Goal: Information Seeking & Learning: Check status

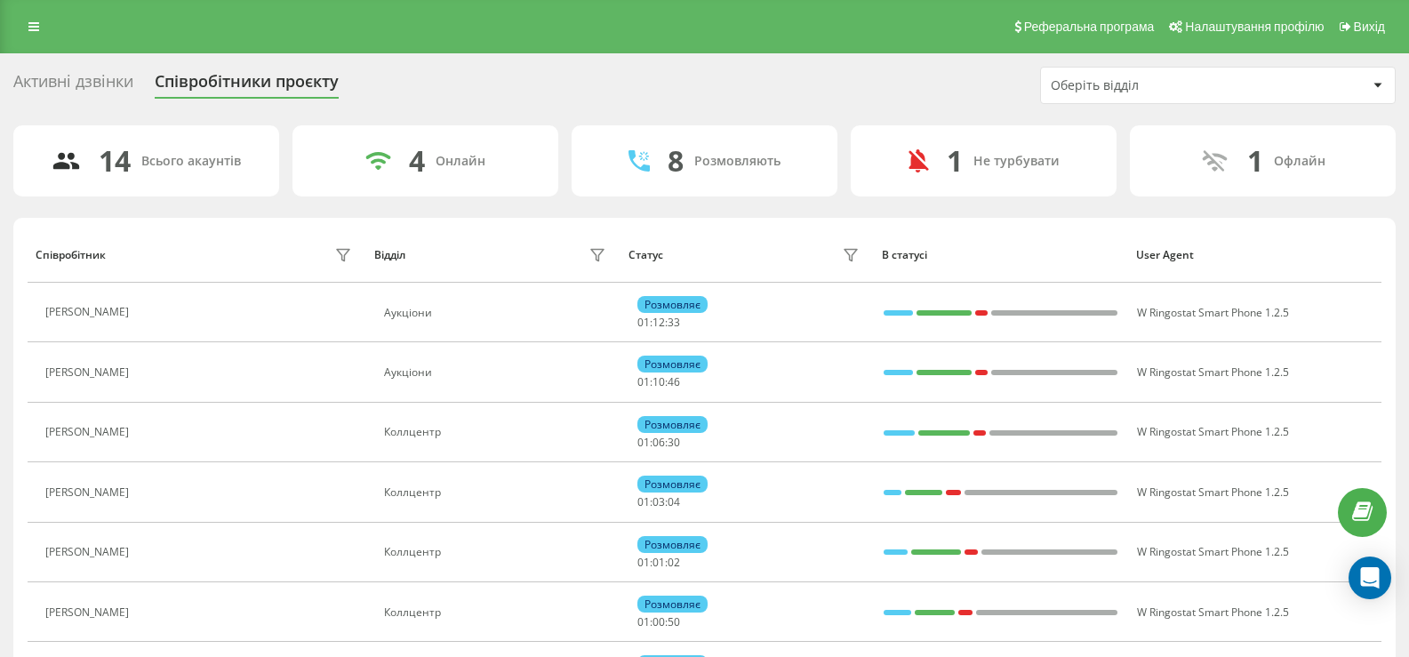
drag, startPoint x: 39, startPoint y: 20, endPoint x: 115, endPoint y: 205, distance: 200.6
click at [39, 20] on link at bounding box center [34, 26] width 32 height 25
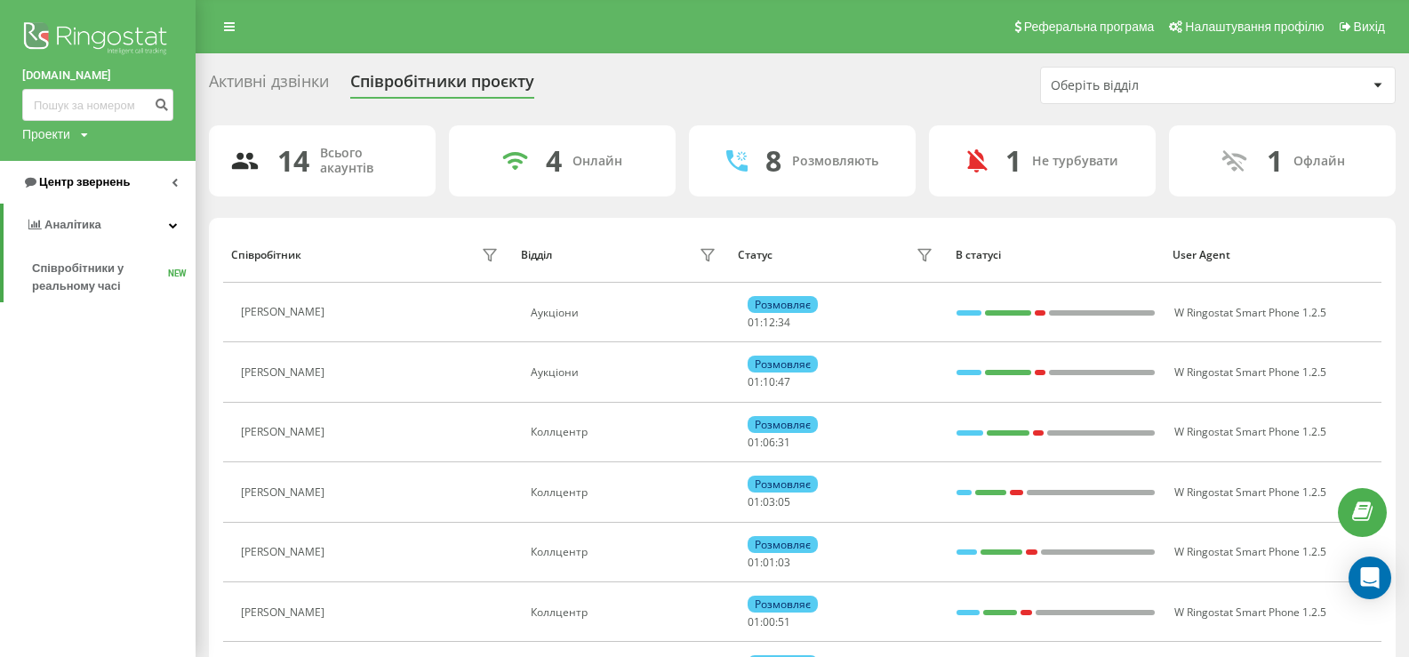
click at [77, 183] on span "Центр звернень" at bounding box center [84, 181] width 91 height 13
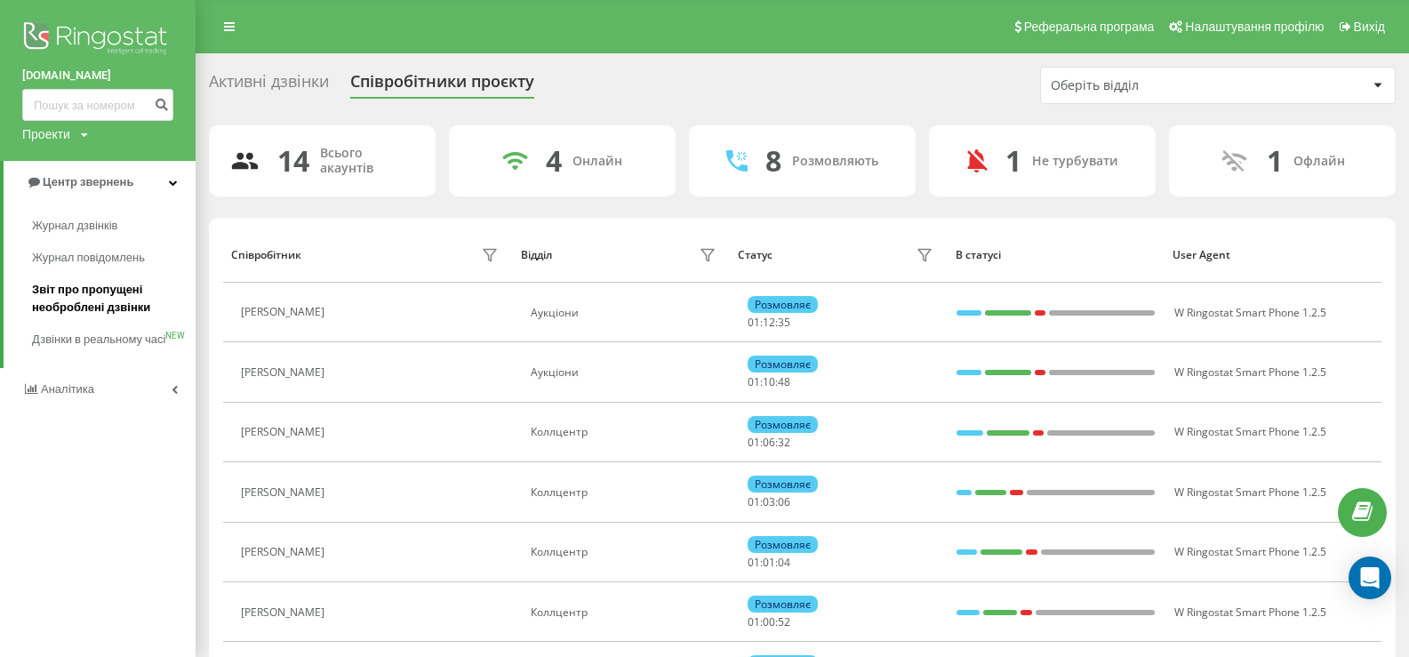
click at [88, 291] on span "Звіт про пропущені необроблені дзвінки" at bounding box center [109, 299] width 155 height 36
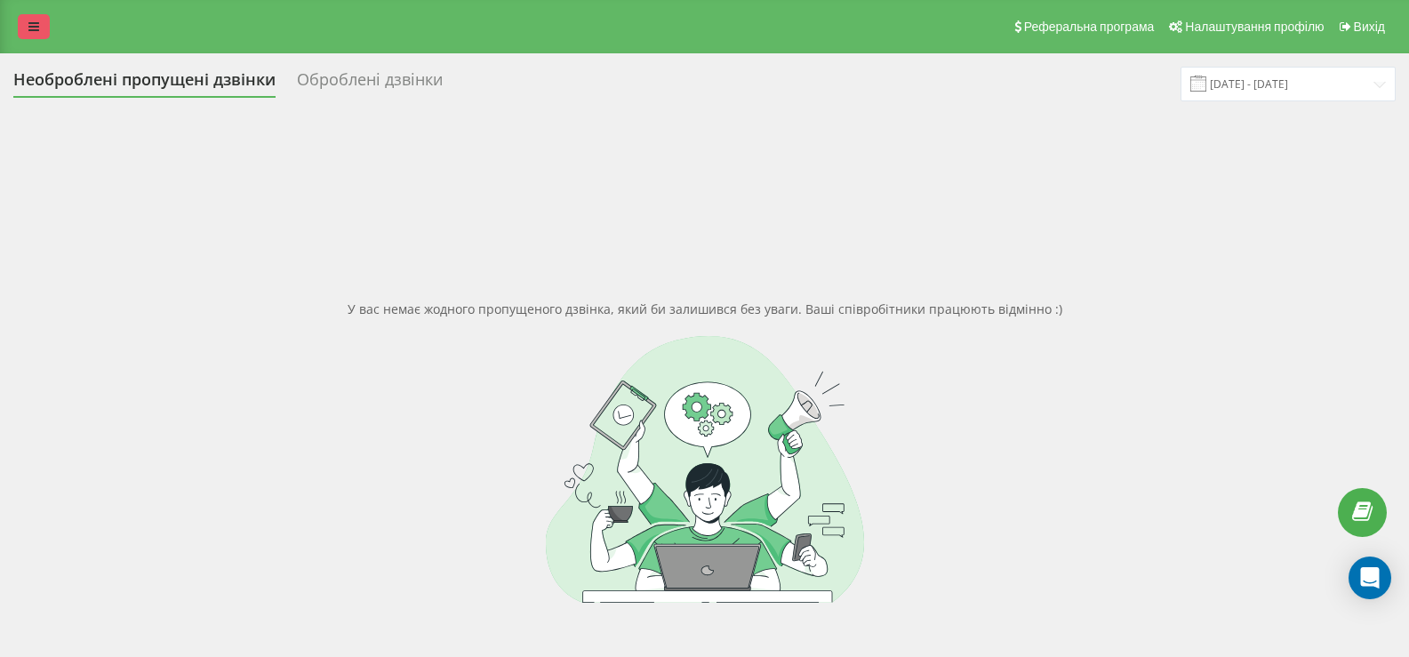
click at [39, 37] on link at bounding box center [34, 26] width 32 height 25
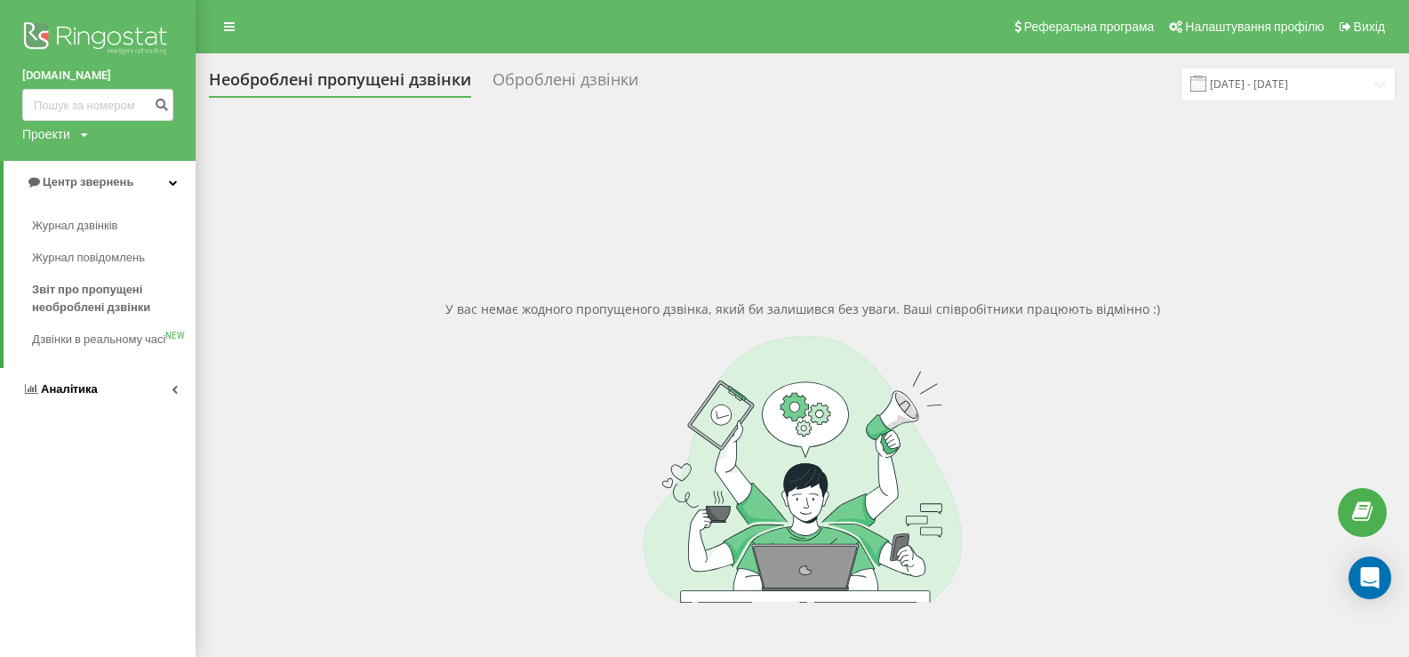
click at [62, 396] on span "Аналiтика" at bounding box center [69, 388] width 57 height 13
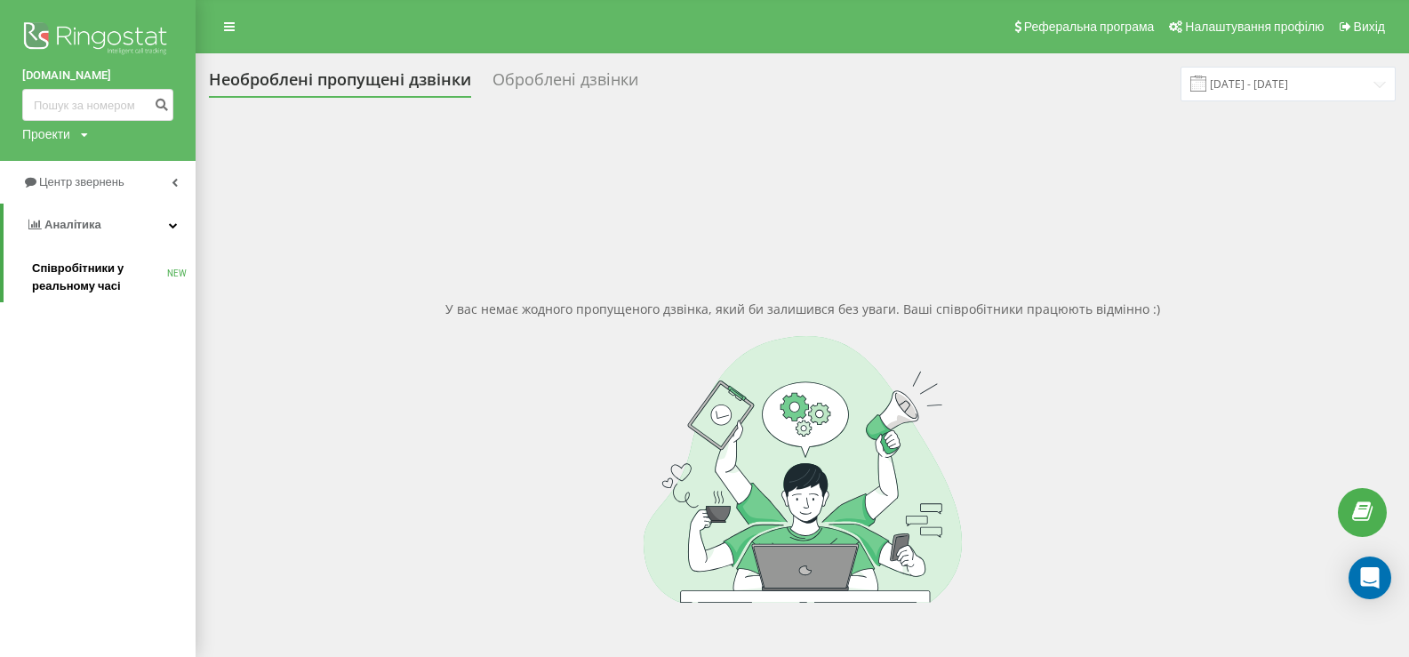
click at [62, 272] on span "Співробітники у реальному часі" at bounding box center [99, 278] width 135 height 36
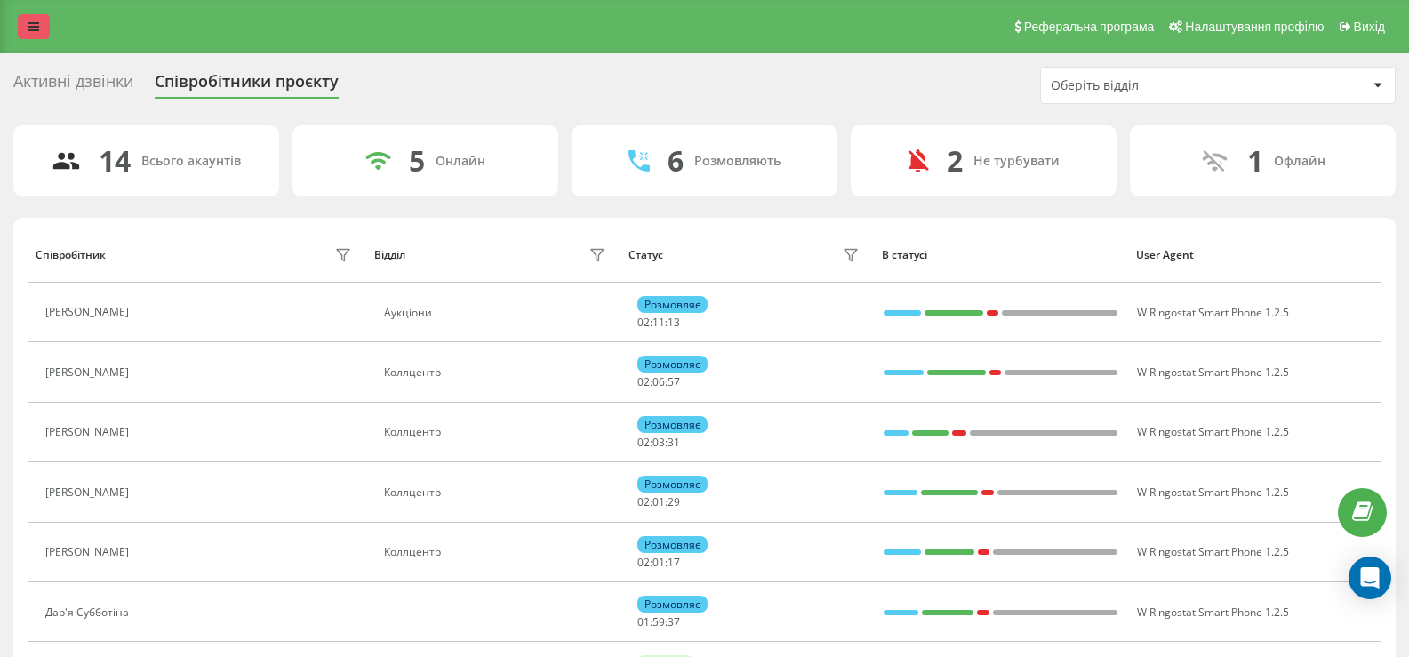
click at [29, 28] on icon at bounding box center [33, 26] width 11 height 12
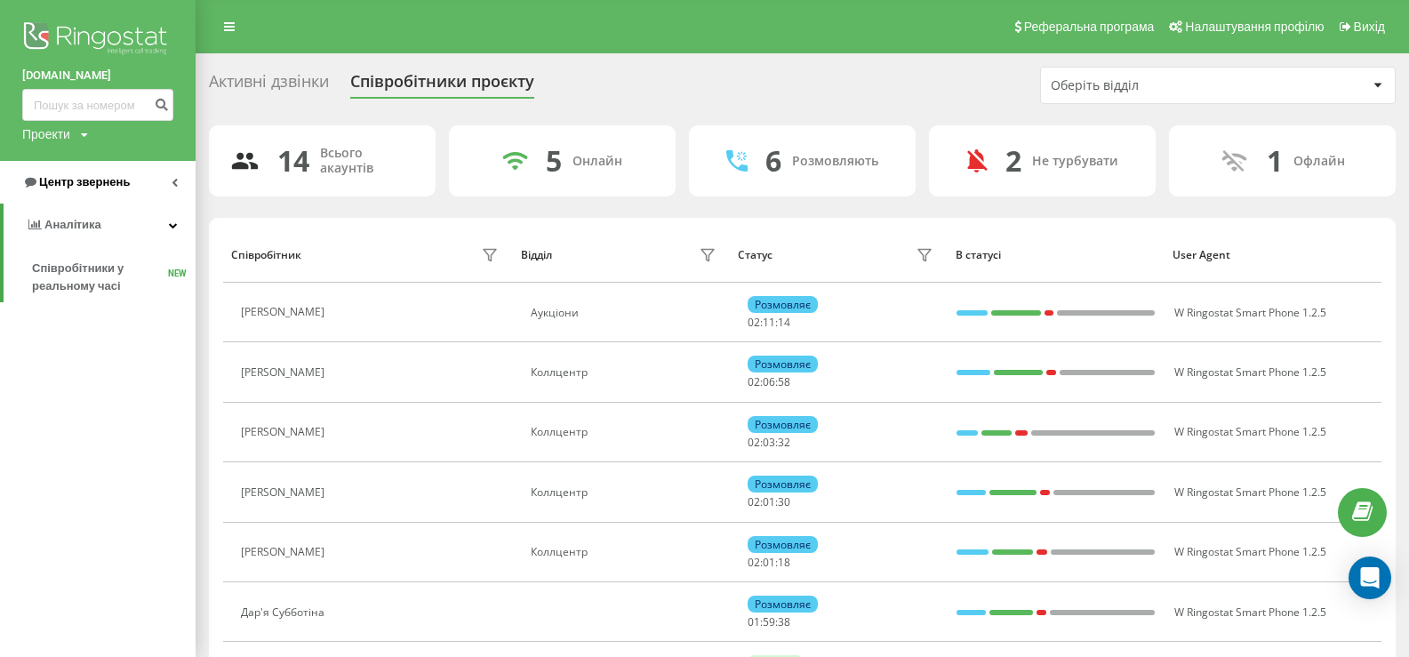
click at [81, 182] on span "Центр звернень" at bounding box center [84, 181] width 91 height 13
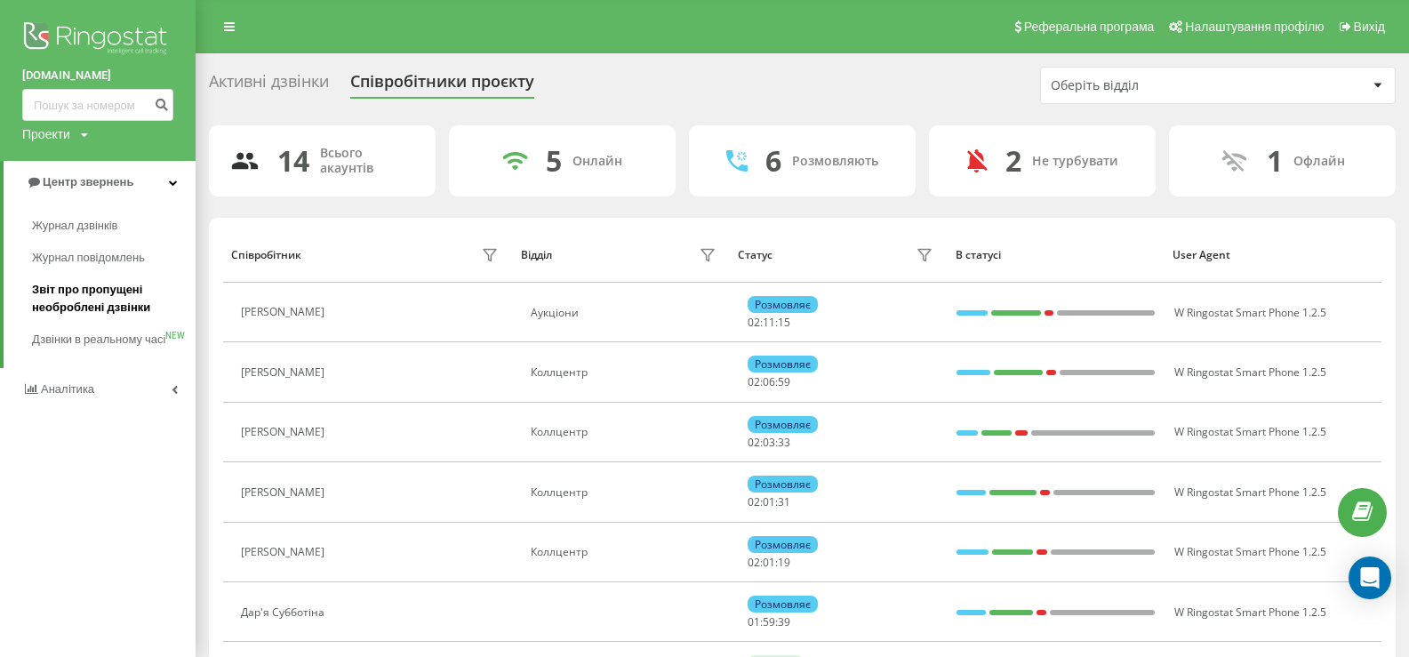
click at [69, 288] on span "Звіт про пропущені необроблені дзвінки" at bounding box center [109, 299] width 155 height 36
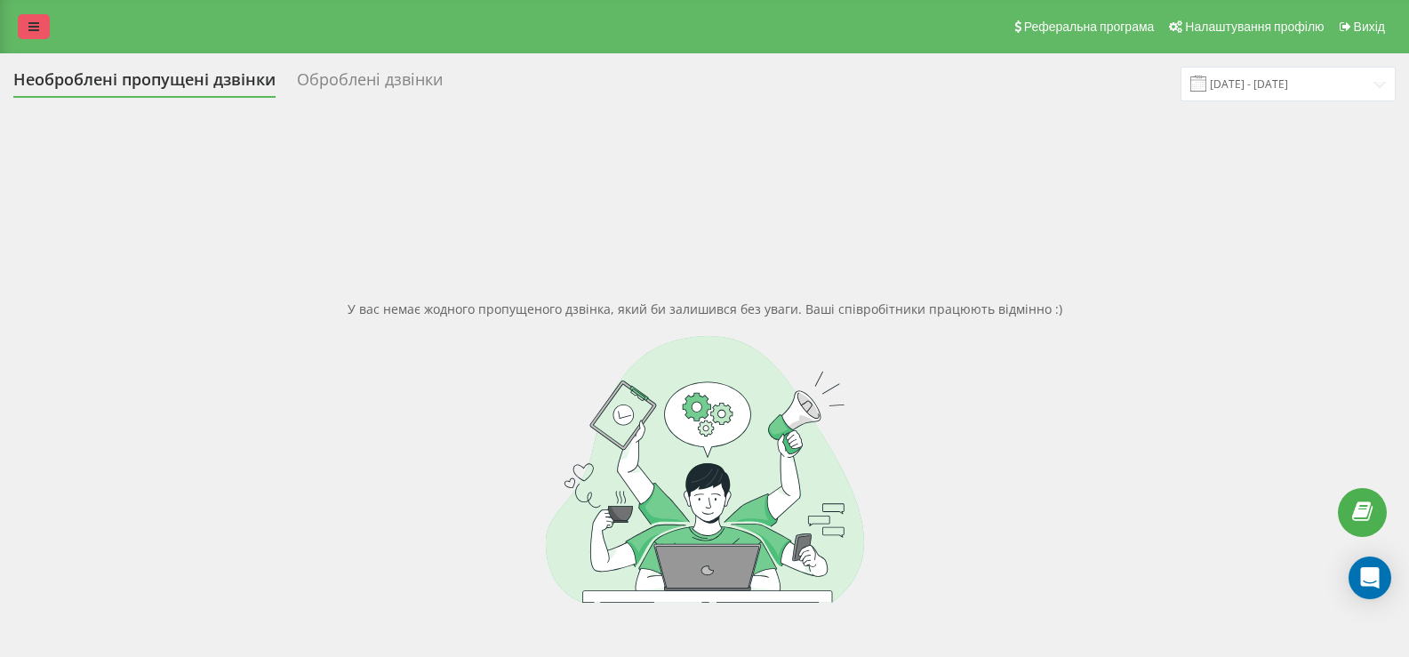
click at [32, 30] on icon at bounding box center [33, 26] width 11 height 12
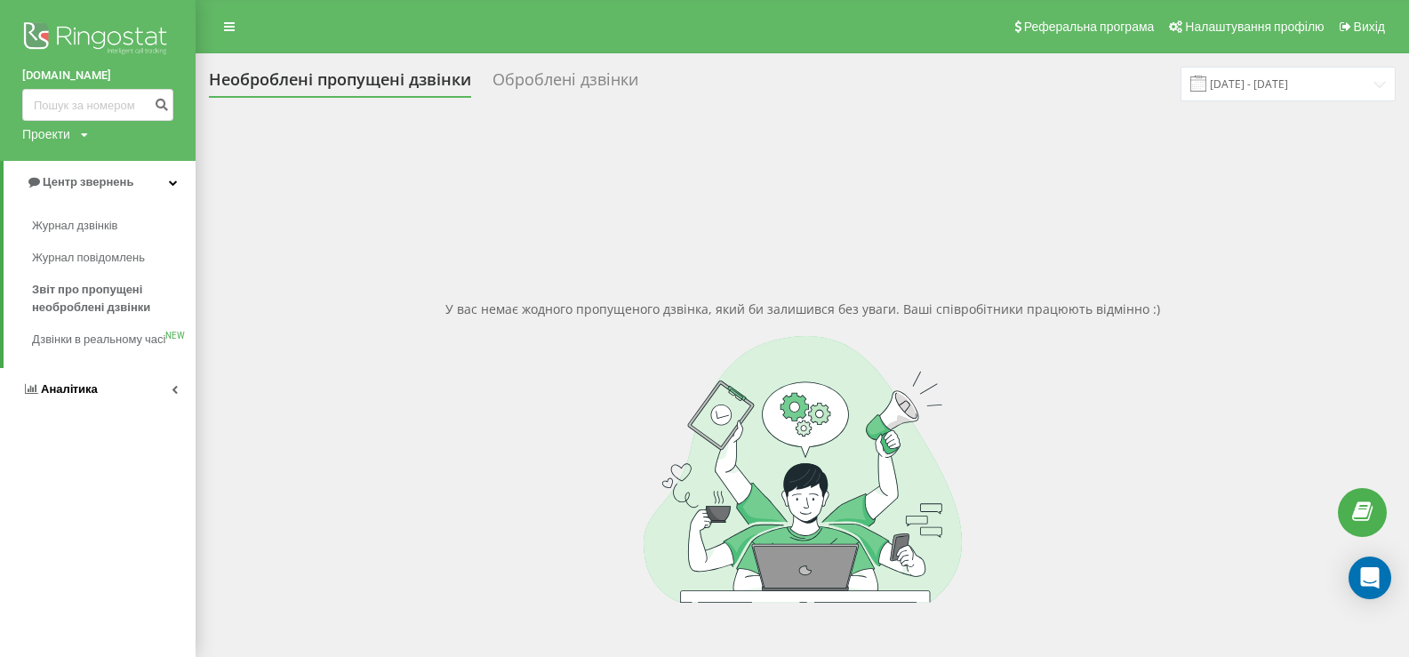
click at [67, 397] on link "Аналiтика" at bounding box center [98, 389] width 196 height 43
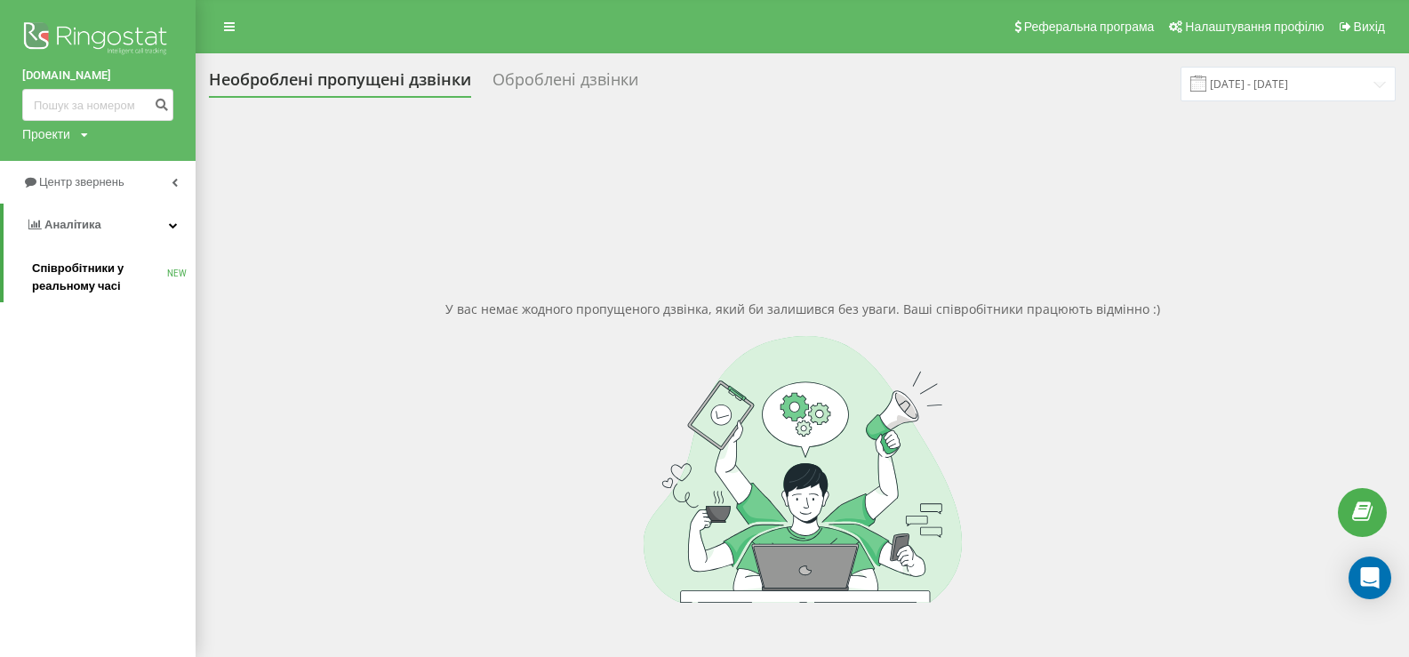
click at [76, 266] on span "Співробітники у реальному часі" at bounding box center [99, 278] width 135 height 36
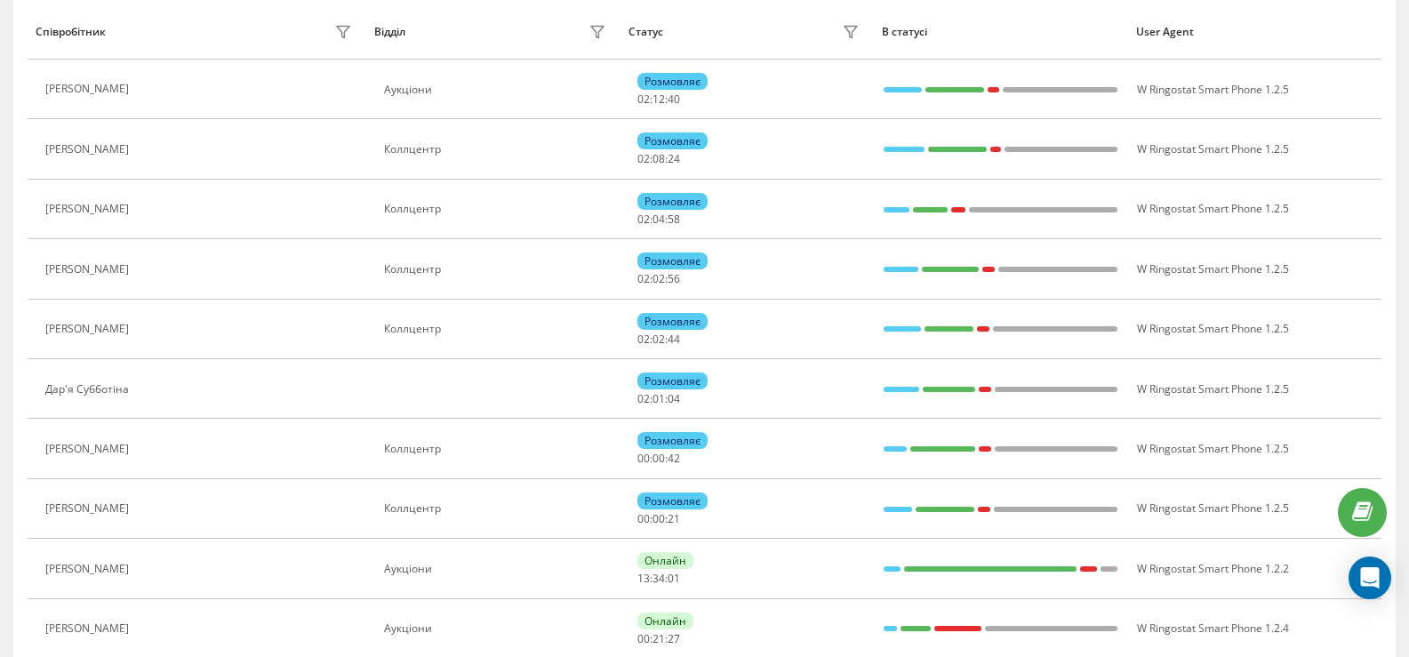
scroll to position [267, 0]
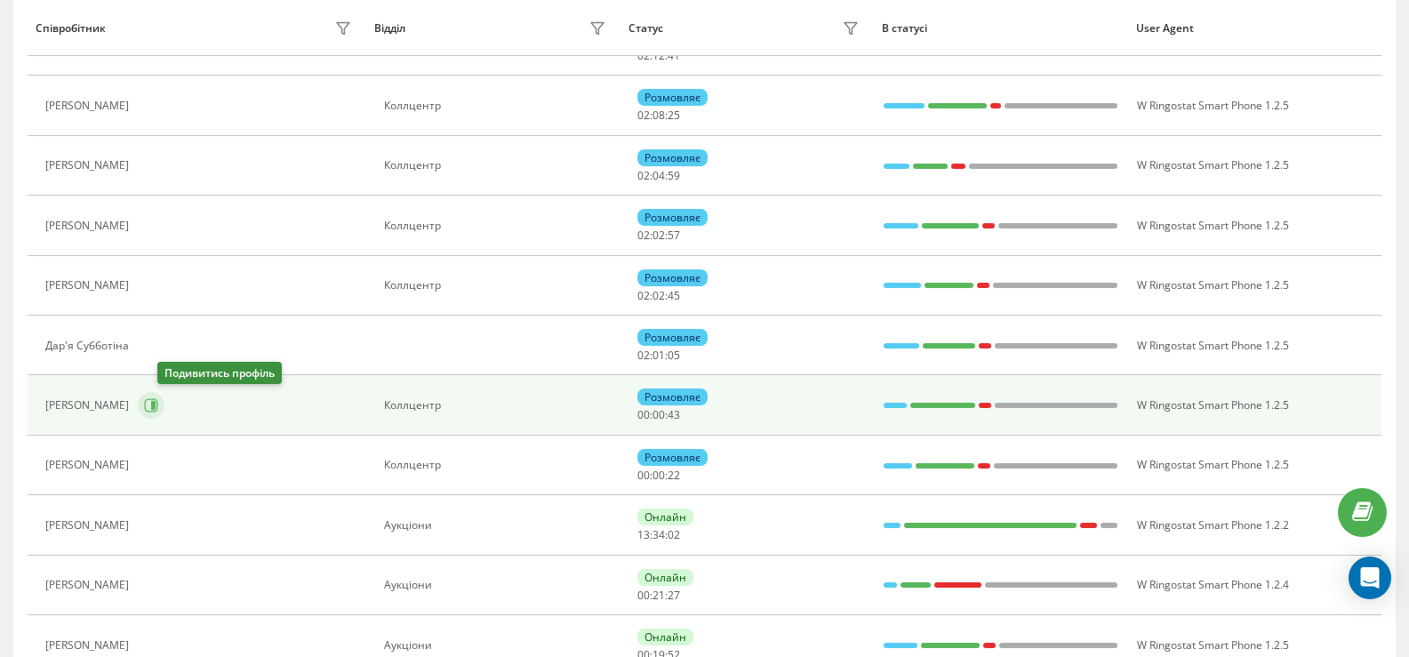
click at [156, 408] on icon at bounding box center [153, 405] width 4 height 9
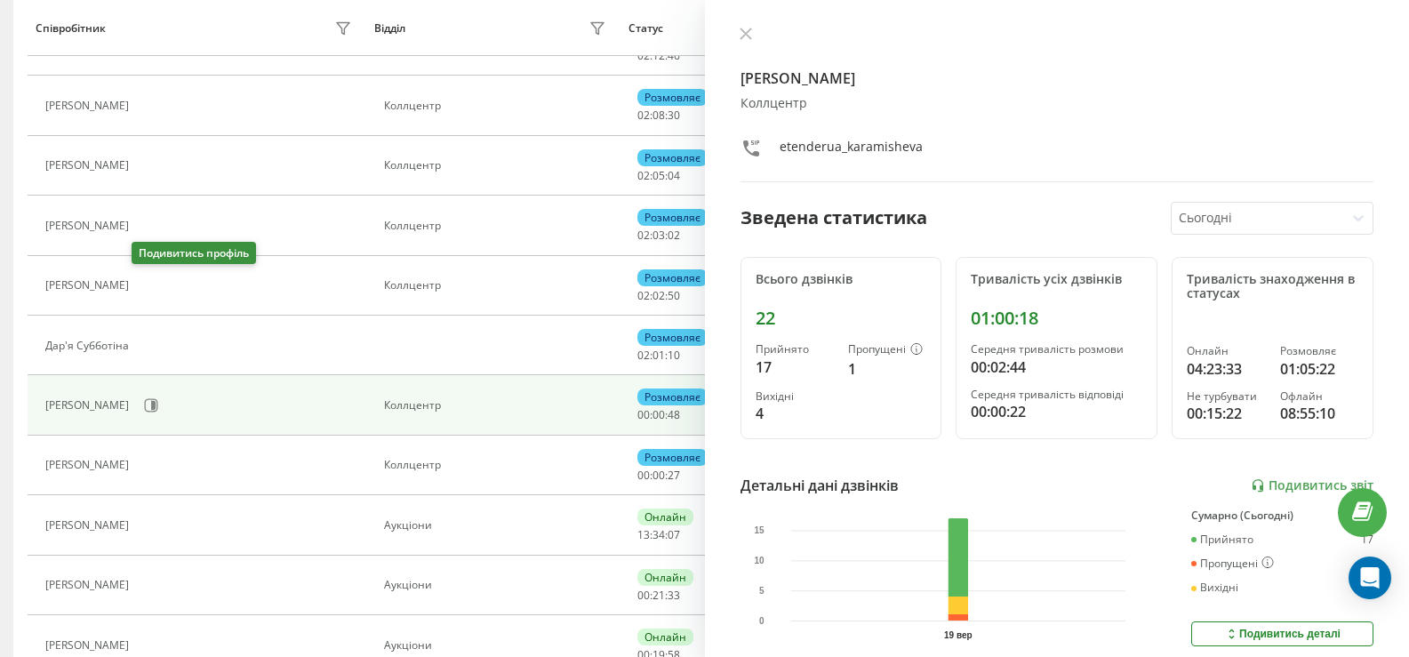
click at [142, 286] on icon at bounding box center [148, 285] width 14 height 14
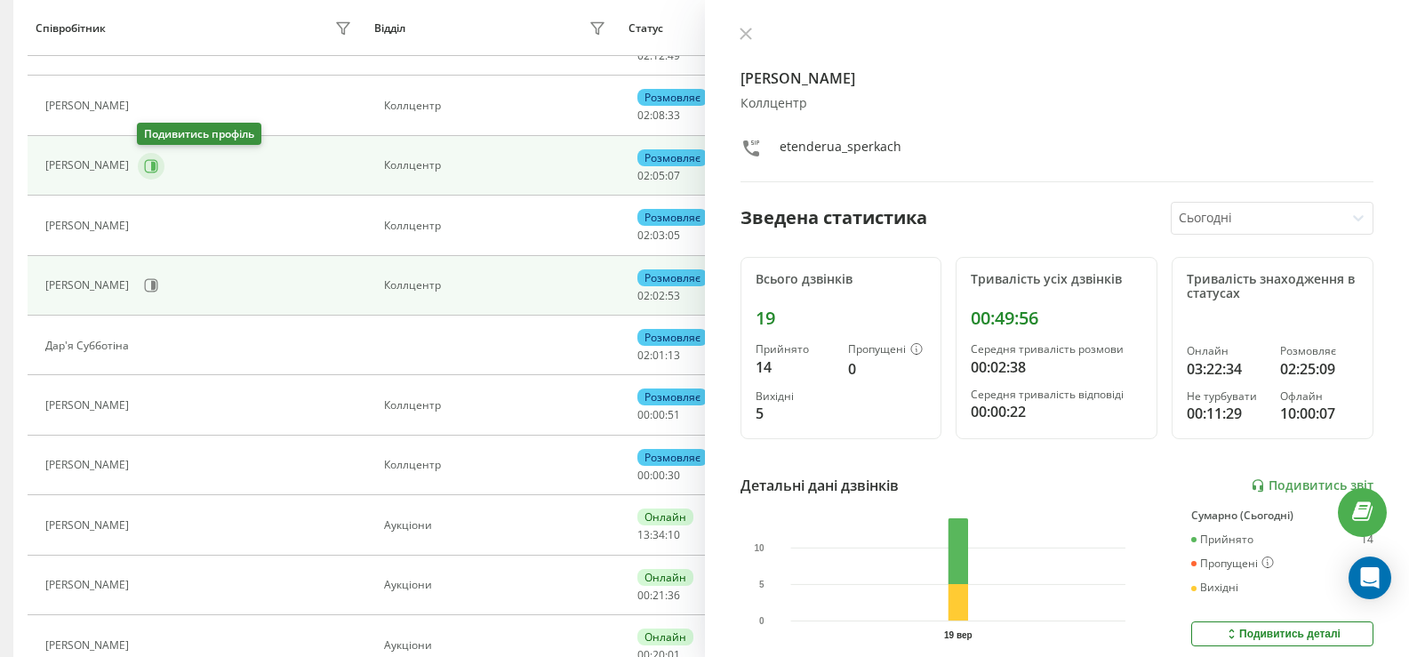
click at [151, 163] on icon at bounding box center [153, 165] width 4 height 9
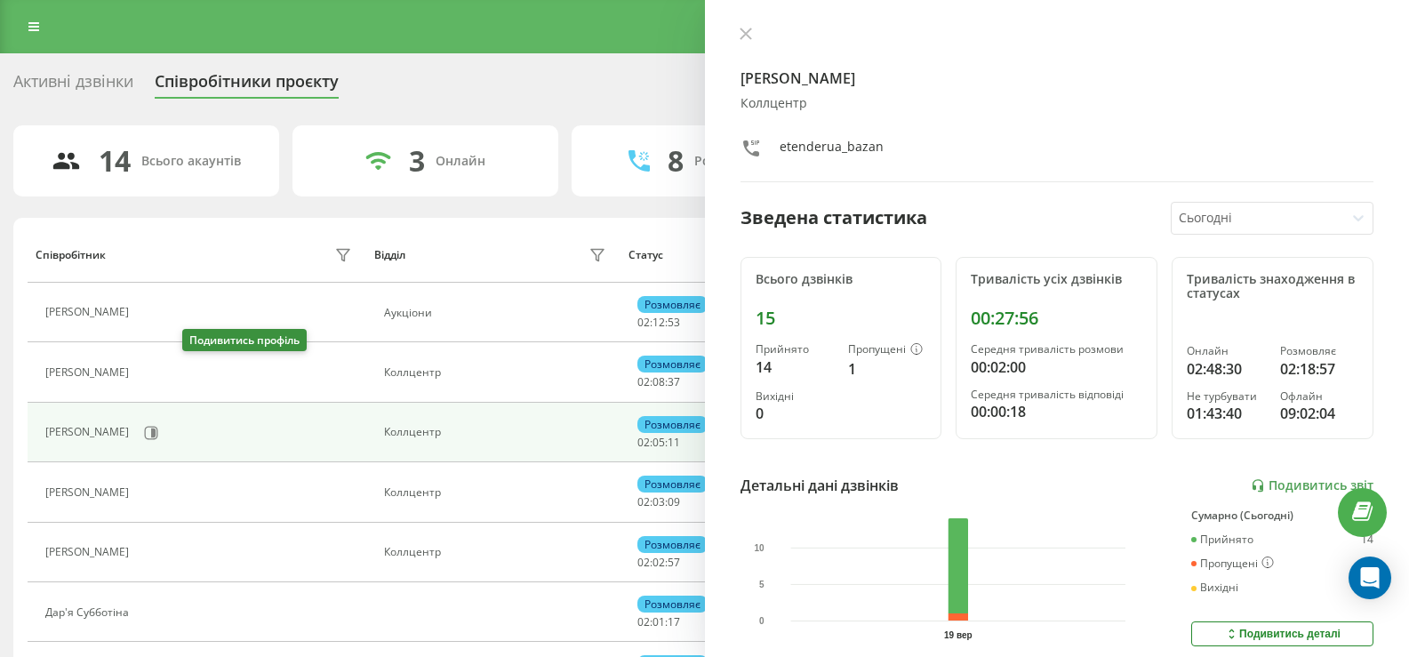
click at [156, 378] on icon at bounding box center [148, 372] width 13 height 13
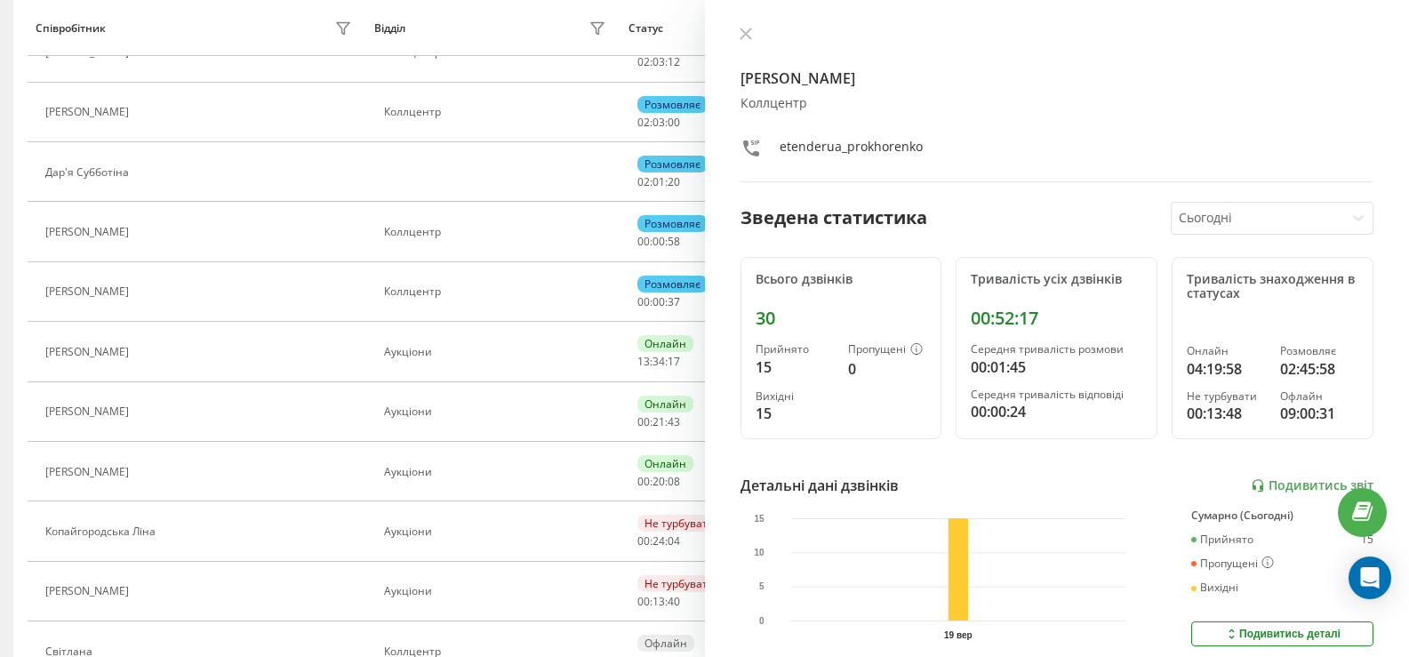
scroll to position [445, 0]
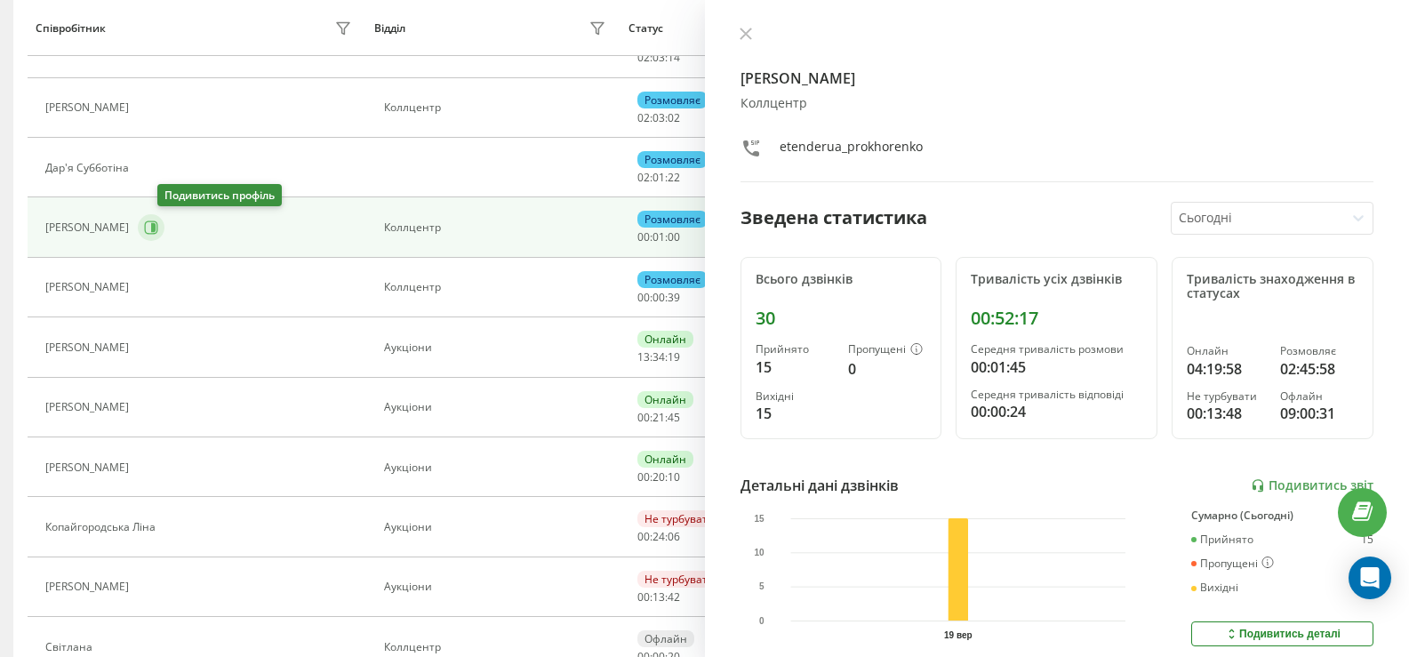
click at [158, 233] on icon at bounding box center [151, 228] width 14 height 14
click at [744, 31] on icon at bounding box center [746, 34] width 12 height 12
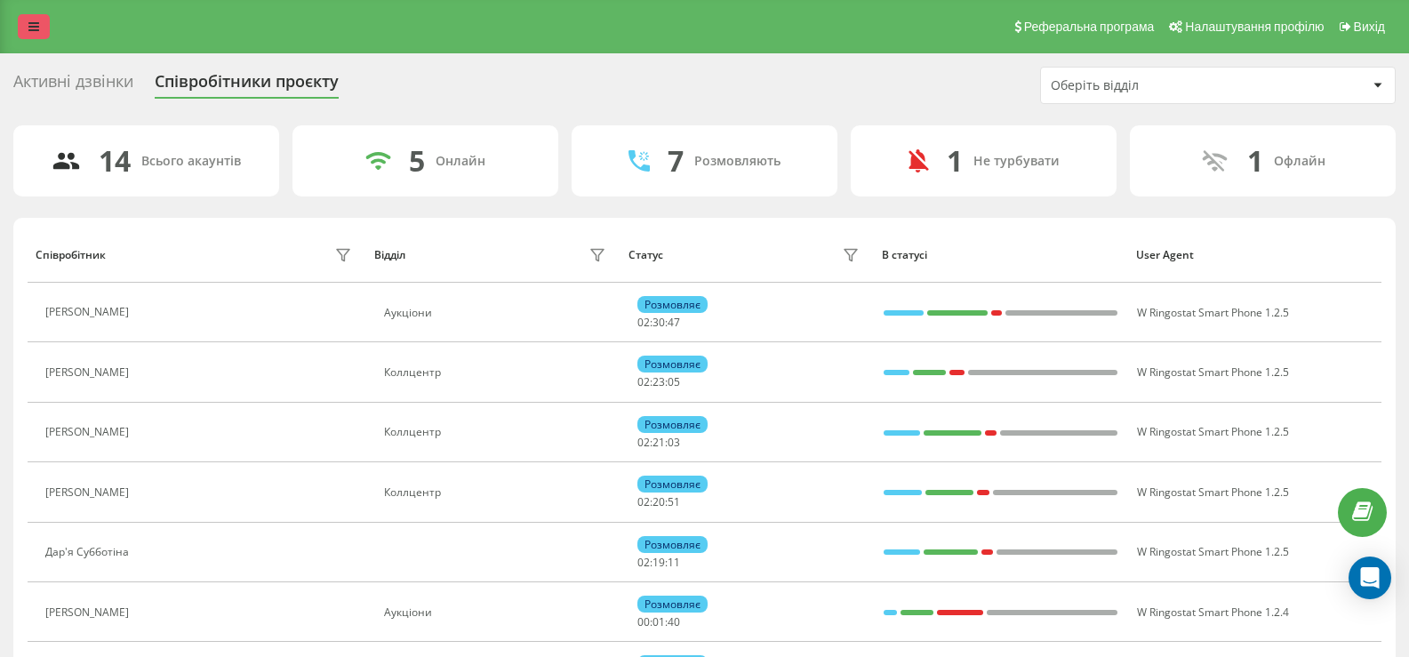
click at [33, 20] on link at bounding box center [34, 26] width 32 height 25
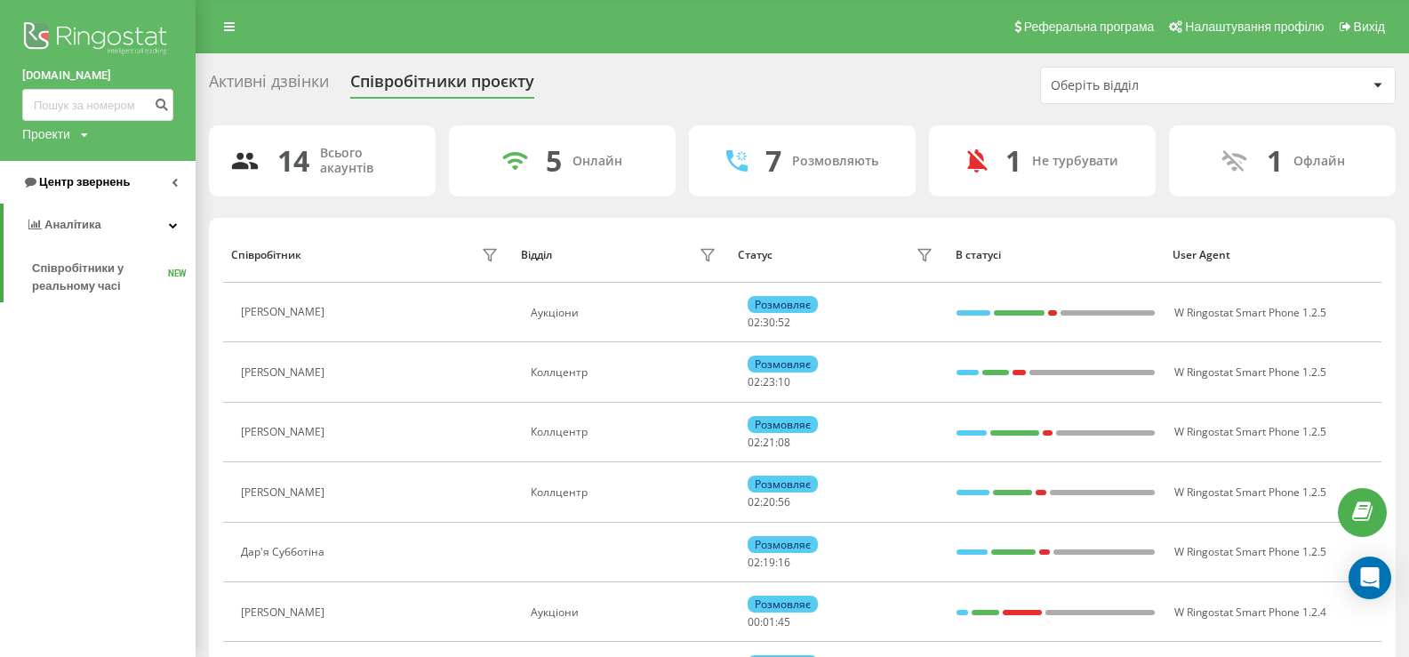
click at [69, 174] on span "Центр звернень" at bounding box center [76, 182] width 108 height 18
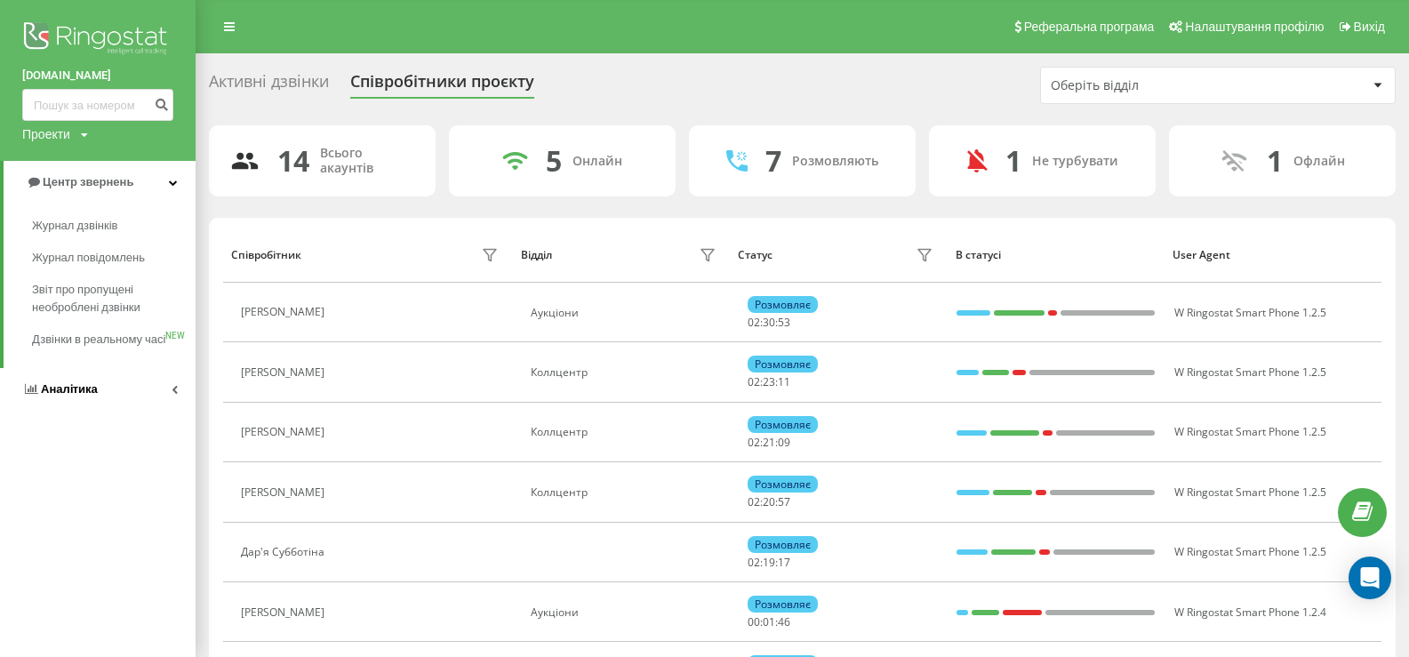
click at [66, 396] on span "Аналiтика" at bounding box center [69, 388] width 57 height 13
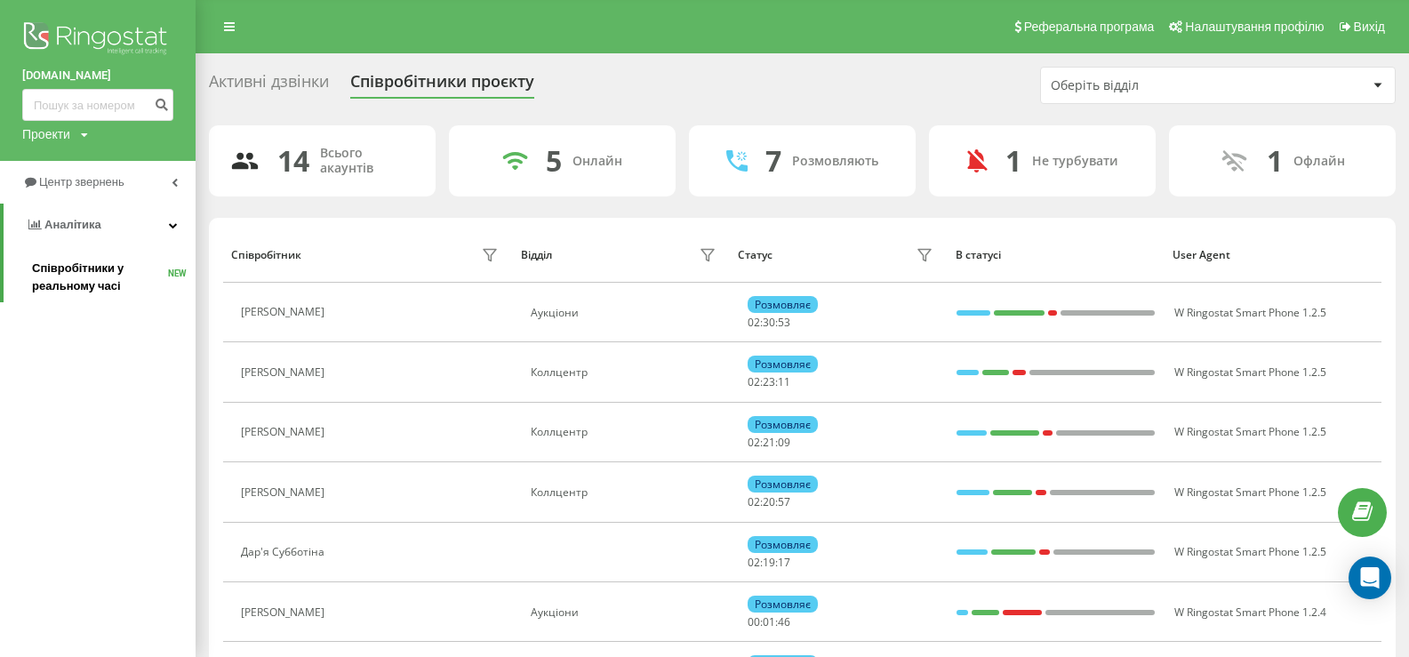
click at [54, 273] on span "Співробітники у реальному часі" at bounding box center [100, 278] width 136 height 36
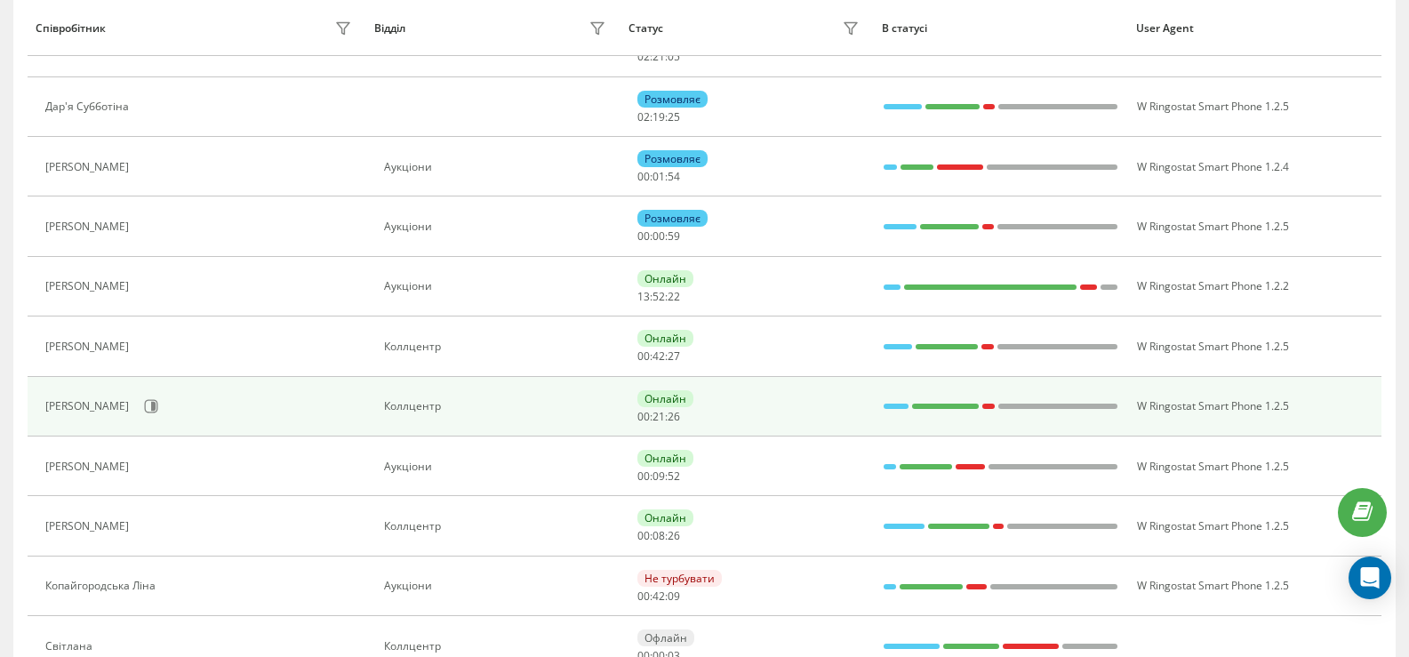
scroll to position [532, 0]
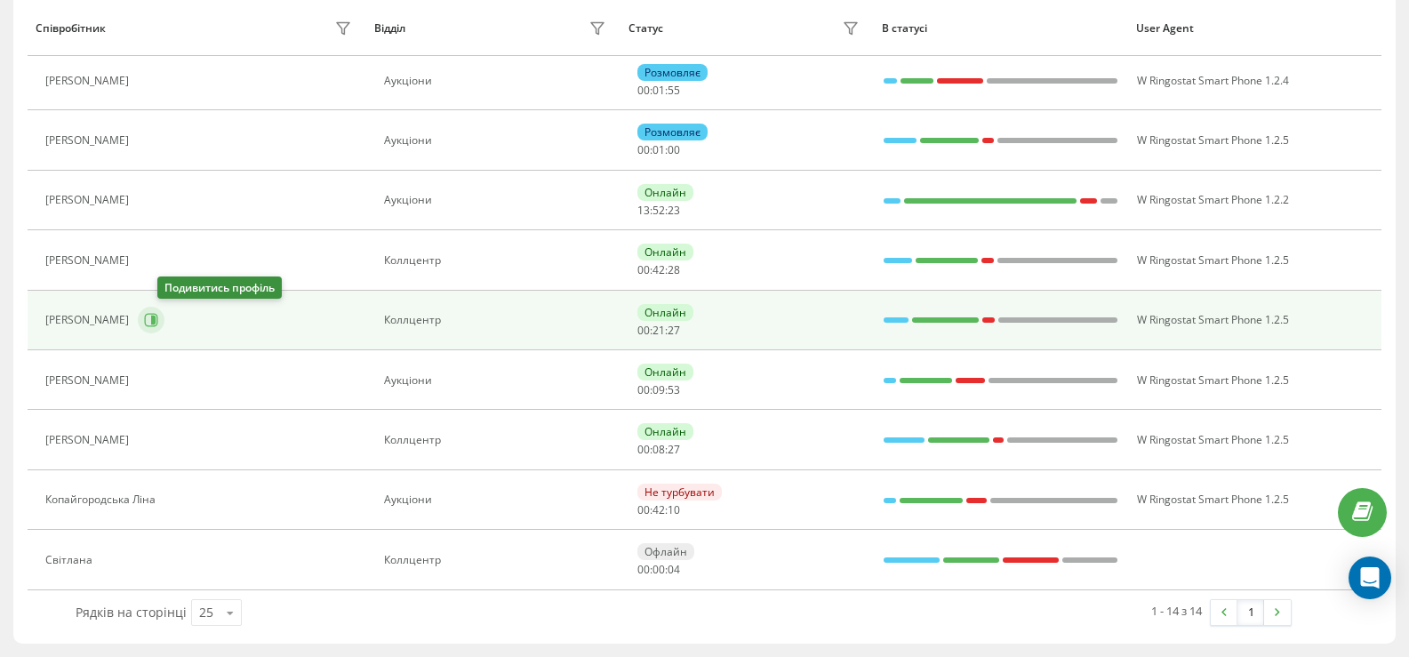
click at [156, 320] on icon at bounding box center [153, 320] width 4 height 9
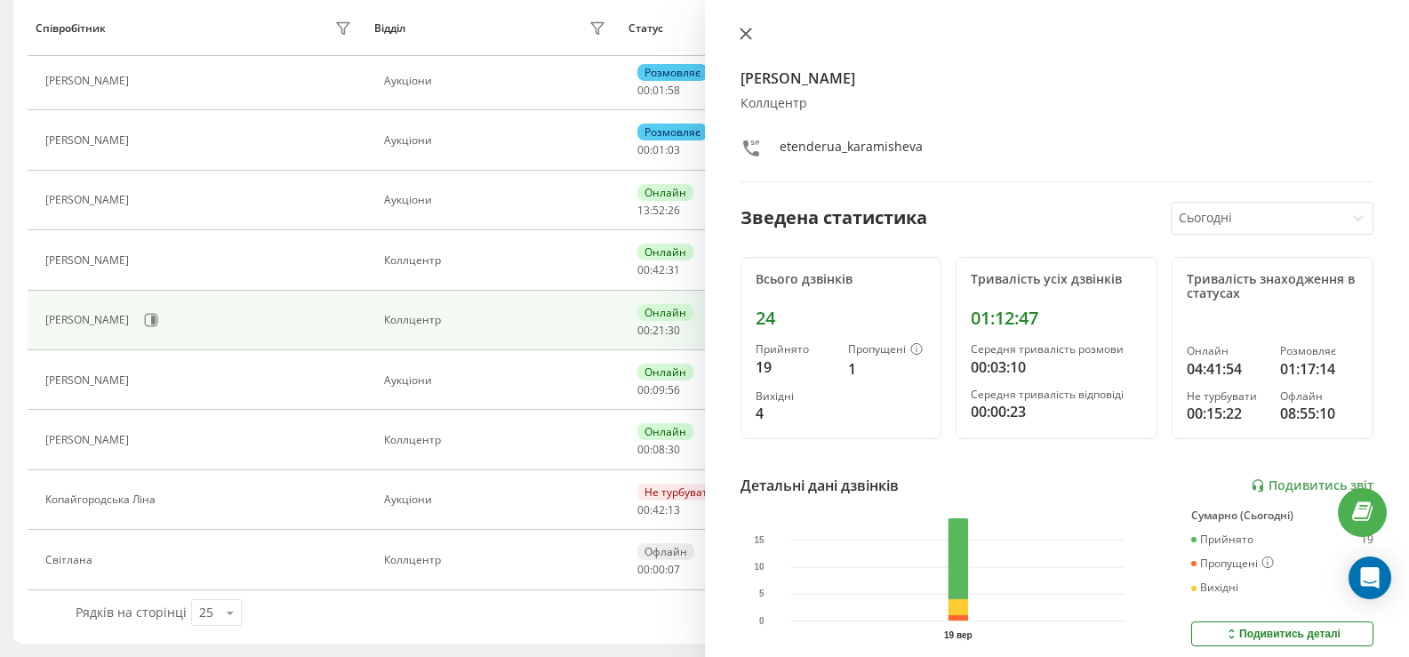
click at [746, 34] on icon at bounding box center [745, 33] width 11 height 11
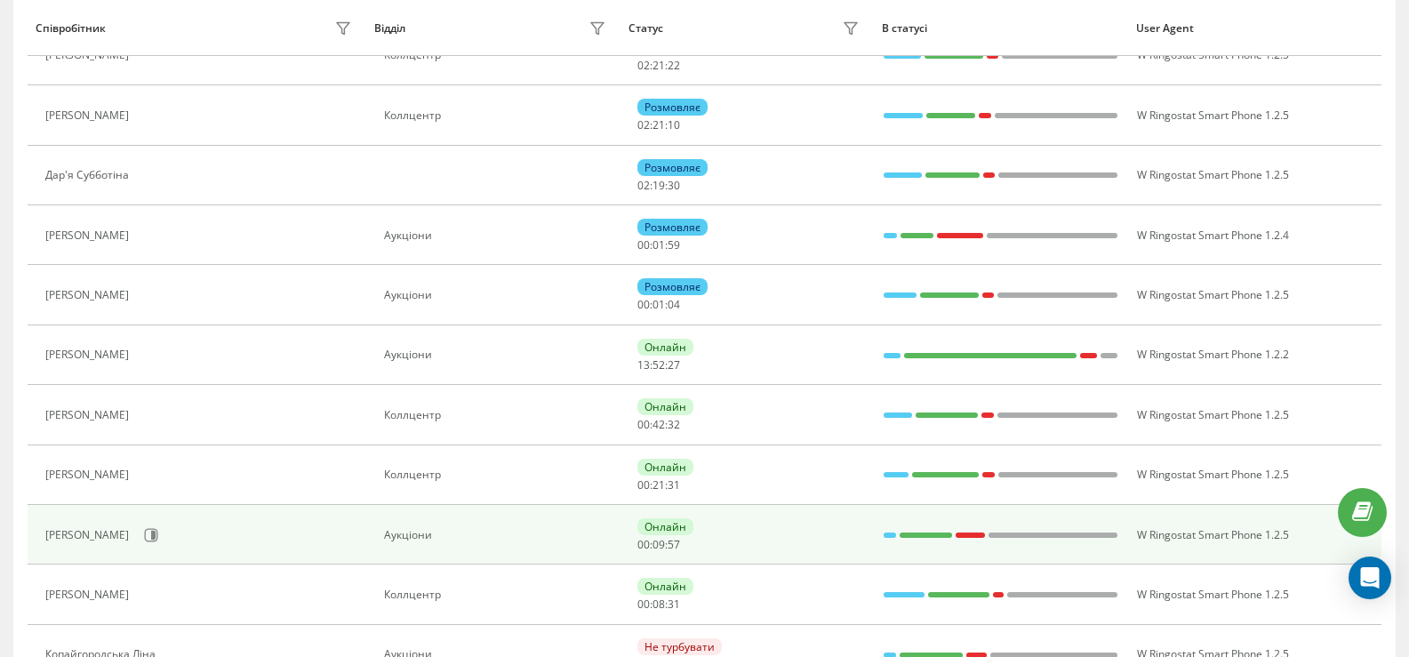
scroll to position [354, 0]
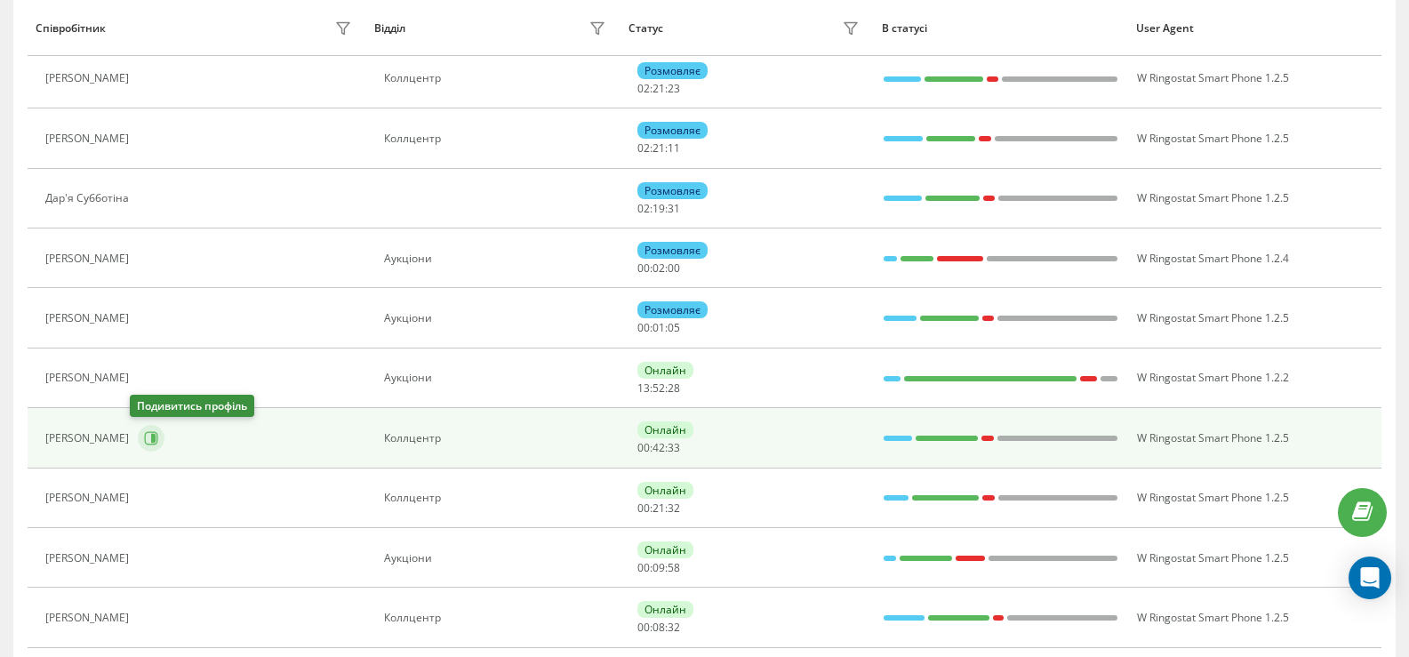
click at [151, 441] on icon at bounding box center [153, 438] width 4 height 9
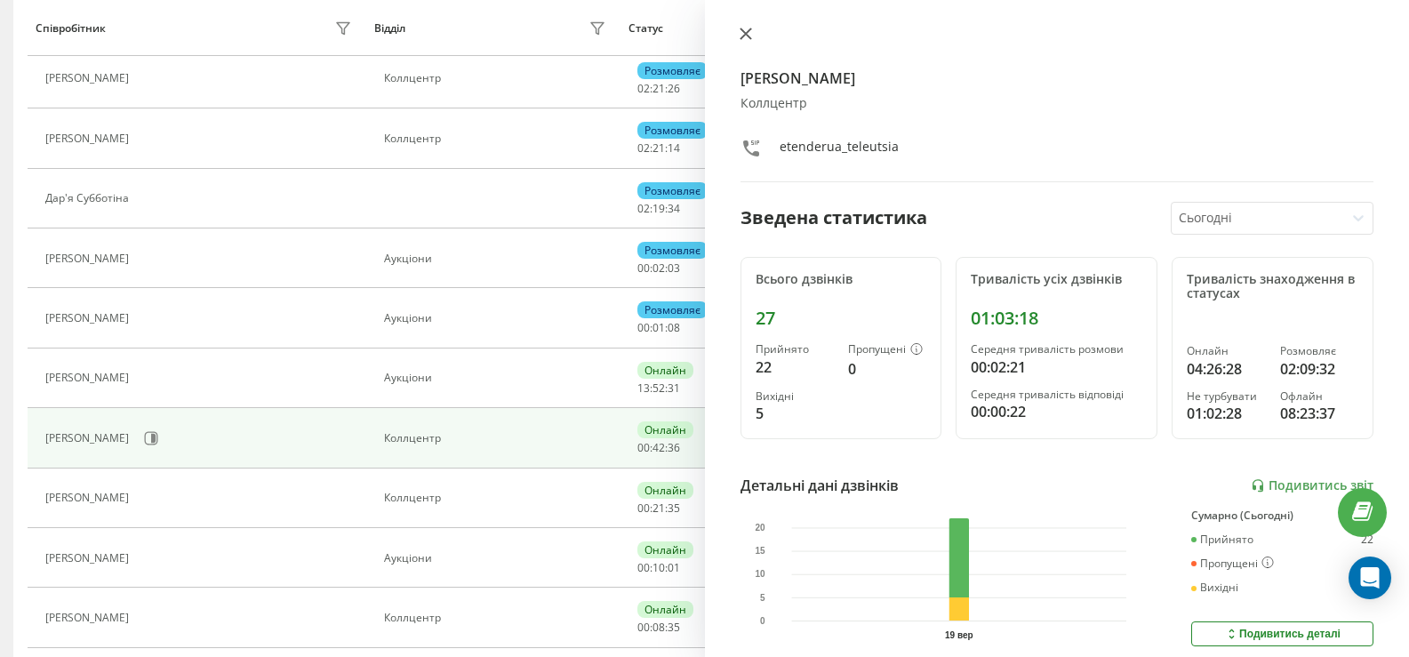
click at [750, 36] on icon at bounding box center [746, 34] width 12 height 12
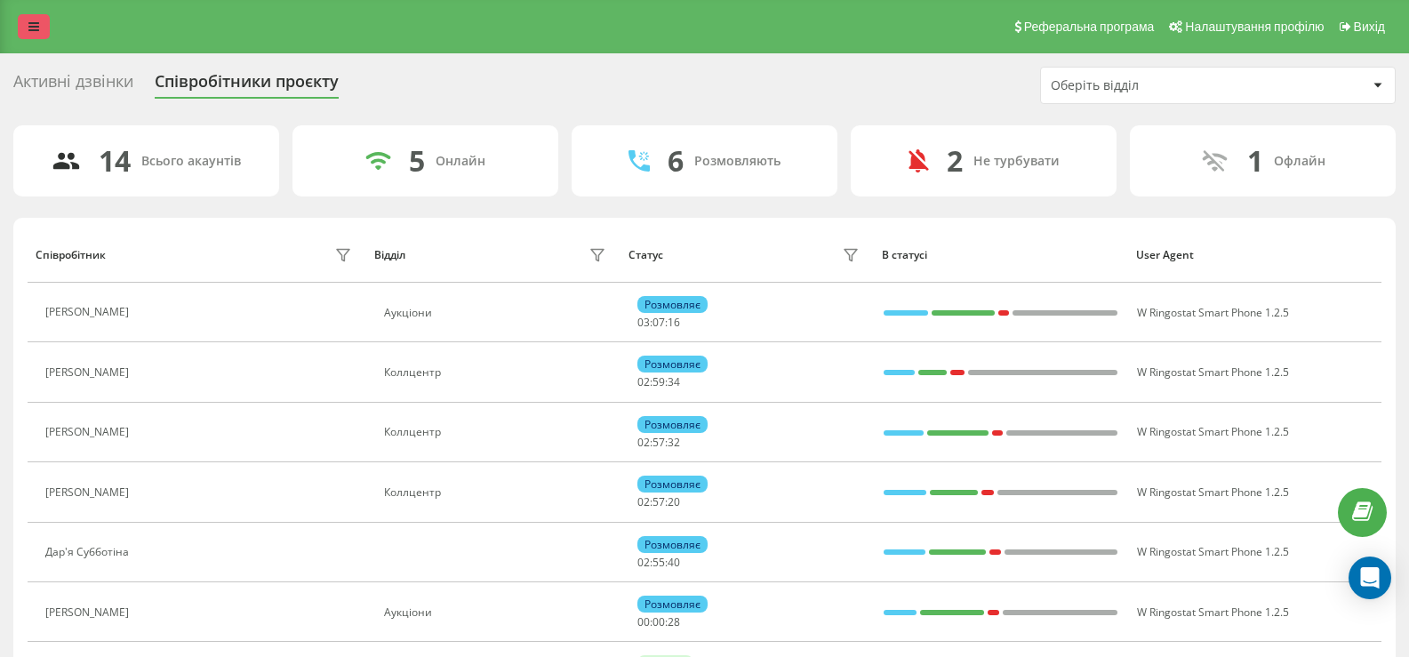
click at [35, 37] on link at bounding box center [34, 26] width 32 height 25
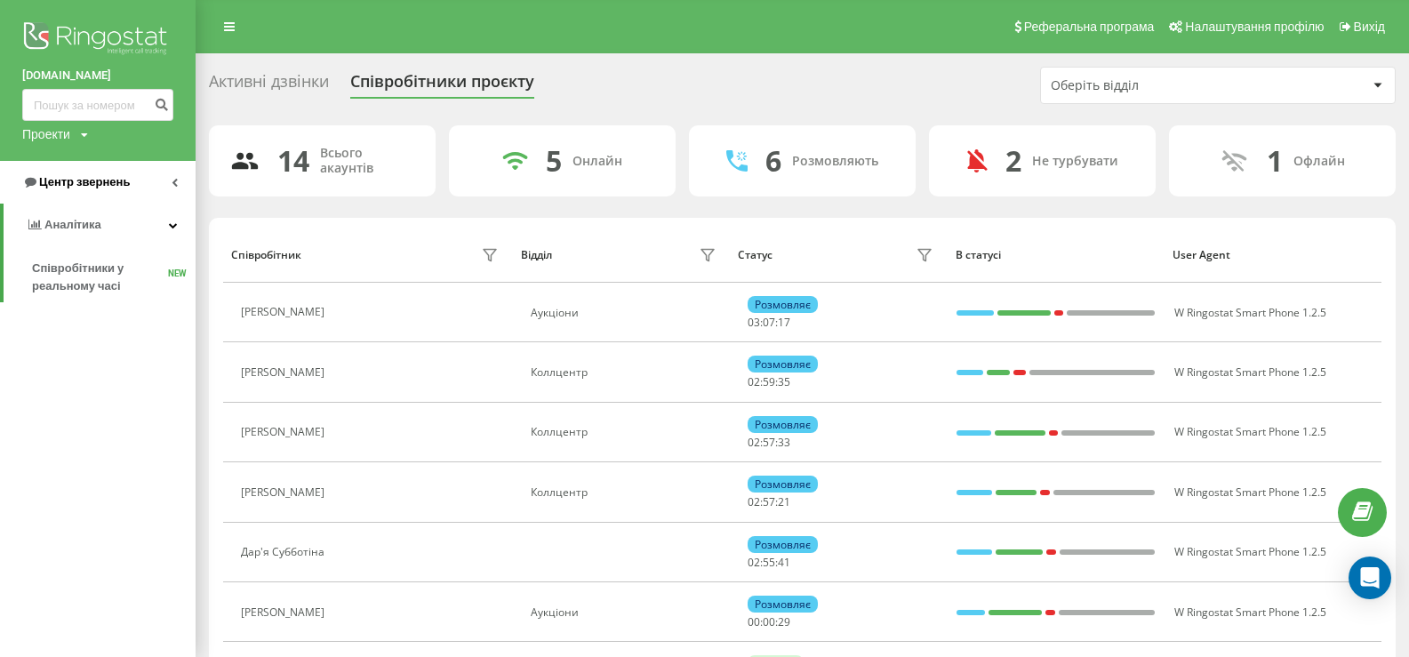
click at [64, 178] on span "Центр звернень" at bounding box center [84, 181] width 91 height 13
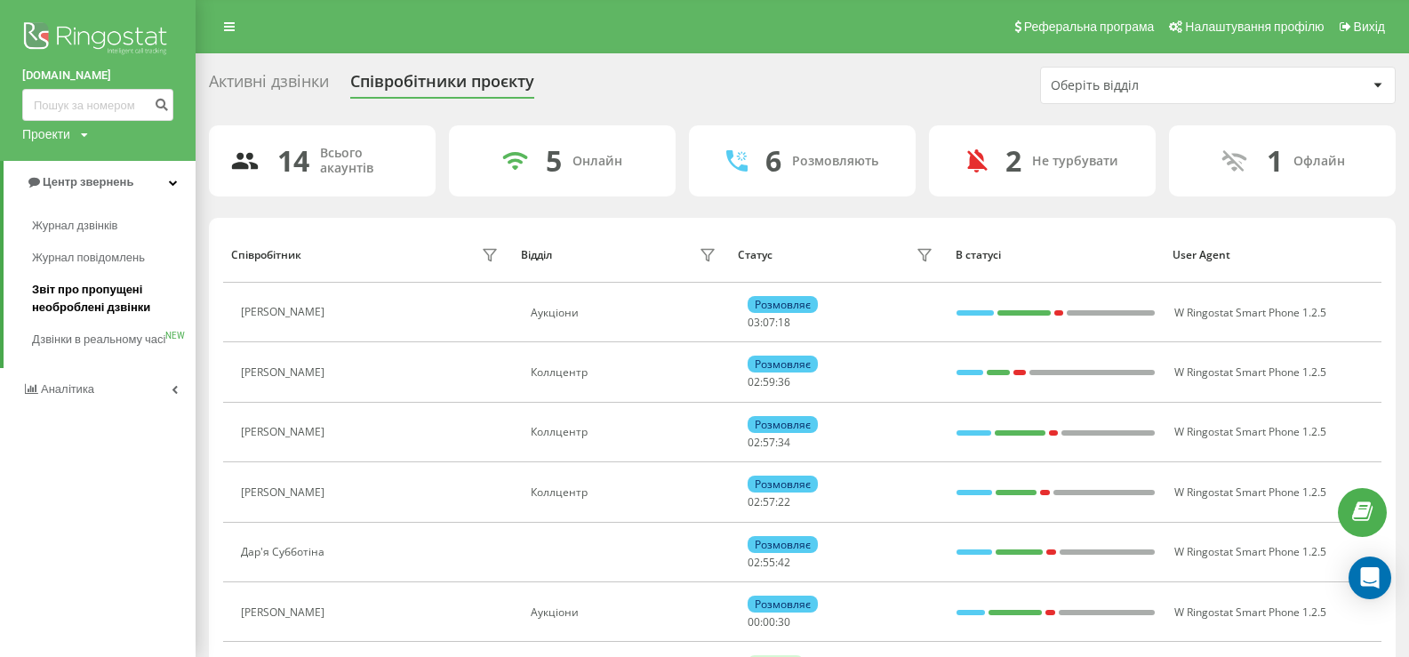
drag, startPoint x: 73, startPoint y: 293, endPoint x: 47, endPoint y: 293, distance: 25.8
click at [72, 293] on span "Звіт про пропущені необроблені дзвінки" at bounding box center [109, 299] width 155 height 36
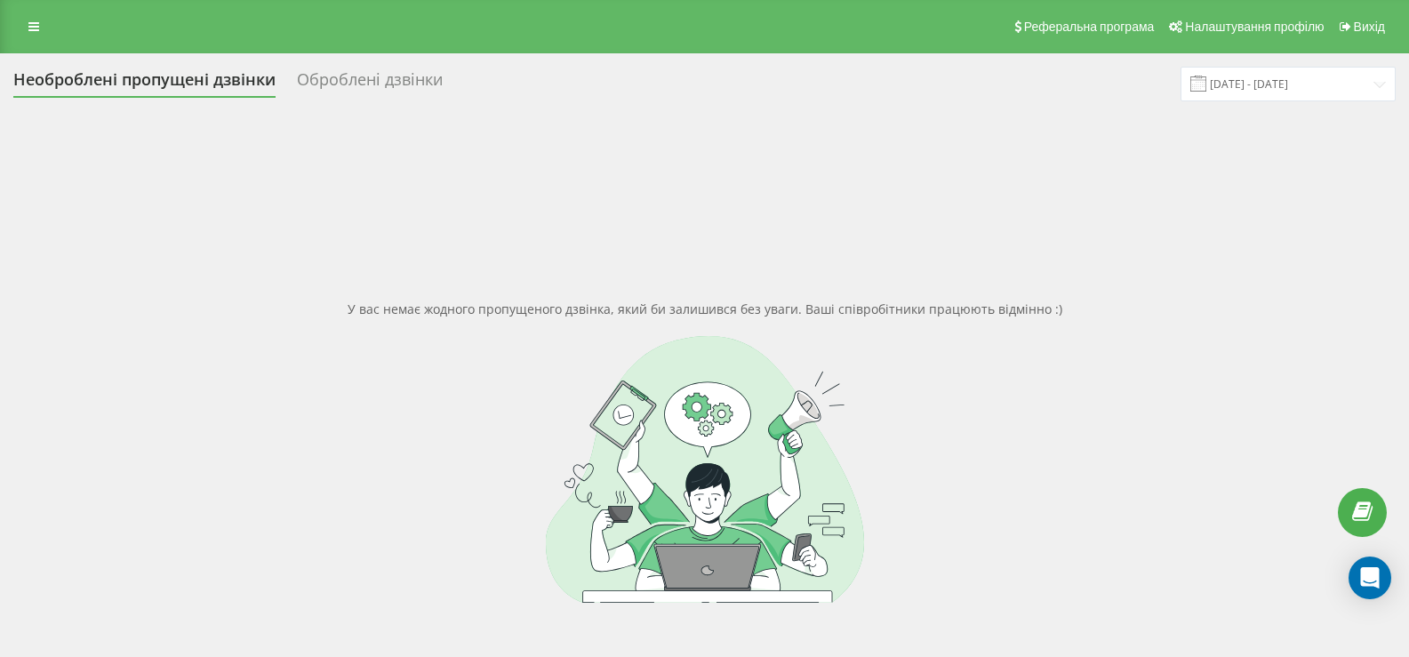
click at [768, 388] on div at bounding box center [704, 469] width 1383 height 267
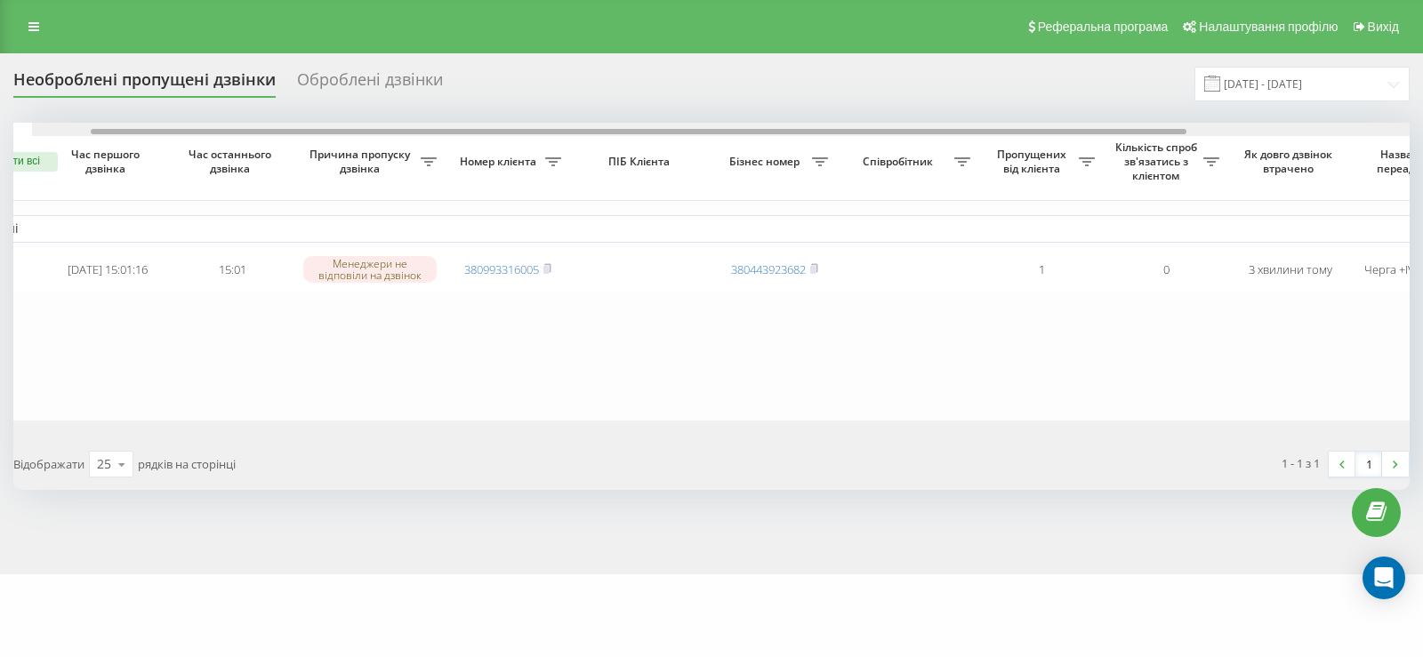
drag, startPoint x: 427, startPoint y: 133, endPoint x: 470, endPoint y: 181, distance: 64.2
click at [470, 181] on div "Обрати всі Час першого дзвінка Час останнього дзвінка Причина пропуску дзвінка …" at bounding box center [711, 272] width 1396 height 298
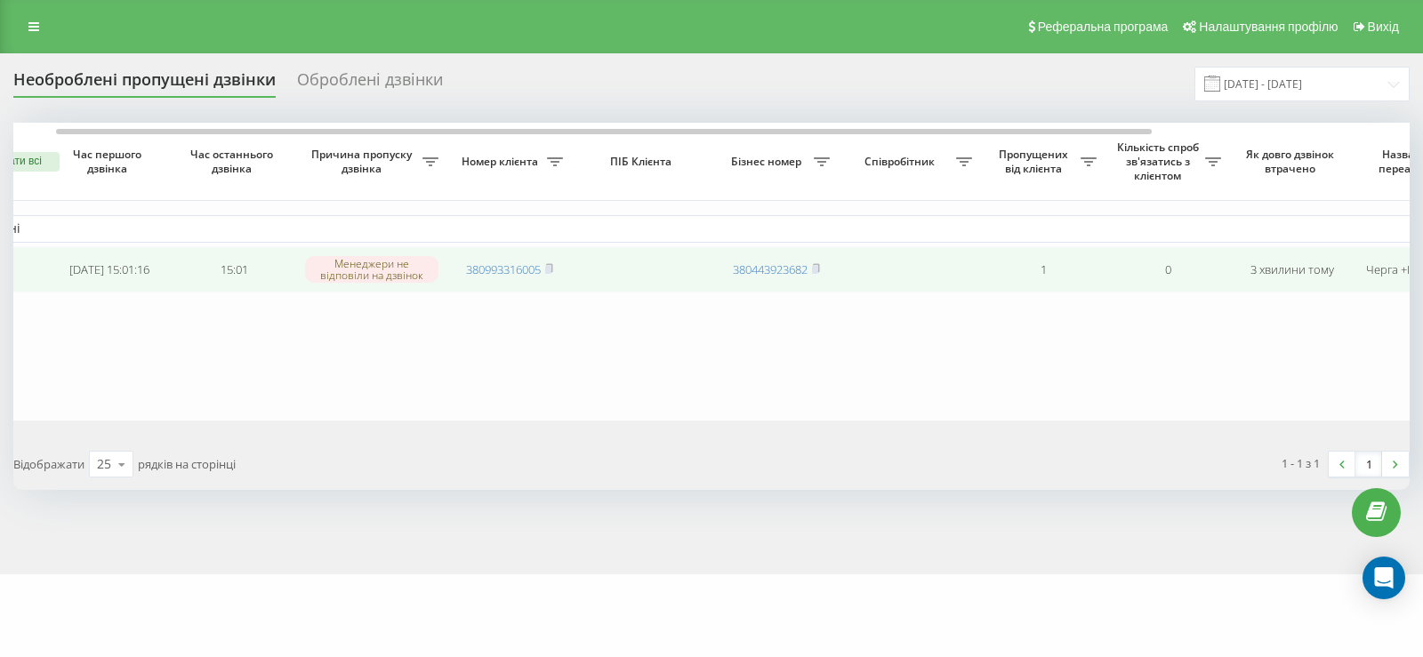
click at [556, 269] on td "380993316005" at bounding box center [509, 269] width 124 height 47
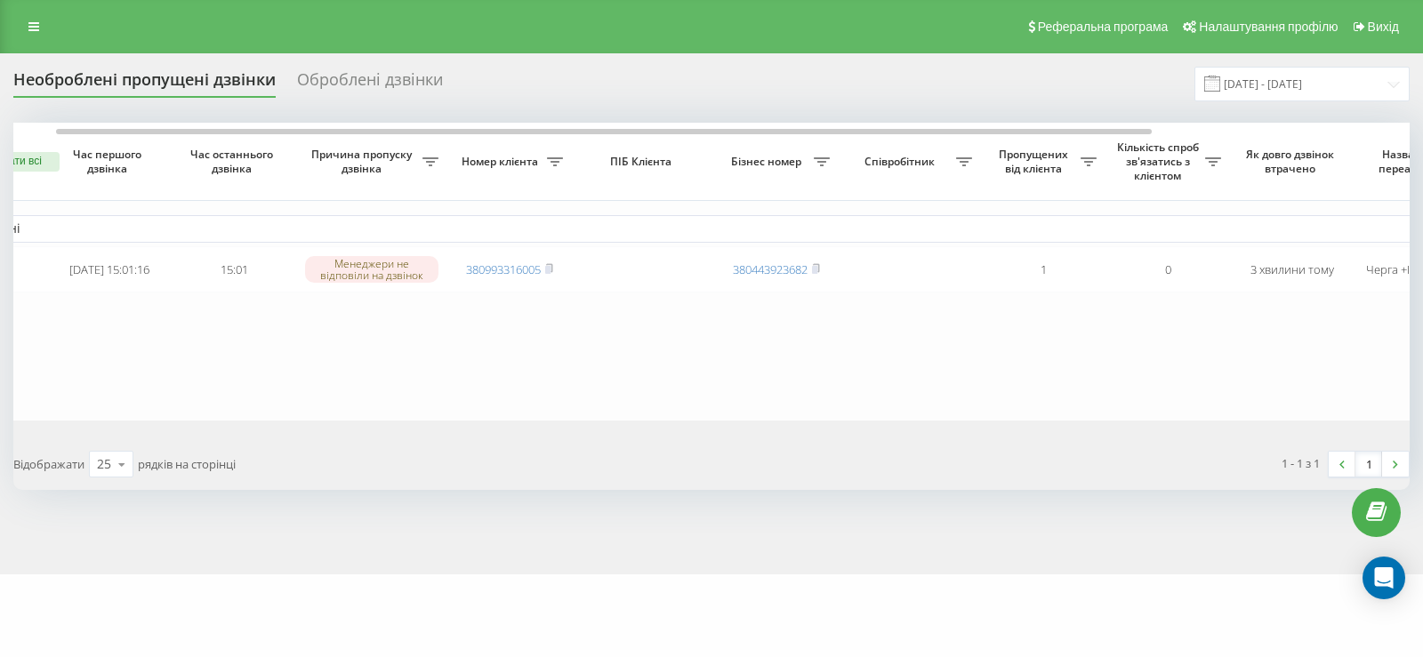
drag, startPoint x: 28, startPoint y: 28, endPoint x: 42, endPoint y: 98, distance: 71.7
click at [28, 28] on link at bounding box center [34, 26] width 32 height 25
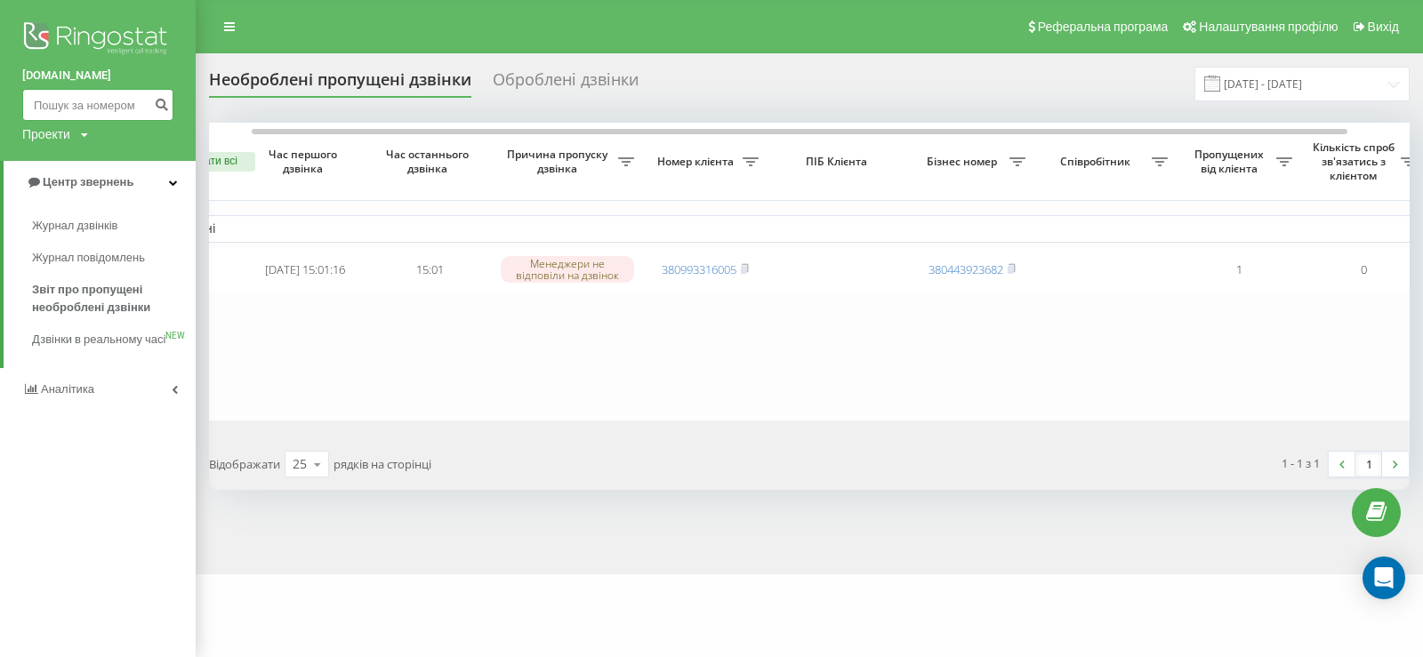
click at [56, 100] on input at bounding box center [97, 105] width 151 height 32
paste input "43486570"
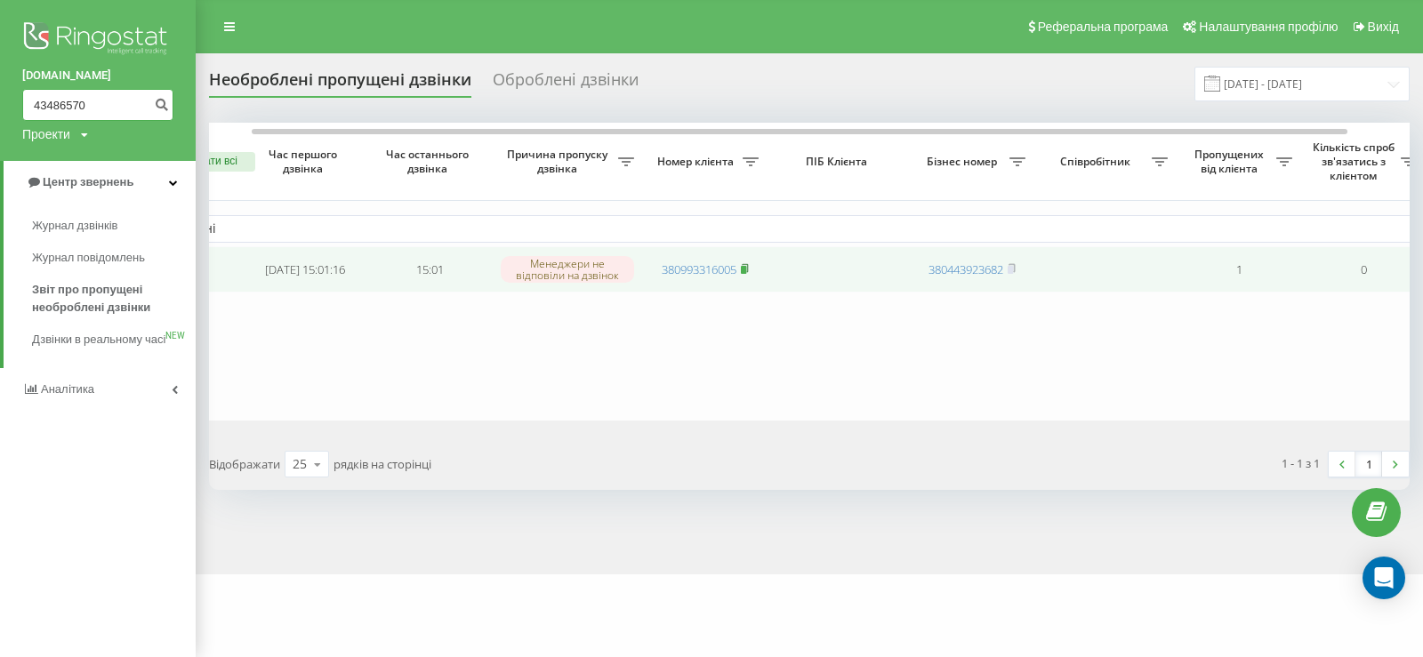
type input "43486570"
click at [747, 263] on span at bounding box center [745, 269] width 8 height 16
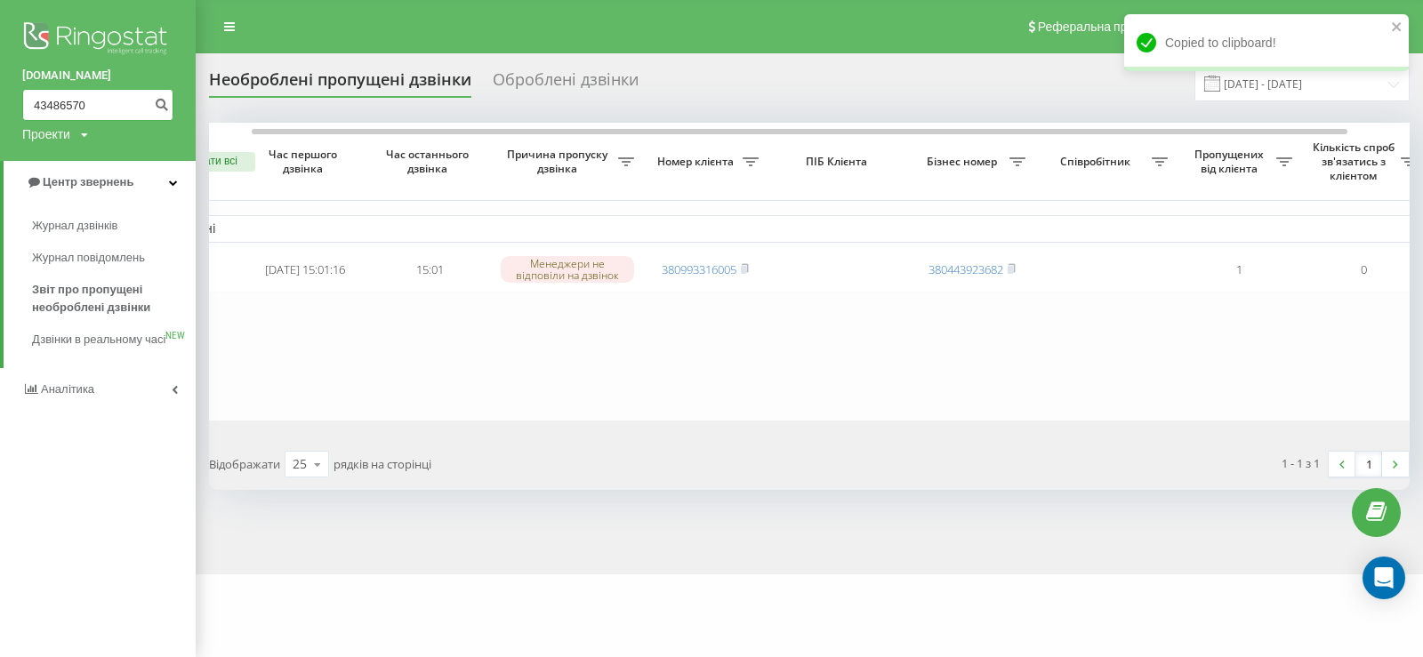
drag, startPoint x: 116, startPoint y: 110, endPoint x: 22, endPoint y: 123, distance: 95.1
click at [1, 120] on div "e-tender.ua 43486570 Проекти e-tender.ua" at bounding box center [98, 80] width 196 height 161
paste input "380993316005"
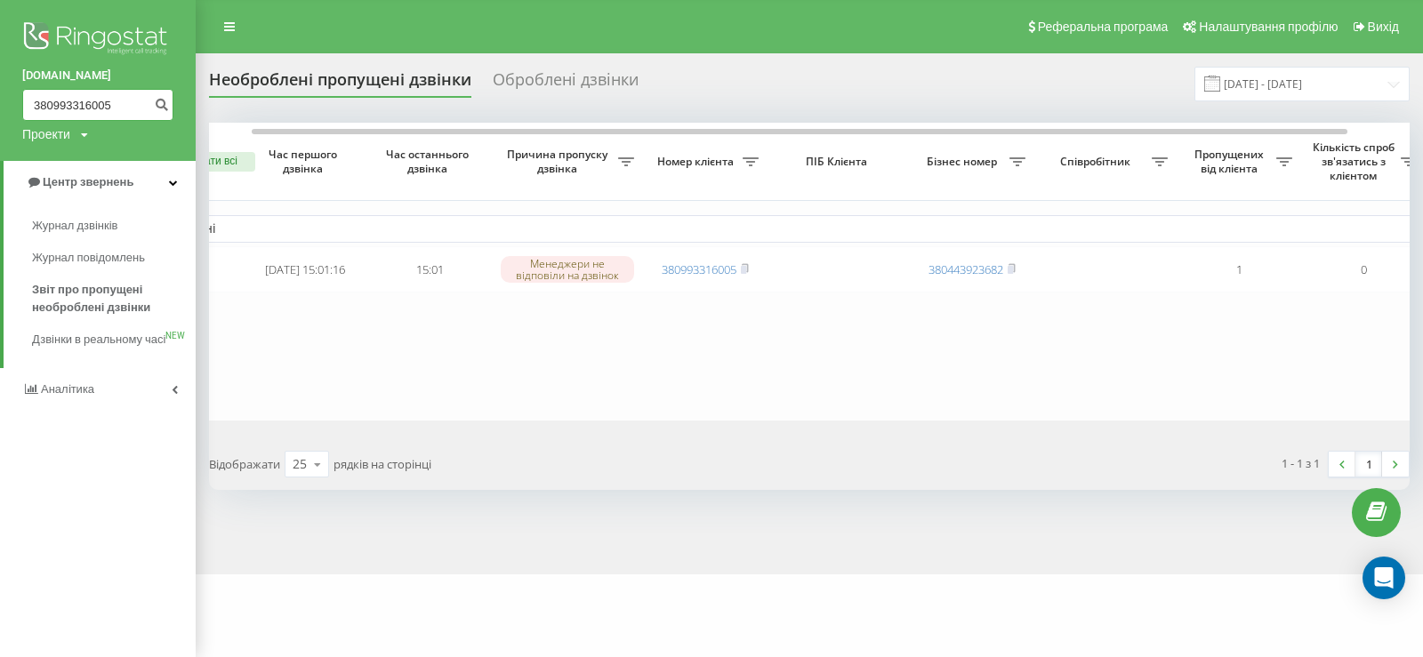
type input "380993316005"
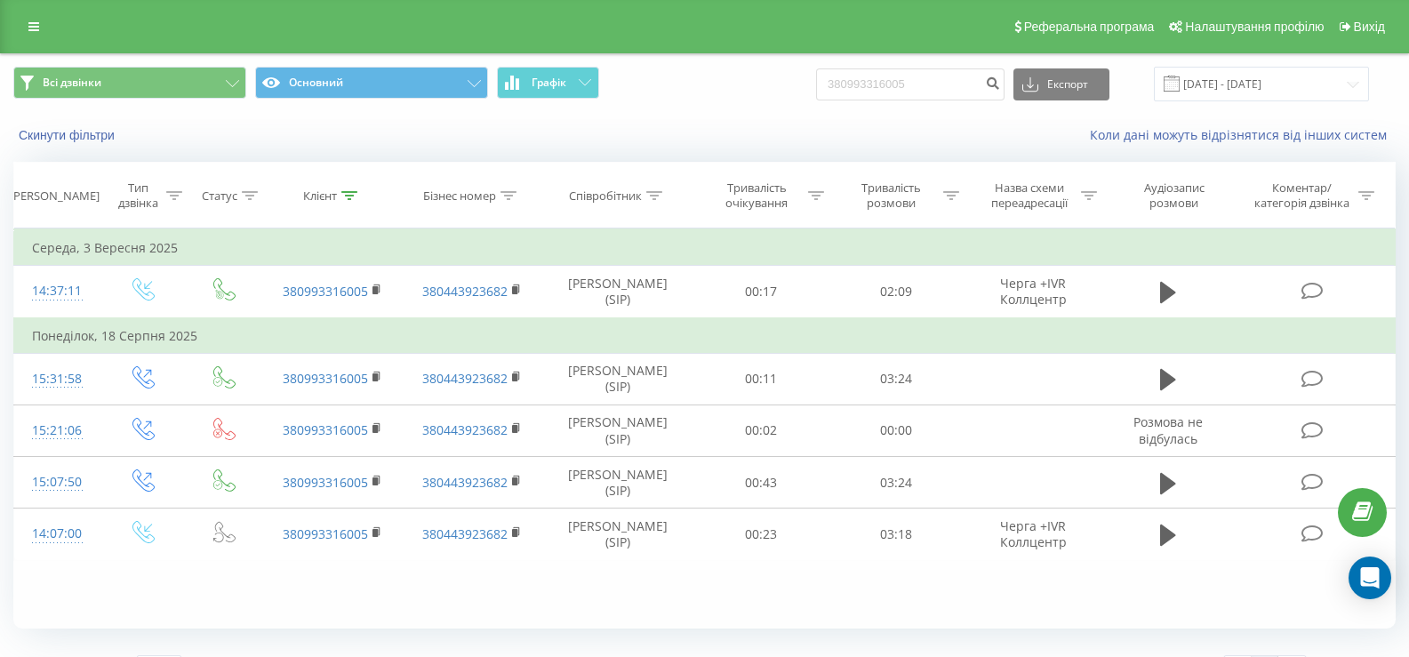
click at [1016, 619] on div "Фільтрувати за умовою Дорівнює Введіть значення Скасувати OK Фільтрувати за умо…" at bounding box center [704, 429] width 1383 height 400
click at [1366, 24] on span "Вихід" at bounding box center [1369, 27] width 31 height 14
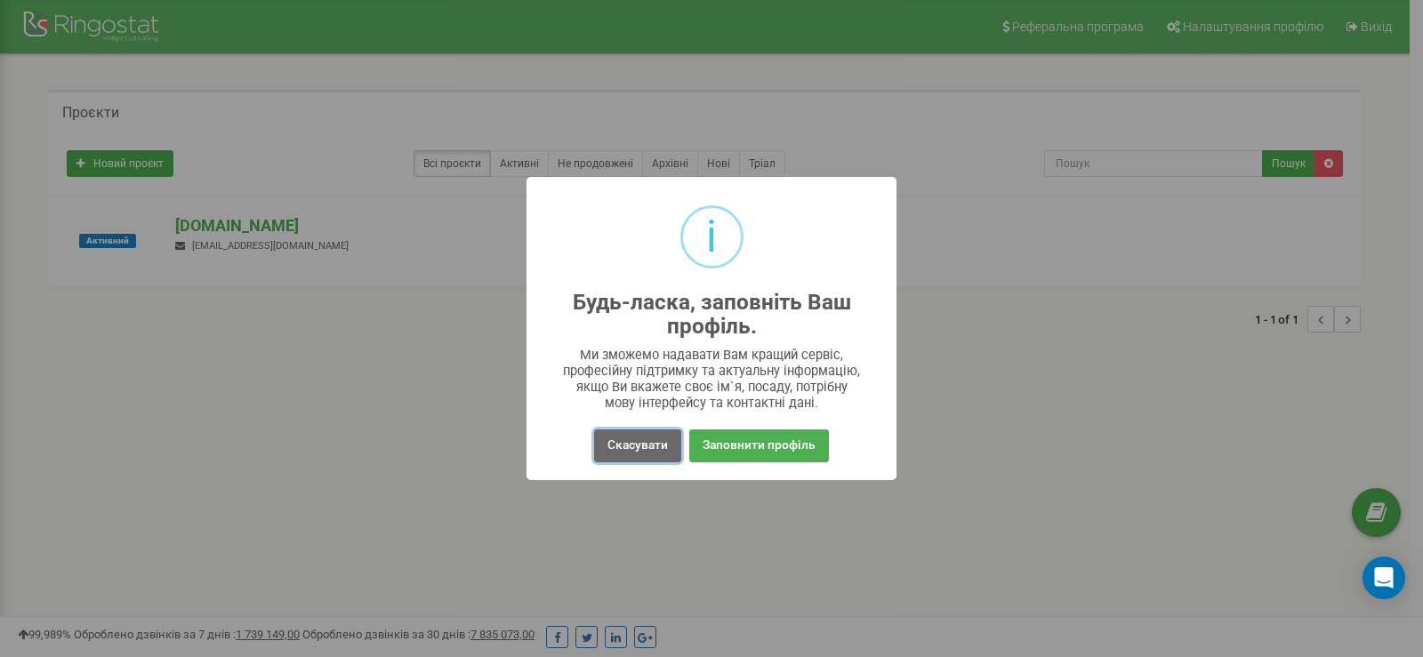
click at [648, 446] on button "Скасувати" at bounding box center [637, 445] width 87 height 33
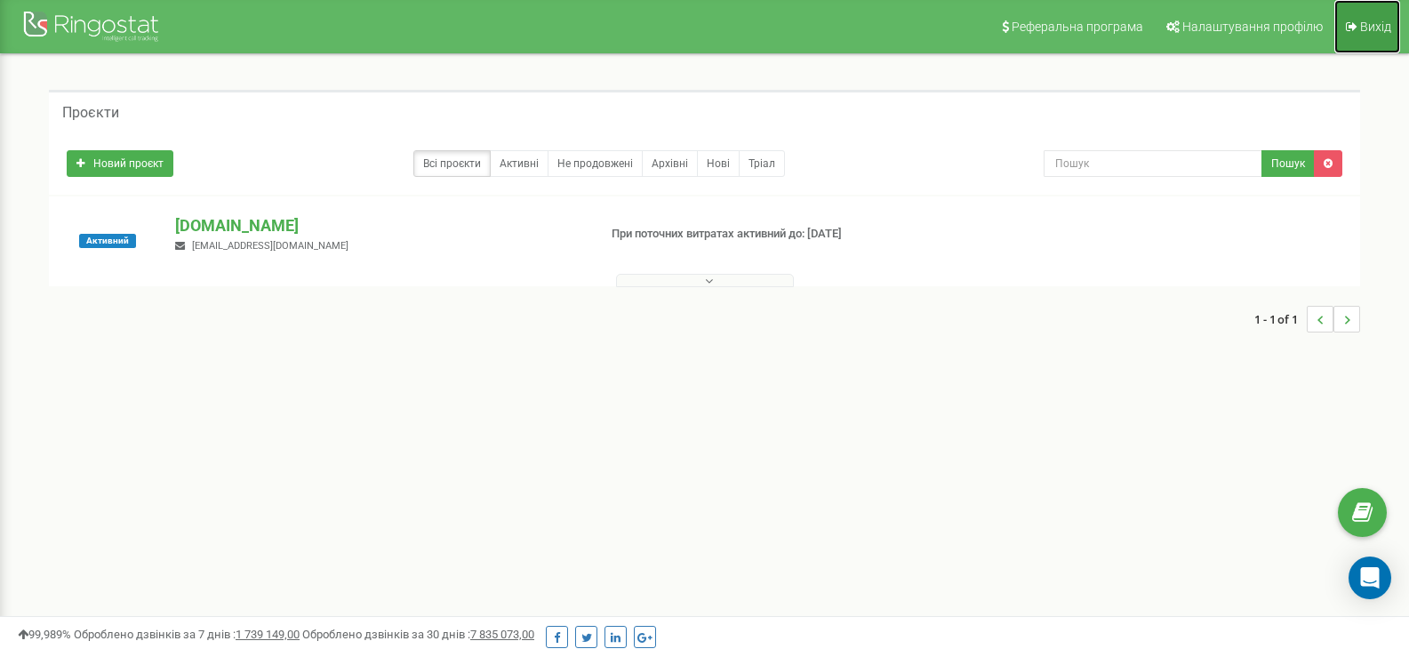
click at [1383, 24] on span "Вихід" at bounding box center [1375, 27] width 31 height 14
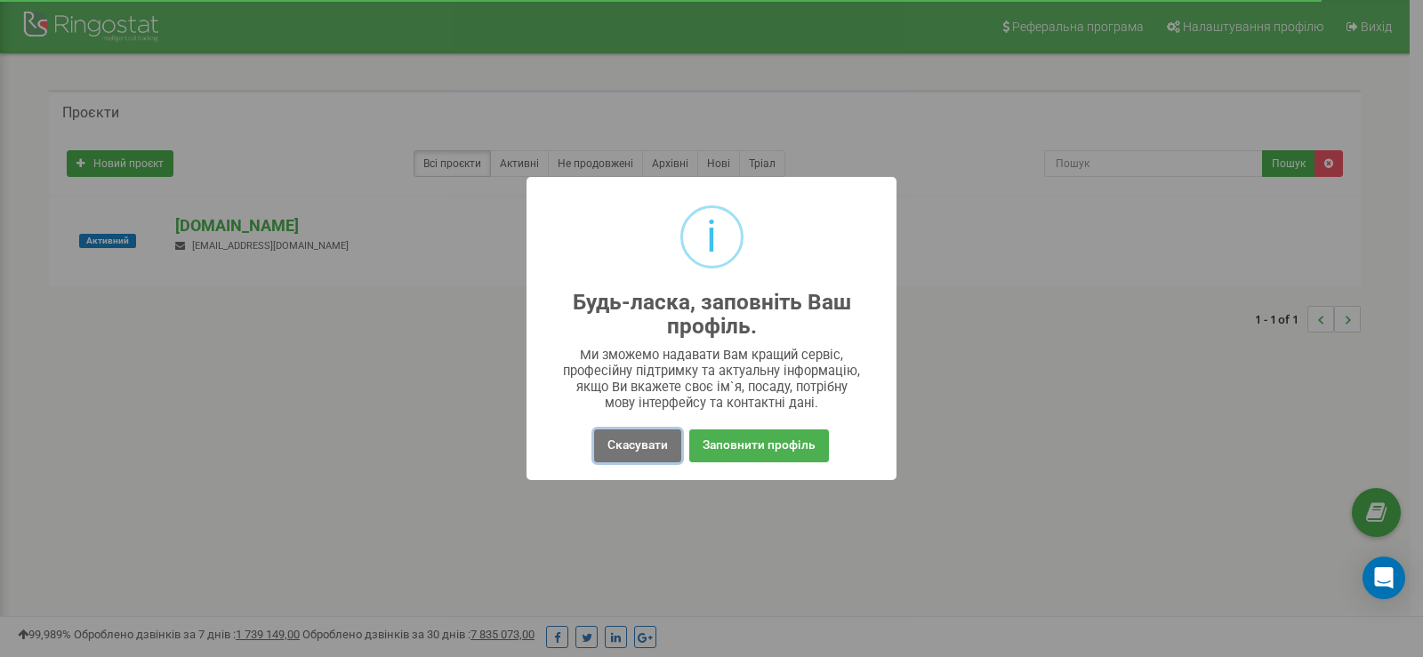
drag, startPoint x: 638, startPoint y: 447, endPoint x: 675, endPoint y: 446, distance: 37.4
click at [638, 447] on button "Скасувати" at bounding box center [637, 445] width 87 height 33
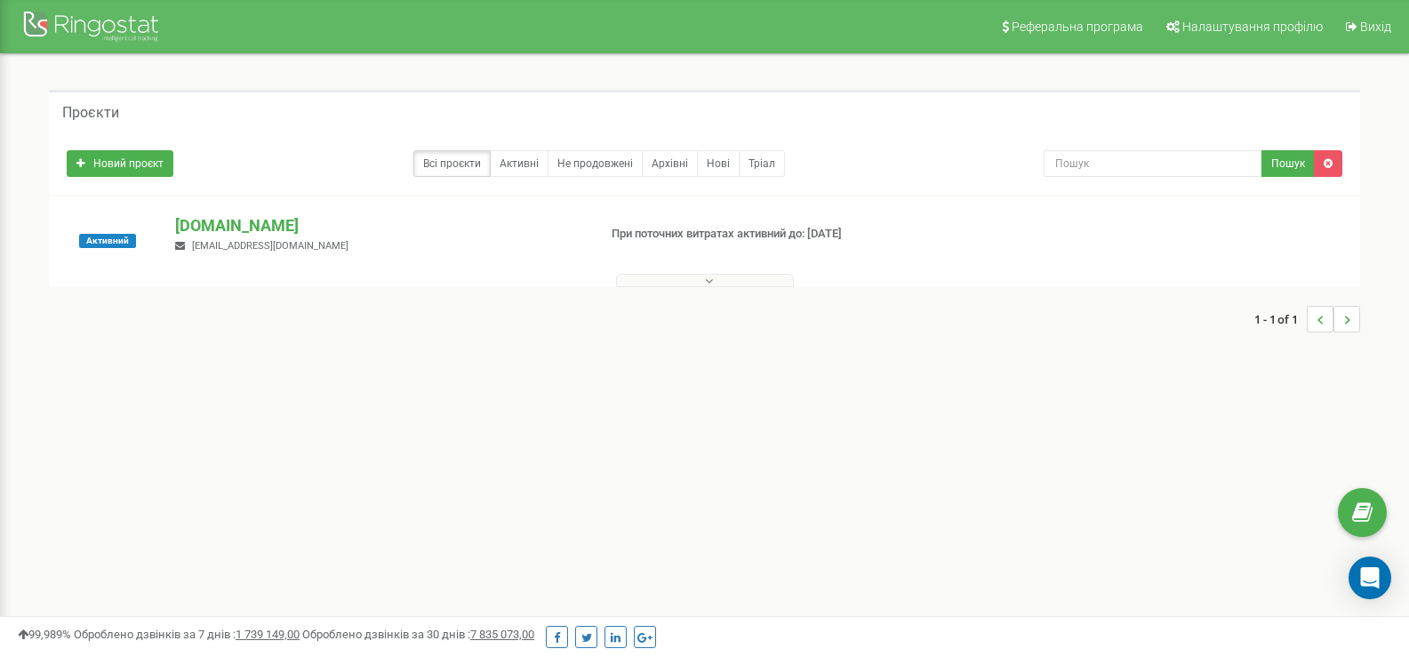
click at [678, 280] on button at bounding box center [705, 280] width 178 height 13
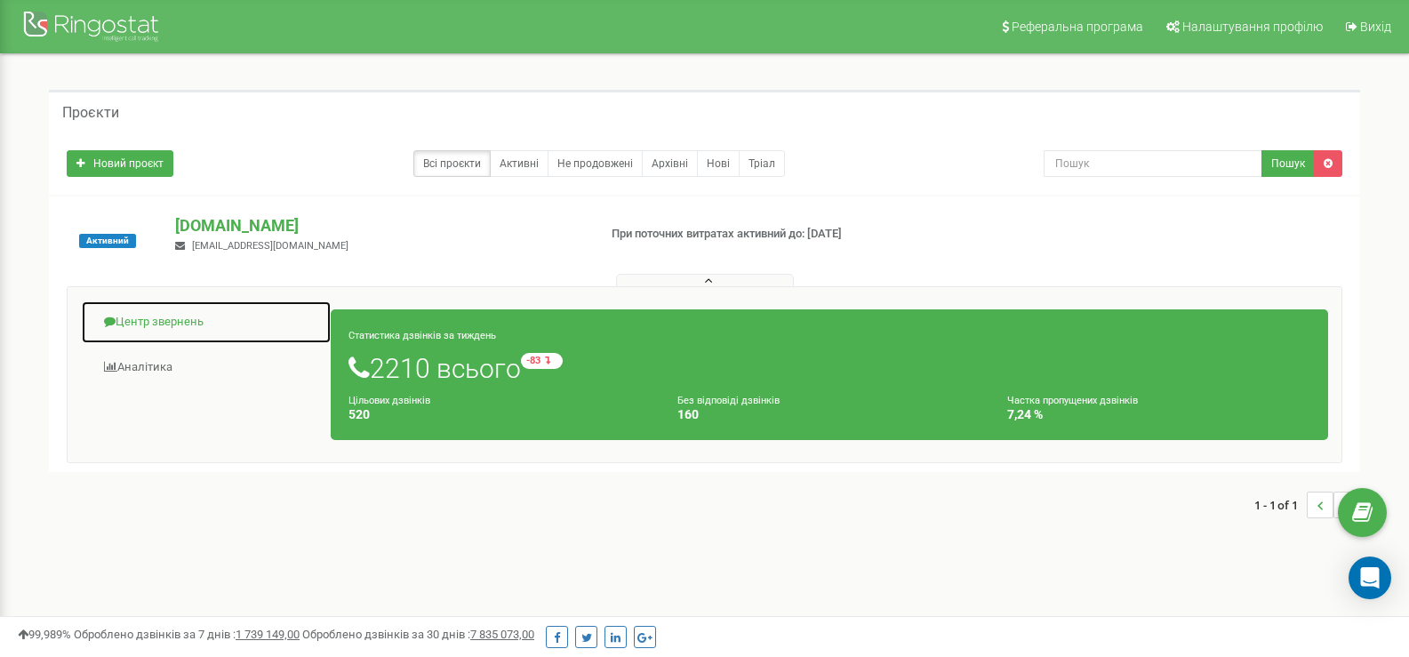
click at [171, 318] on link "Центр звернень" at bounding box center [206, 323] width 251 height 44
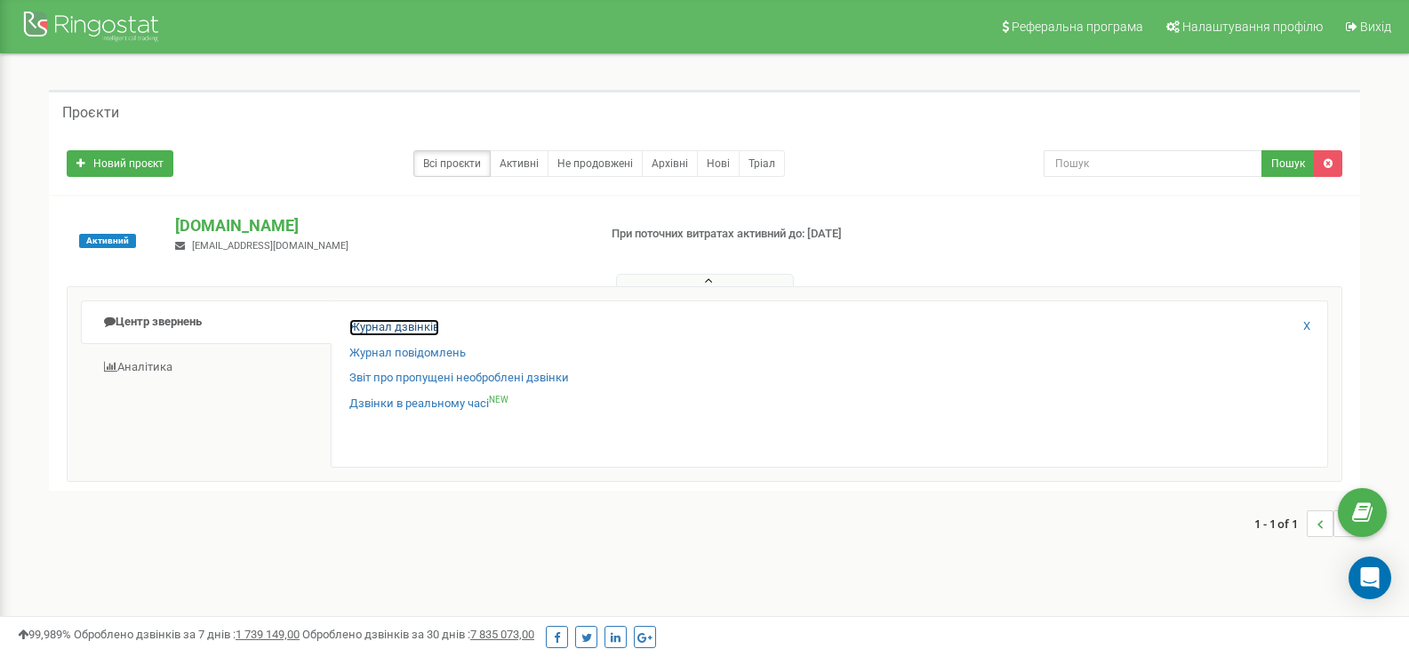
click at [381, 325] on link "Журнал дзвінків" at bounding box center [394, 327] width 90 height 17
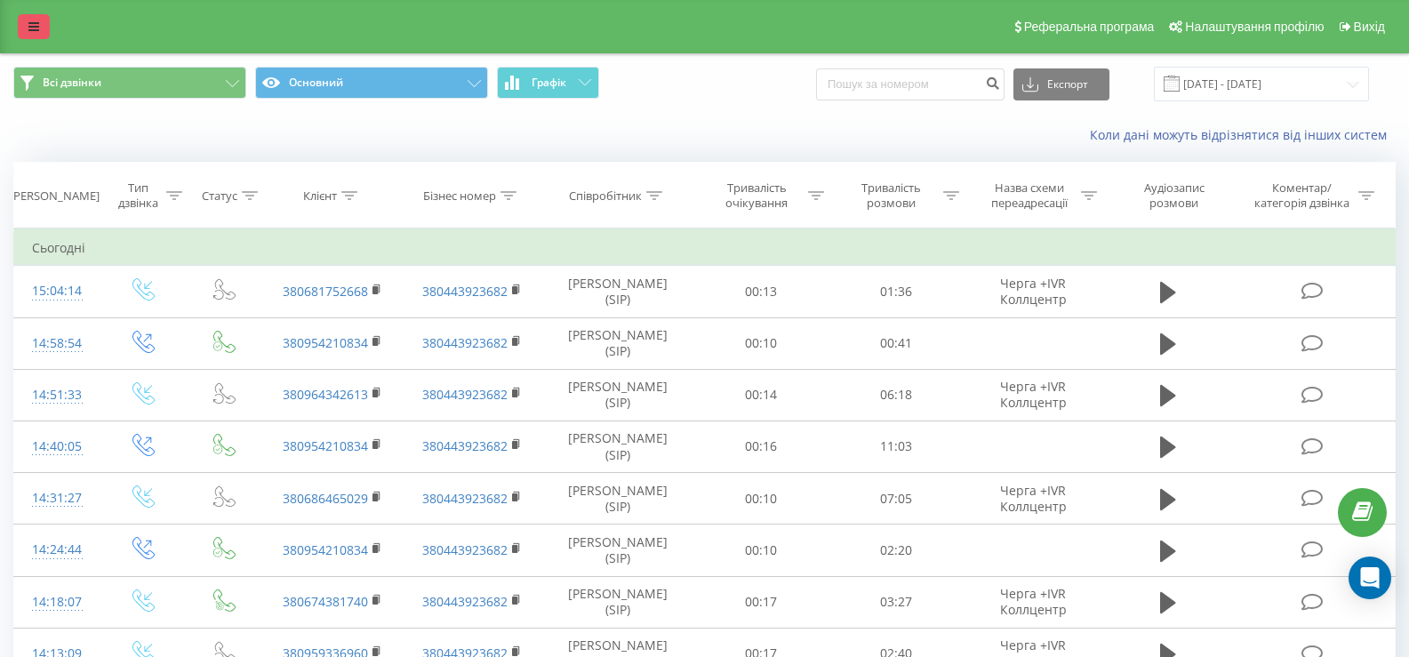
click at [39, 26] on link at bounding box center [34, 26] width 32 height 25
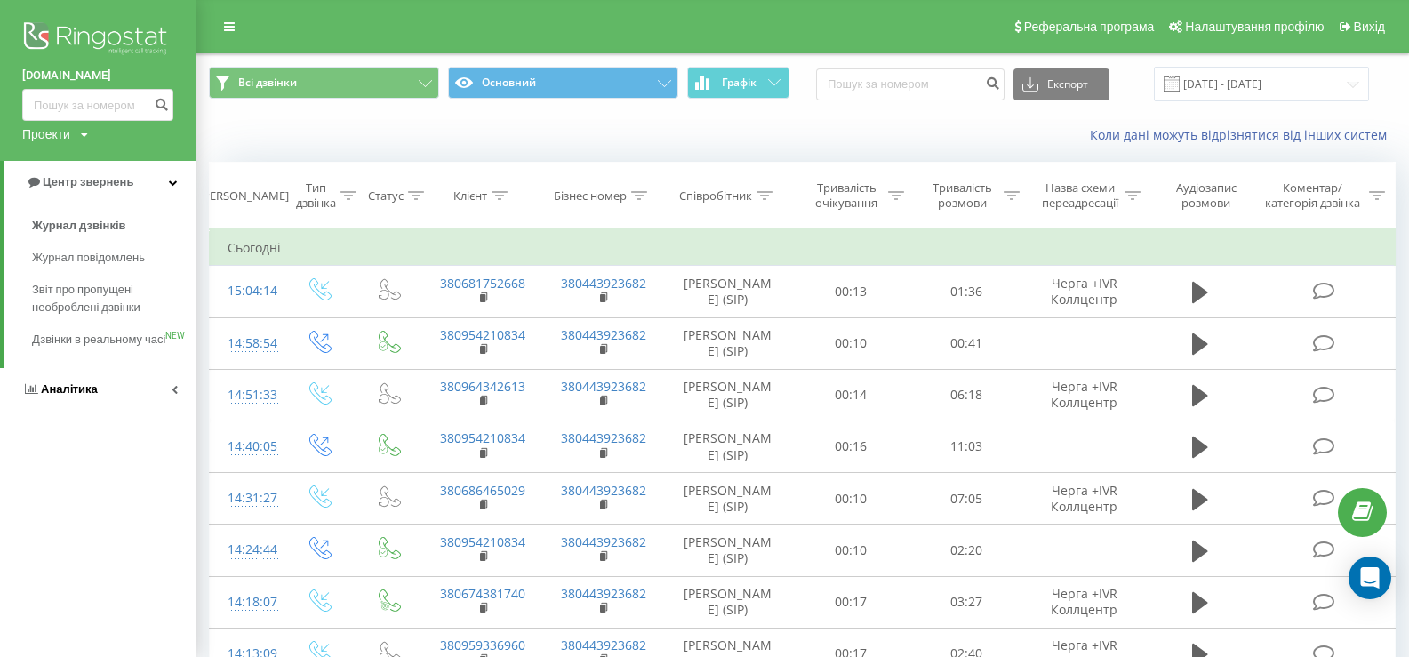
click at [60, 396] on span "Аналiтика" at bounding box center [69, 388] width 57 height 13
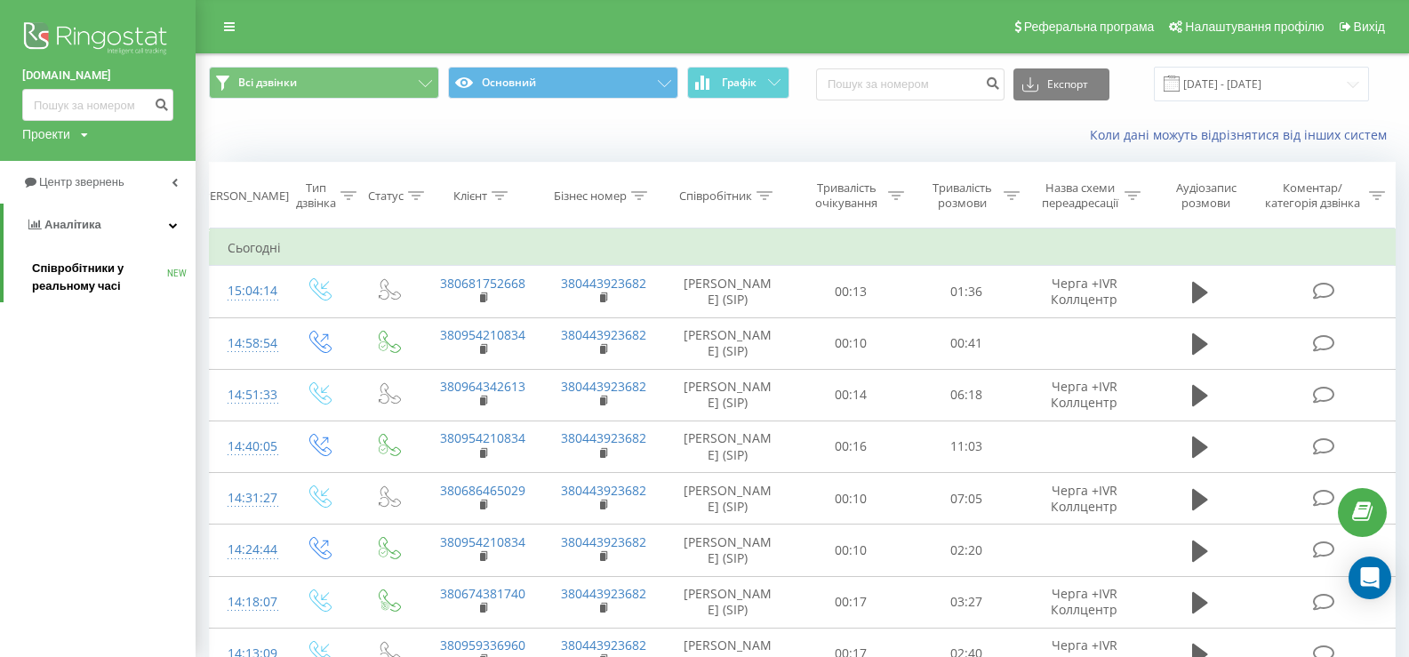
click at [64, 264] on span "Співробітники у реальному часі" at bounding box center [99, 278] width 135 height 36
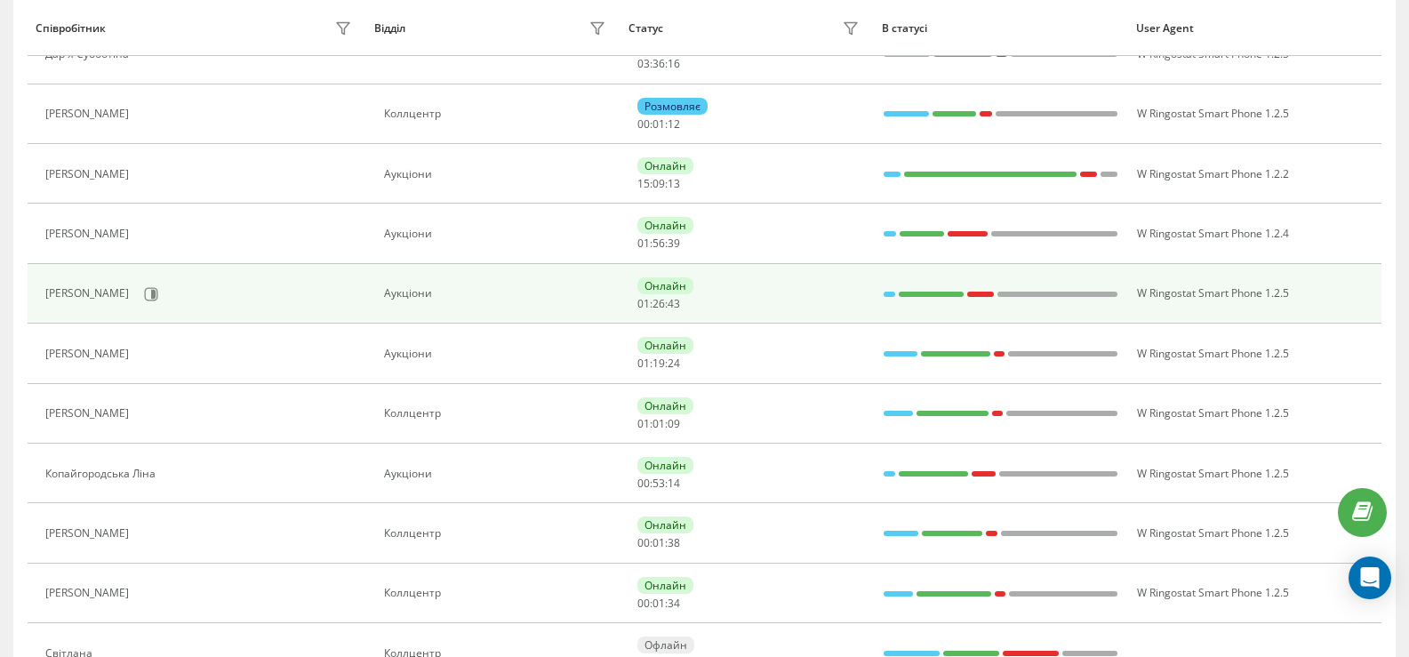
scroll to position [445, 0]
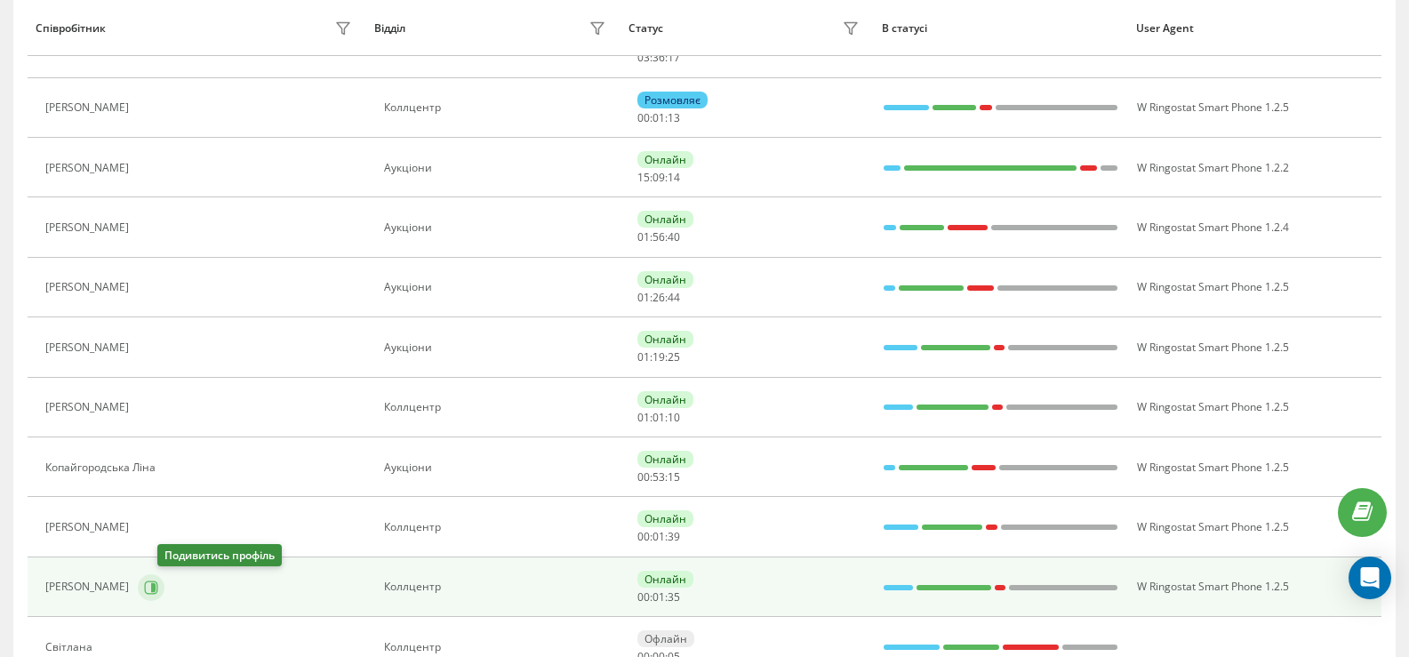
click at [158, 590] on icon at bounding box center [151, 587] width 13 height 13
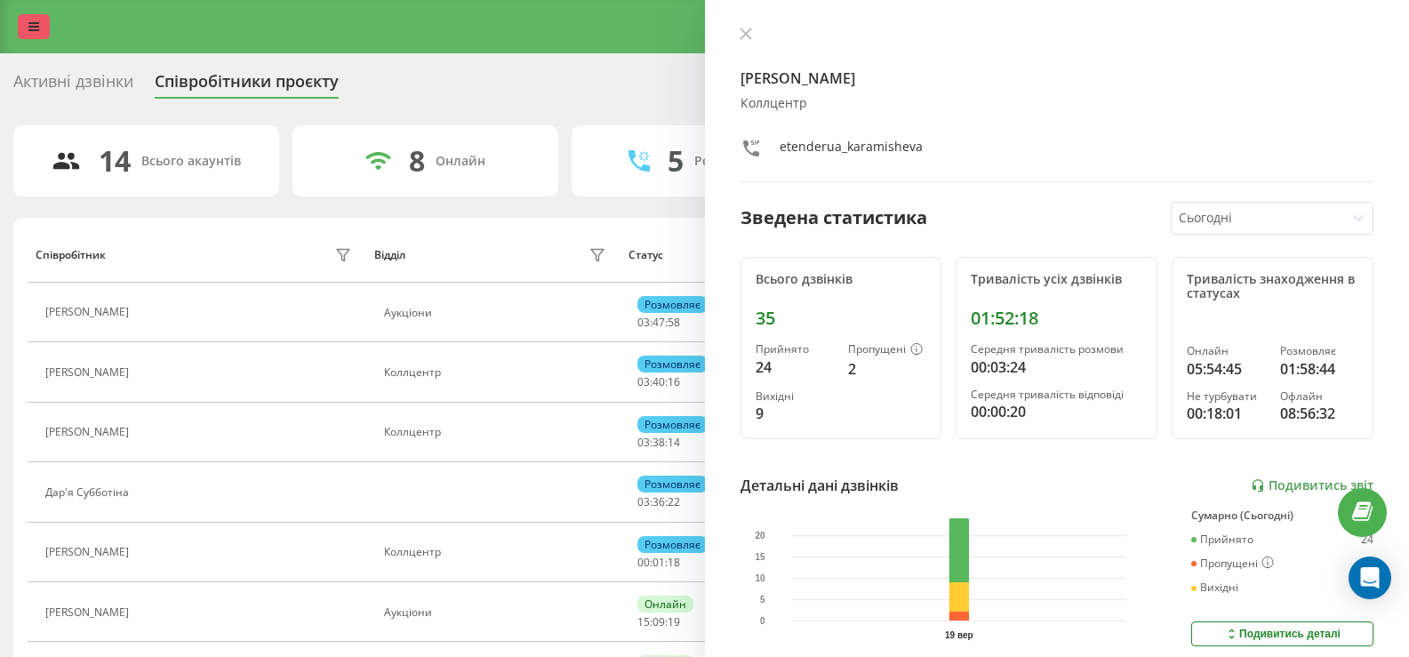
click at [29, 22] on icon at bounding box center [33, 26] width 11 height 12
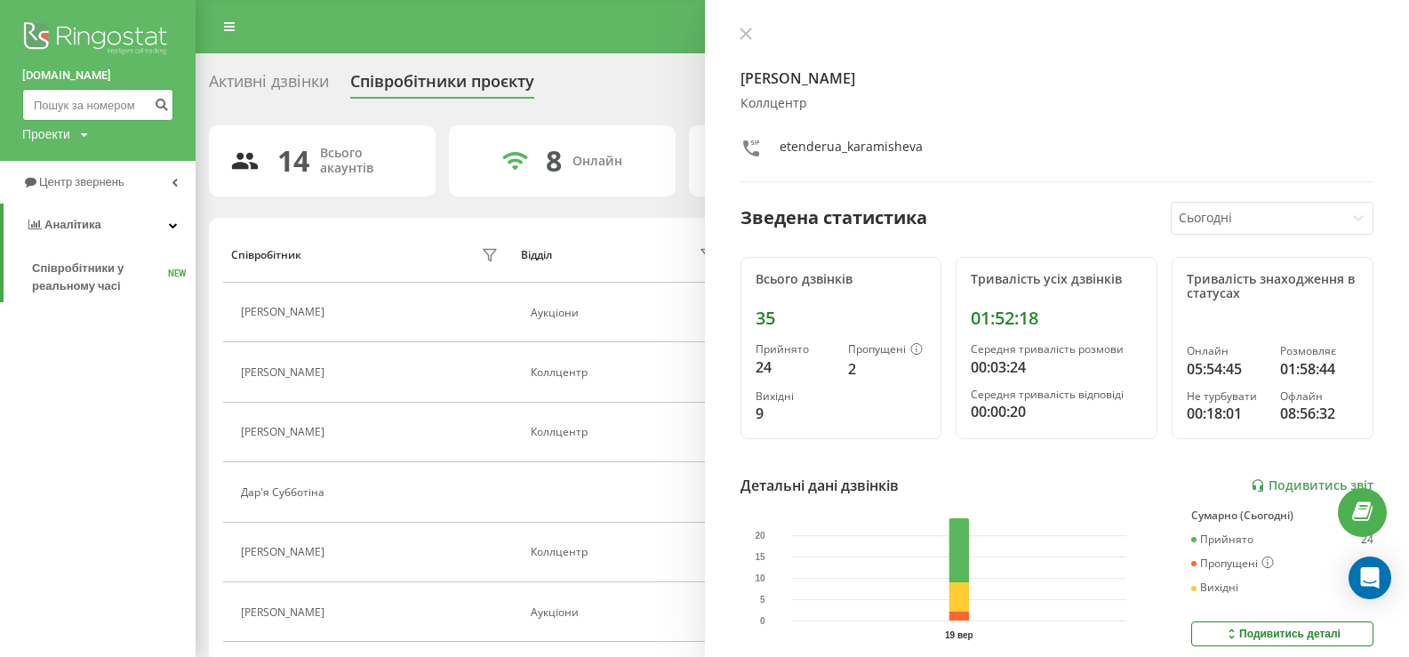
click at [58, 96] on input at bounding box center [97, 105] width 151 height 32
paste input "380993316005"
type input "380993316005"
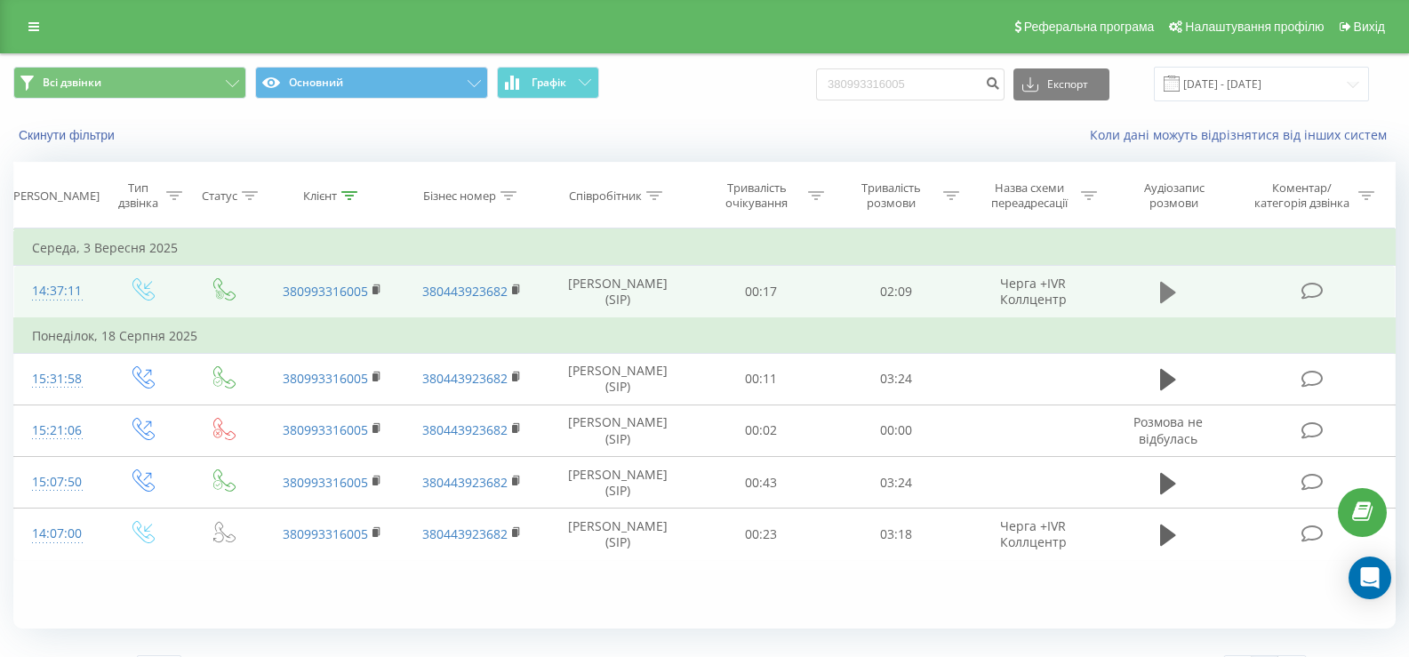
click at [1165, 292] on icon at bounding box center [1168, 292] width 16 height 21
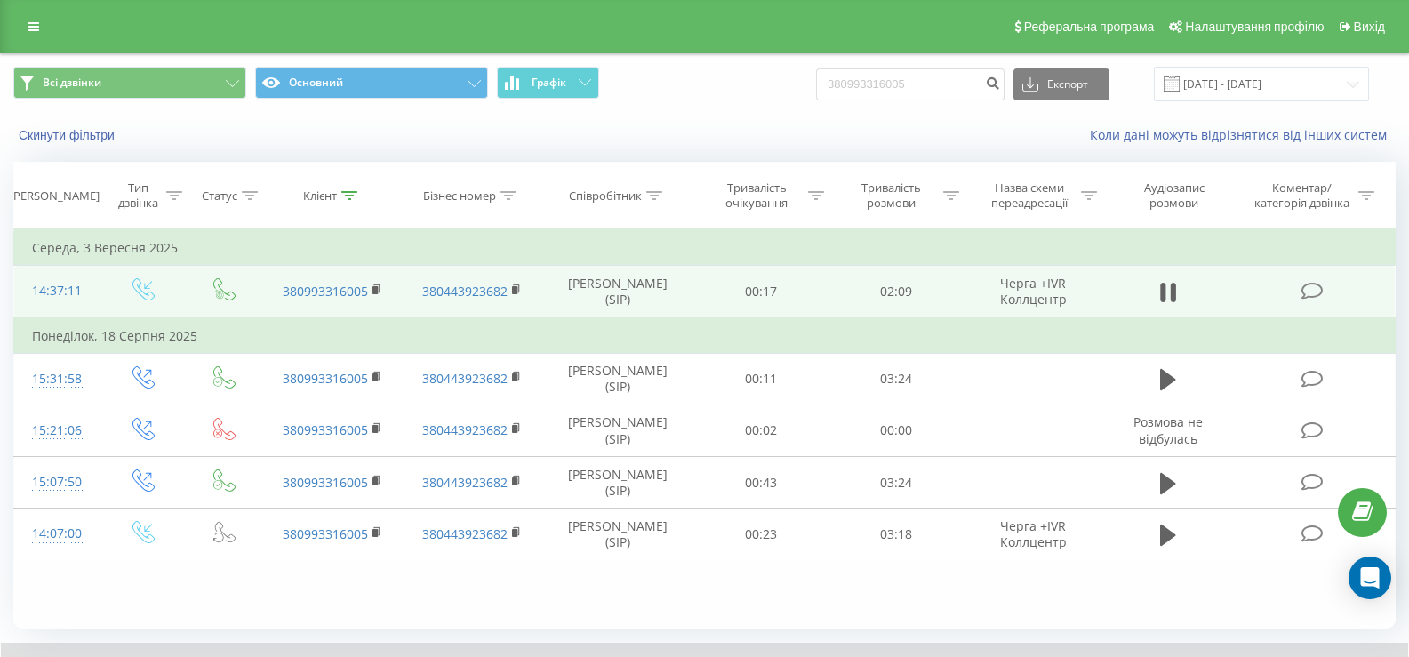
click at [338, 576] on div "Фільтрувати за умовою Дорівнює Введіть значення Скасувати OK Фільтрувати за умо…" at bounding box center [704, 429] width 1383 height 400
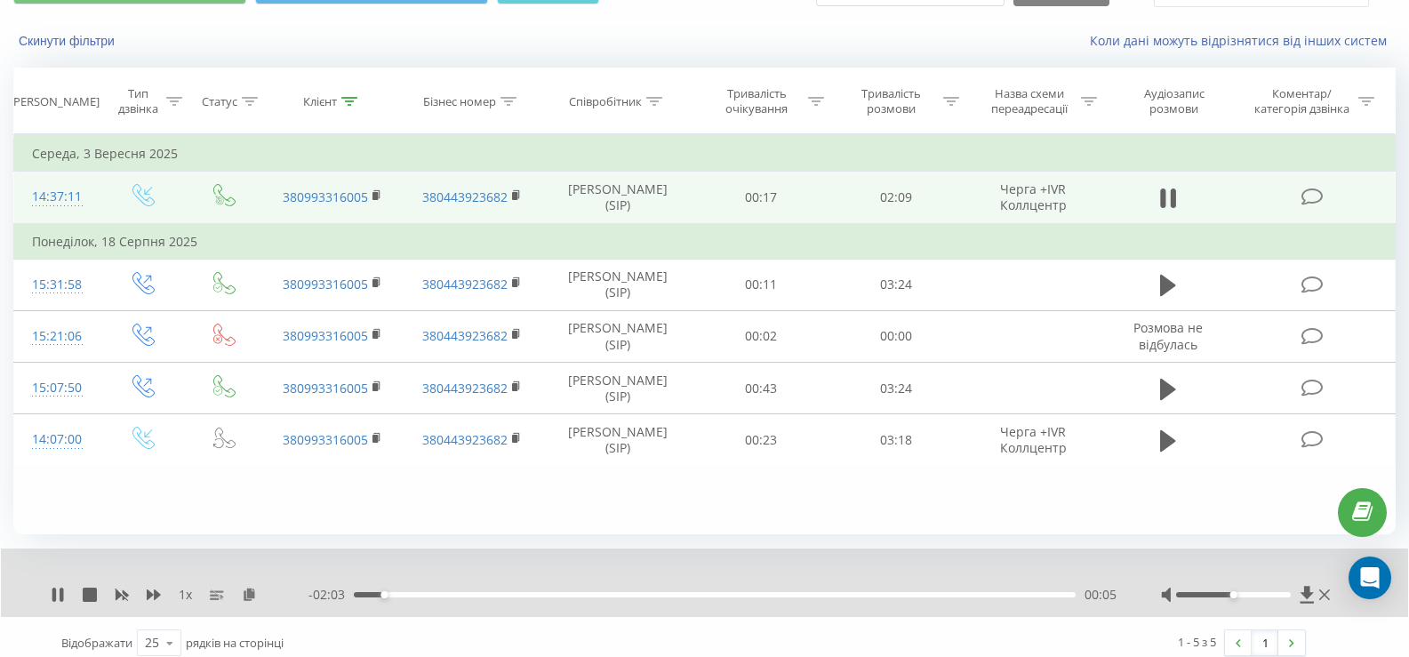
scroll to position [107, 0]
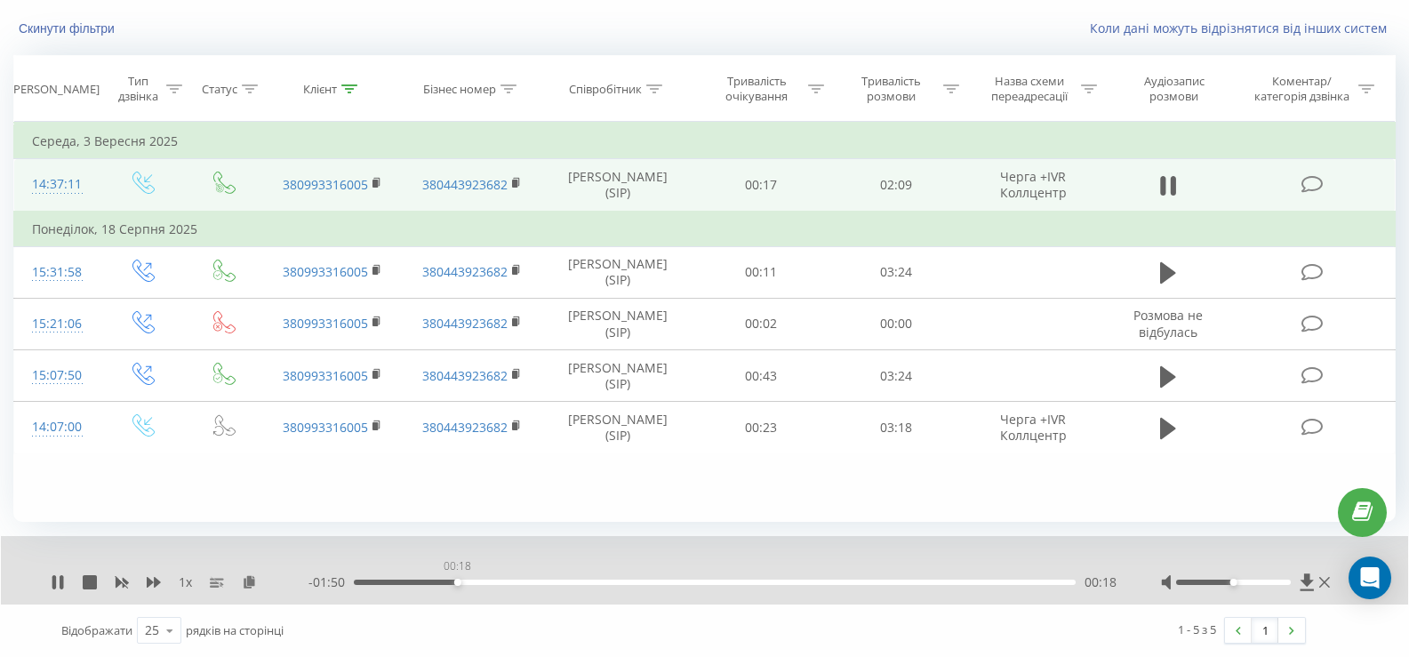
click at [457, 582] on div "00:18" at bounding box center [715, 582] width 722 height 5
click at [65, 579] on div "1 x" at bounding box center [180, 583] width 258 height 18
click at [47, 572] on div "1 x - 01:47 00:22 00:22" at bounding box center [705, 570] width 1408 height 68
click at [59, 587] on icon at bounding box center [58, 582] width 14 height 14
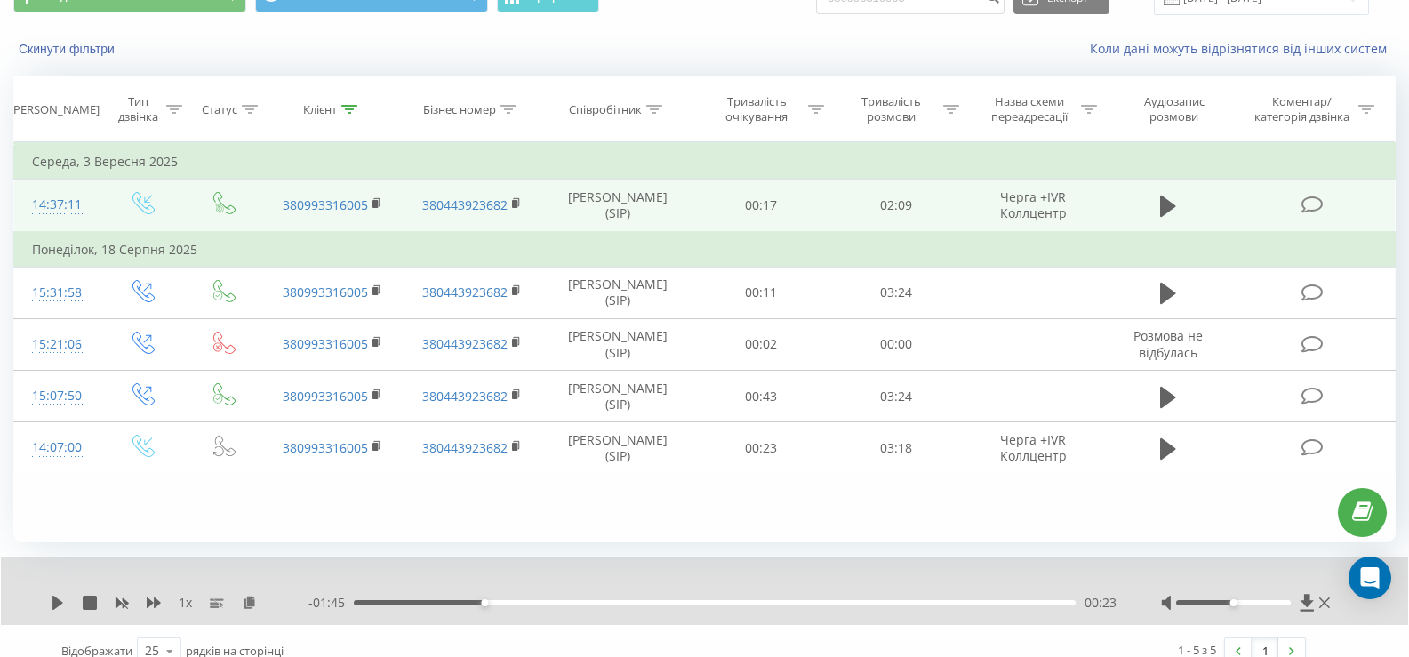
scroll to position [0, 0]
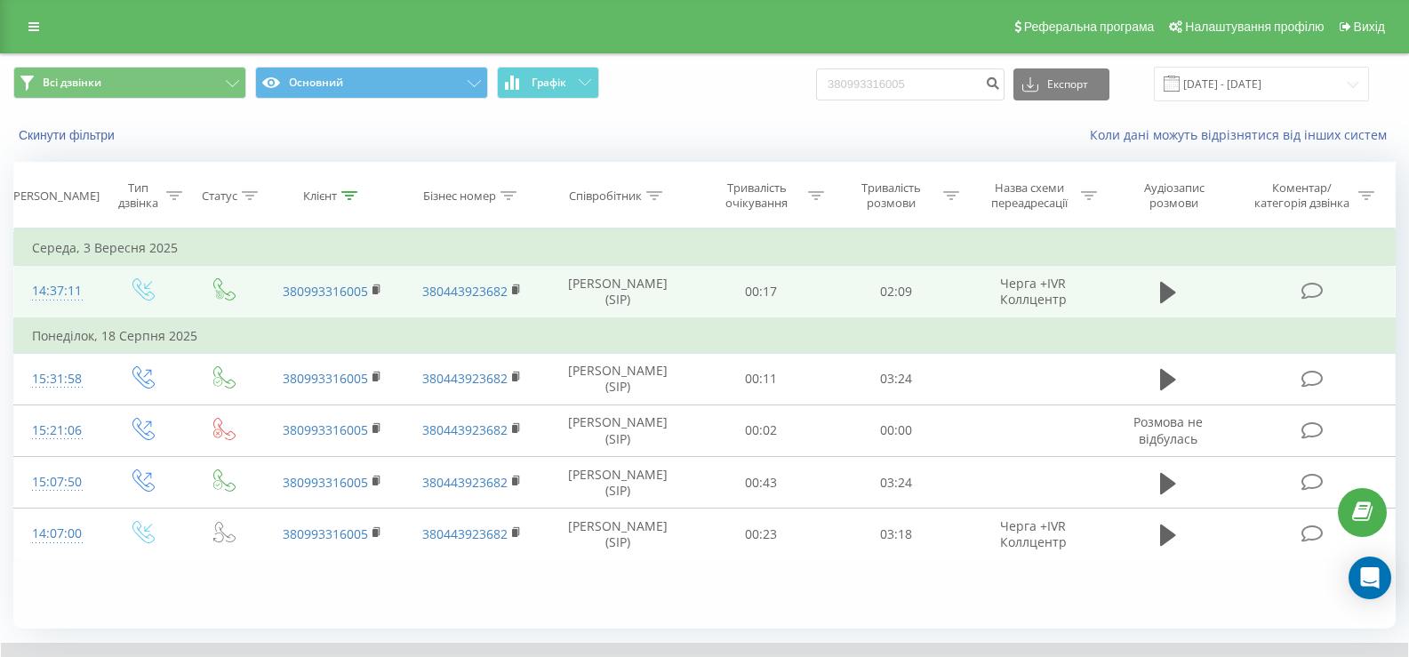
click at [42, 28] on link at bounding box center [34, 26] width 32 height 25
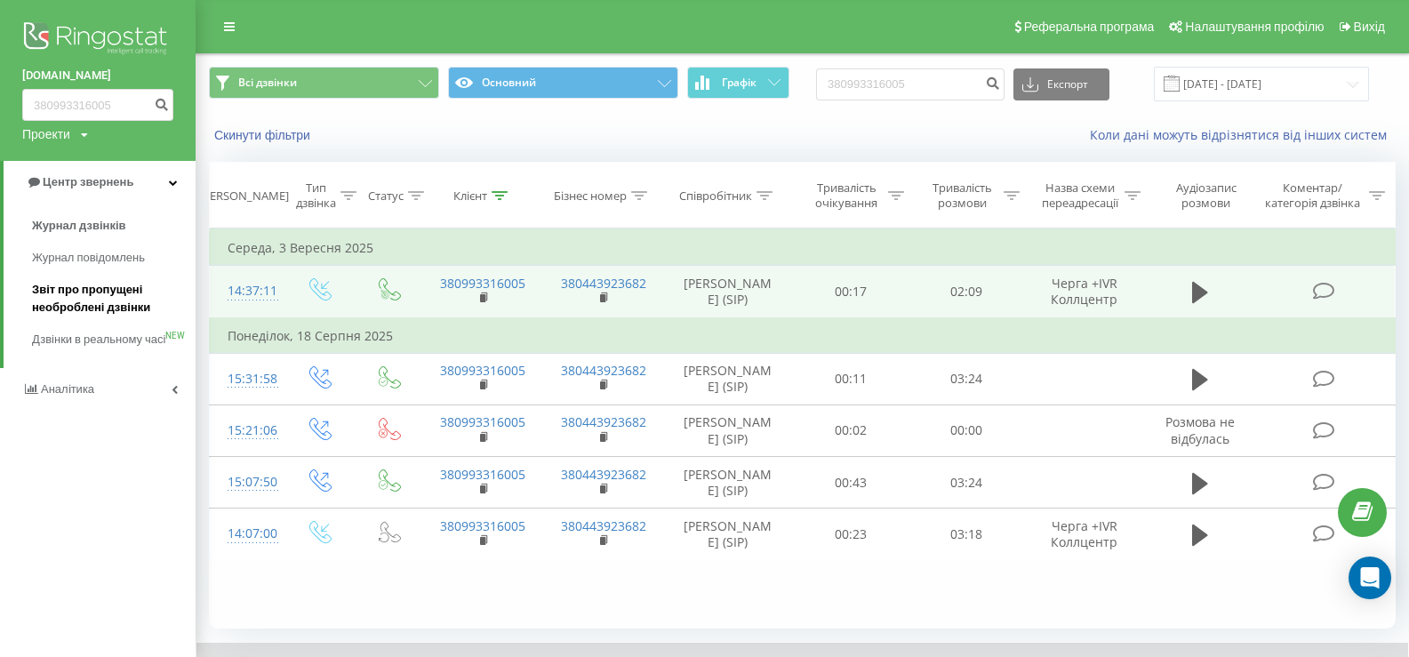
click at [99, 294] on span "Звіт про пропущені необроблені дзвінки" at bounding box center [109, 299] width 155 height 36
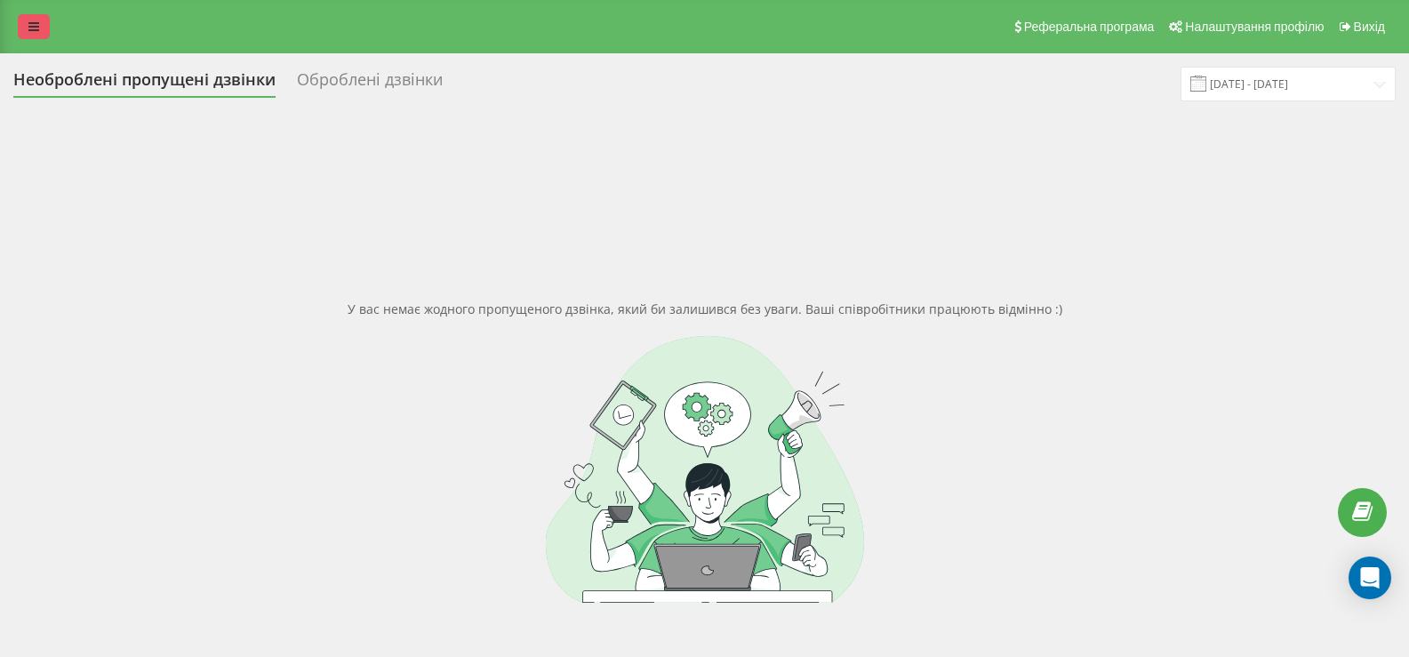
click at [36, 28] on icon at bounding box center [33, 26] width 11 height 12
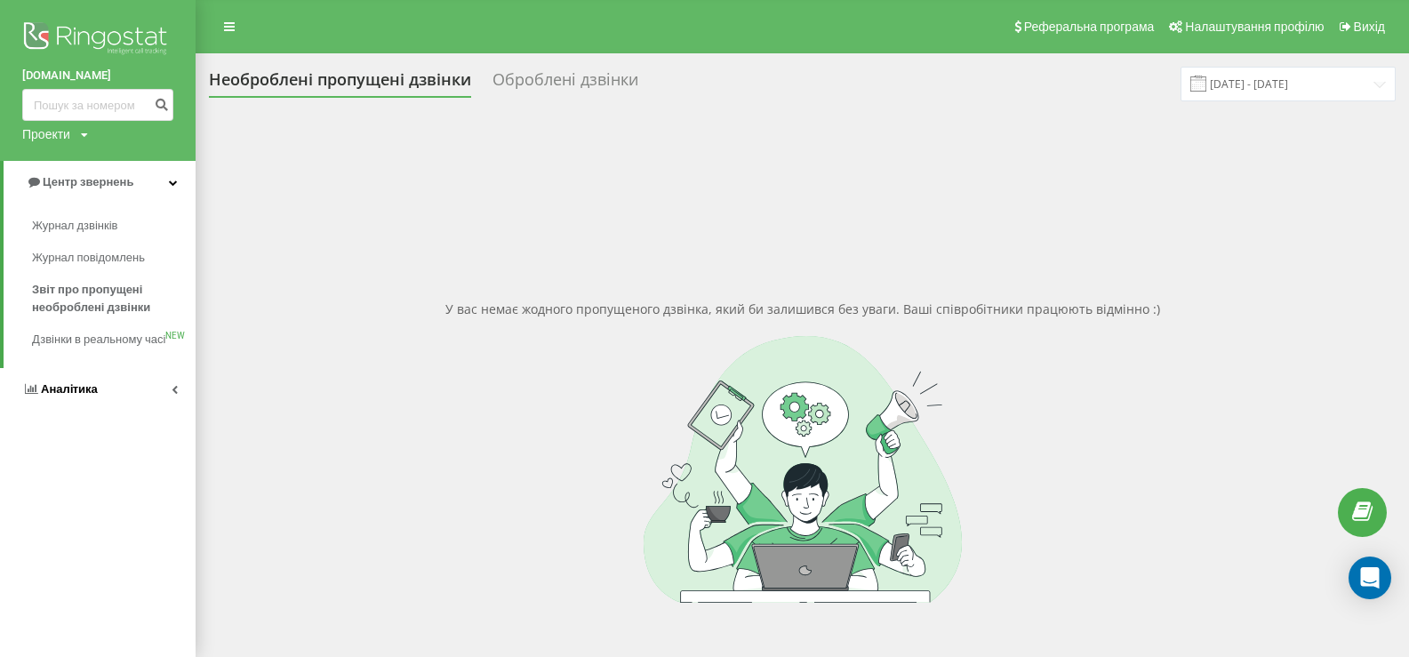
click at [61, 396] on span "Аналiтика" at bounding box center [69, 388] width 57 height 13
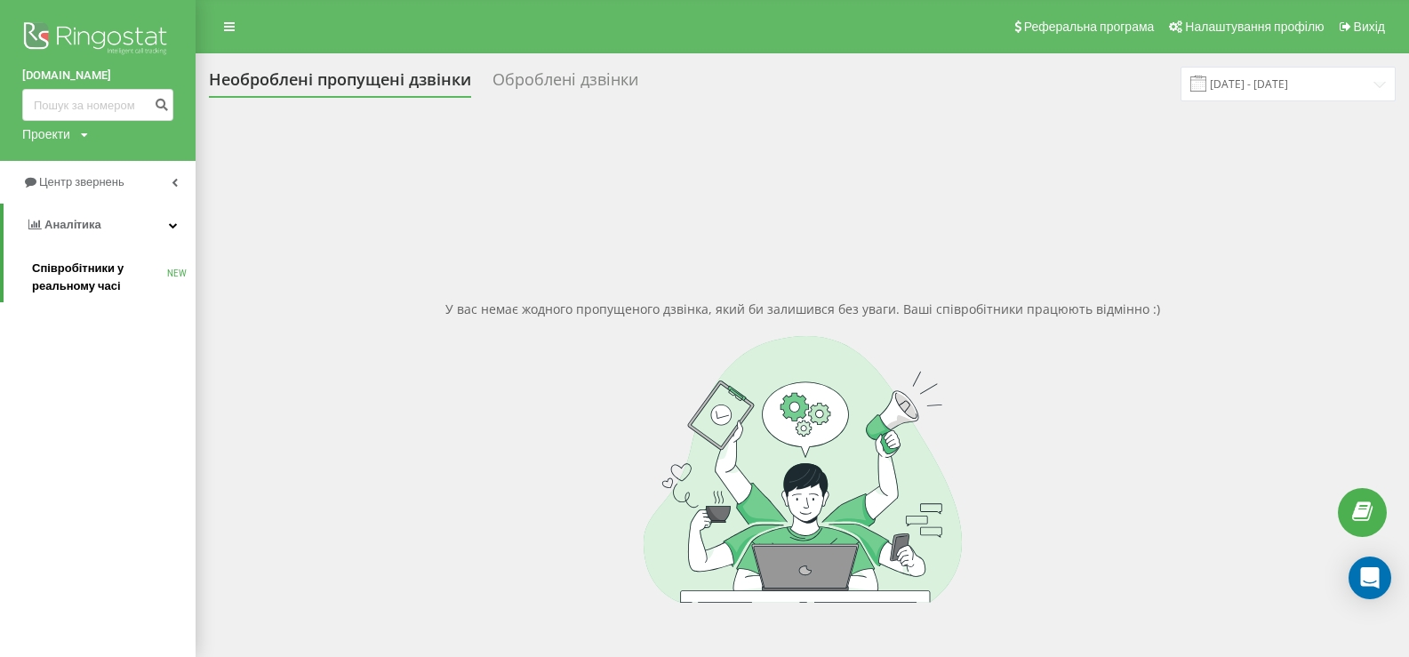
click at [84, 265] on span "Співробітники у реальному часі" at bounding box center [99, 278] width 135 height 36
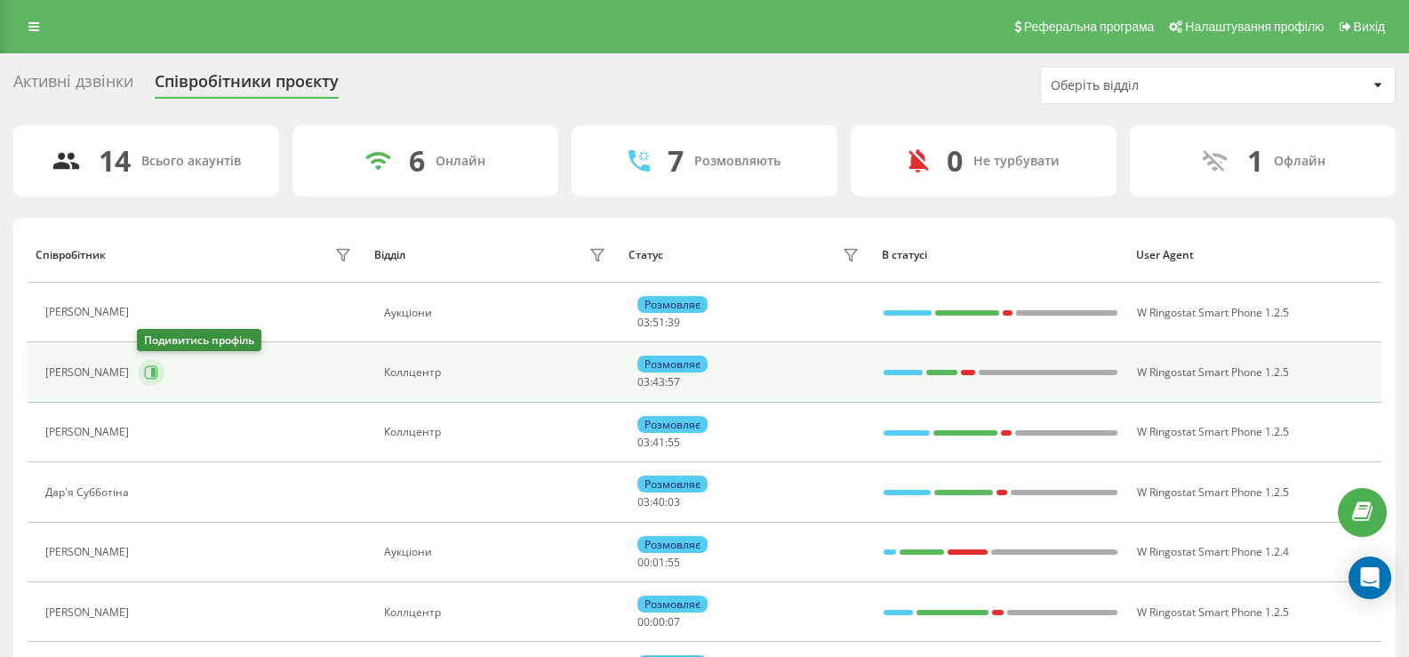
click at [146, 371] on icon at bounding box center [151, 372] width 14 height 14
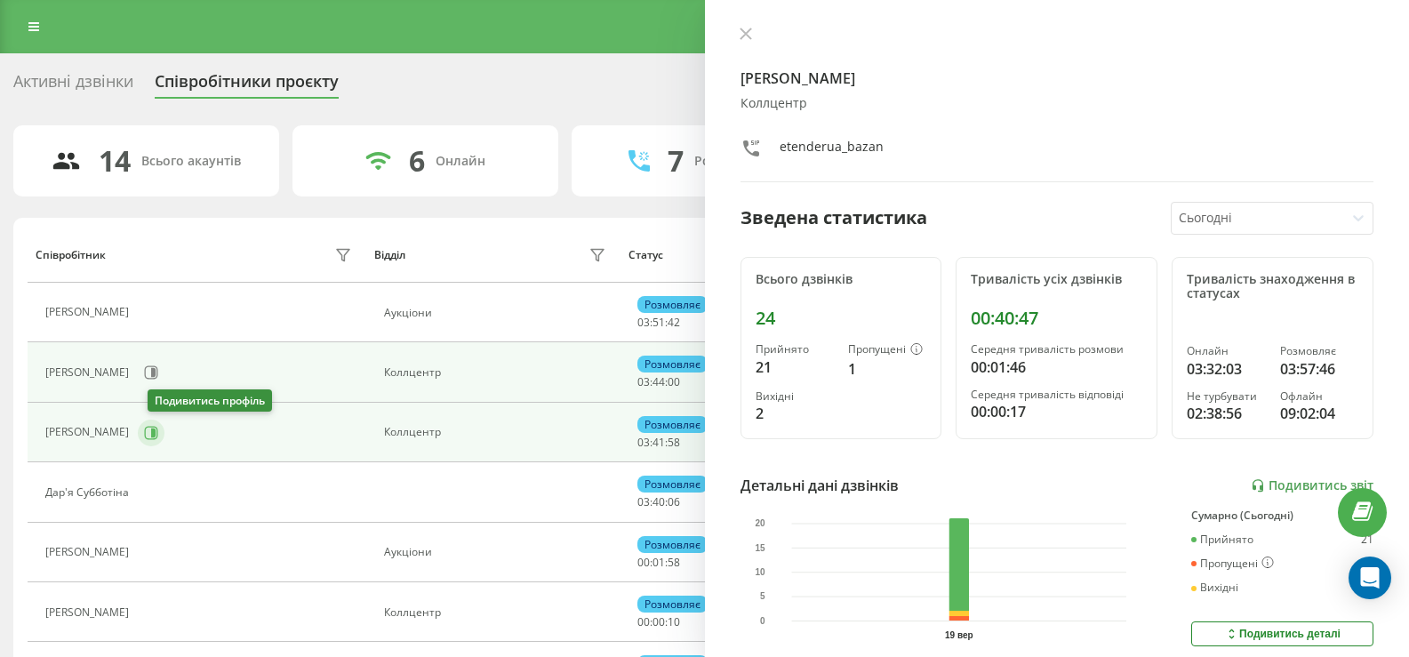
click at [158, 429] on icon at bounding box center [151, 433] width 14 height 14
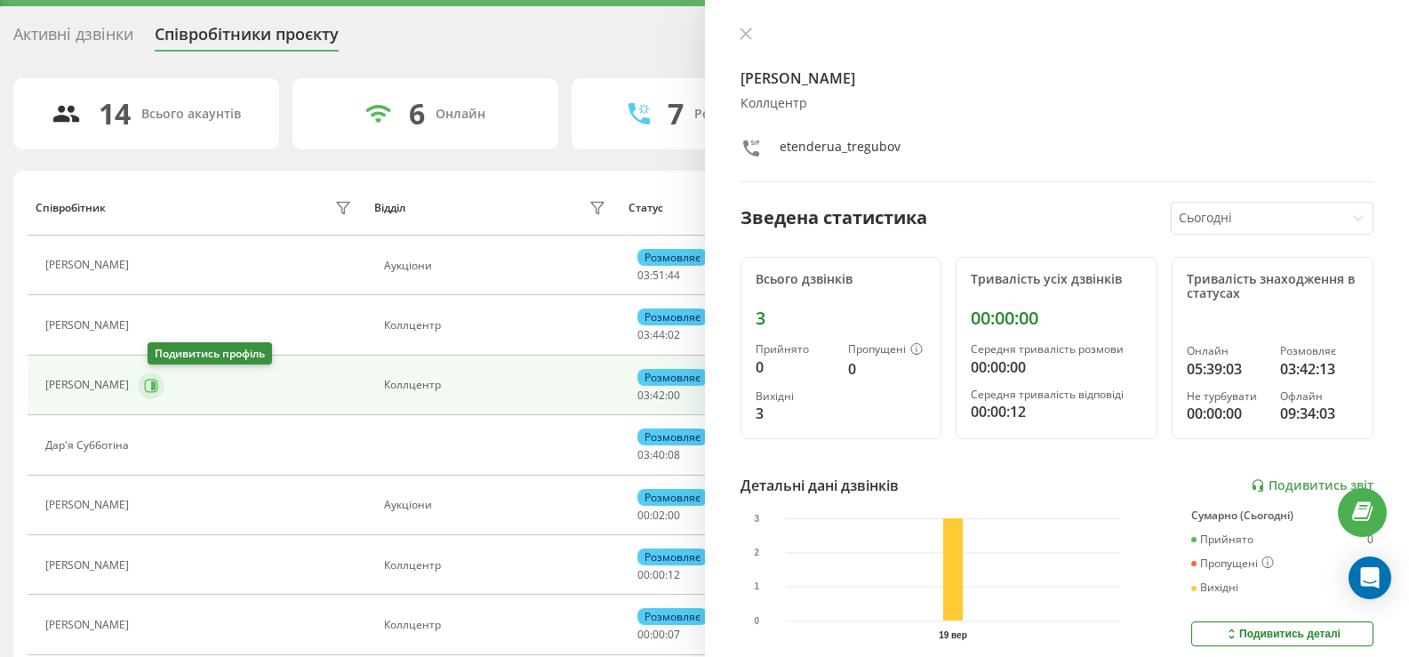
scroll to position [89, 0]
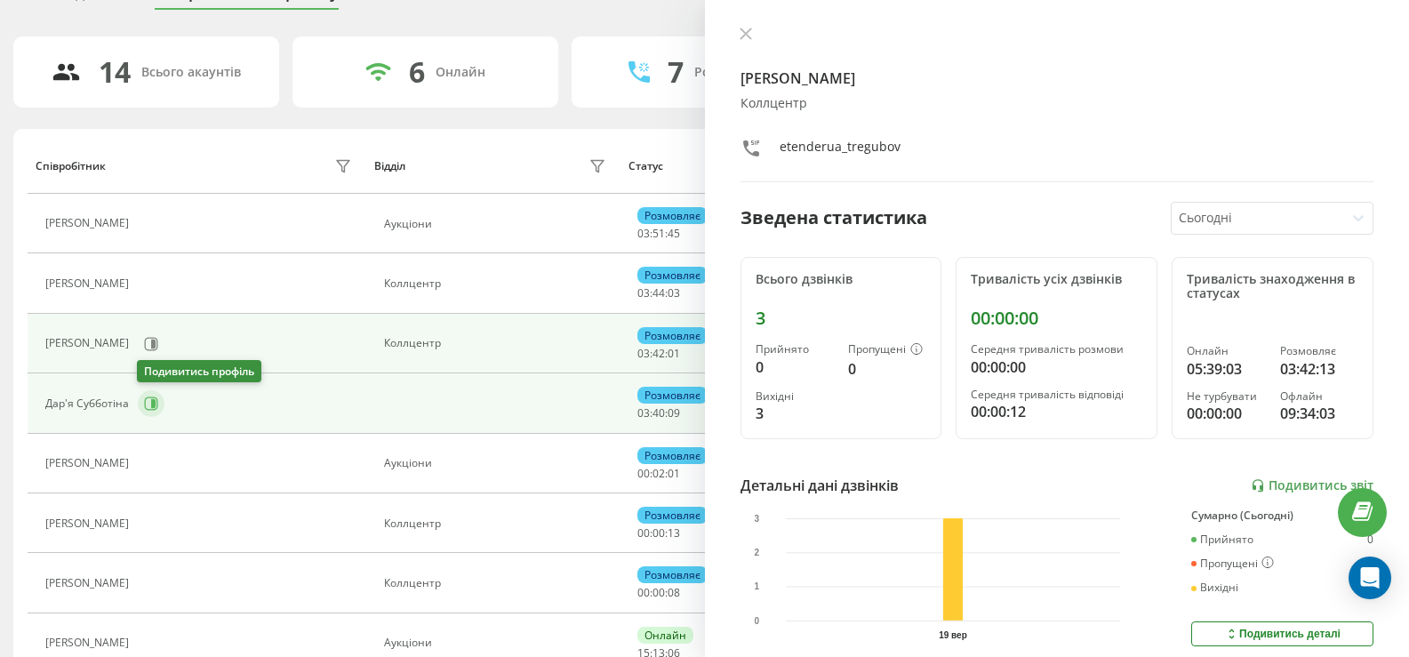
click at [148, 406] on icon at bounding box center [151, 404] width 14 height 14
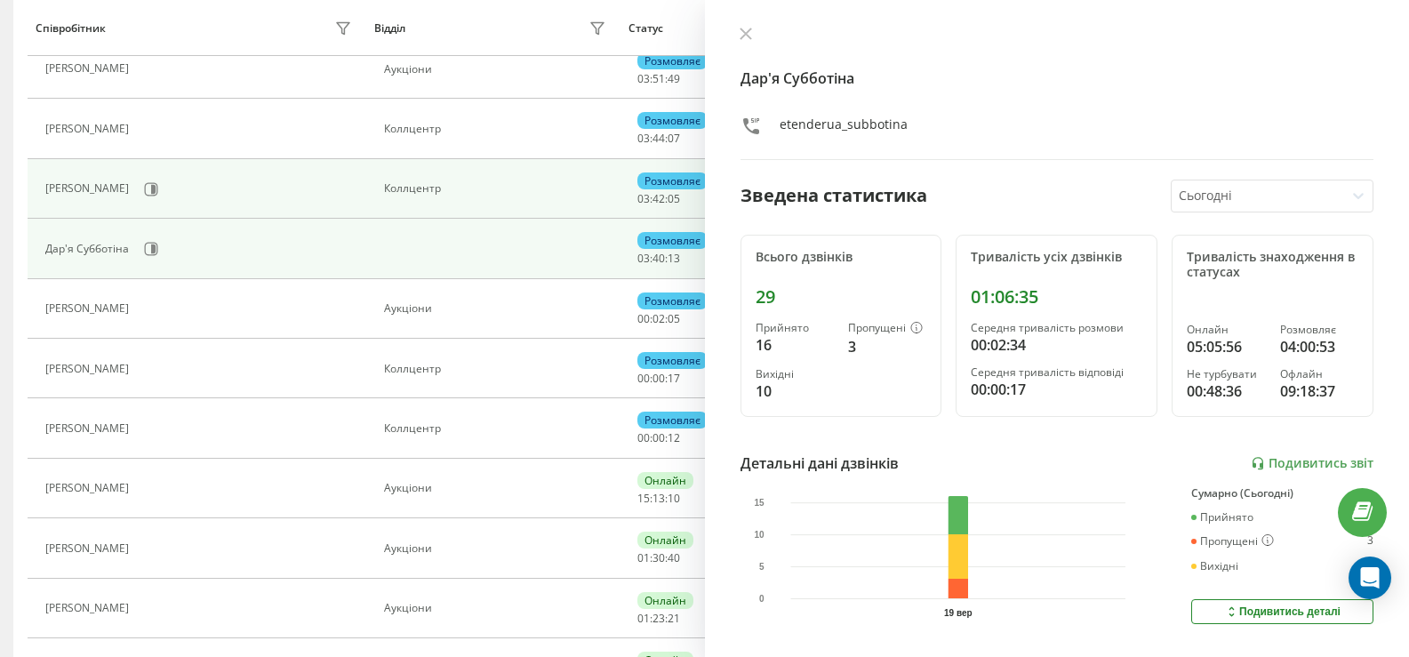
scroll to position [267, 0]
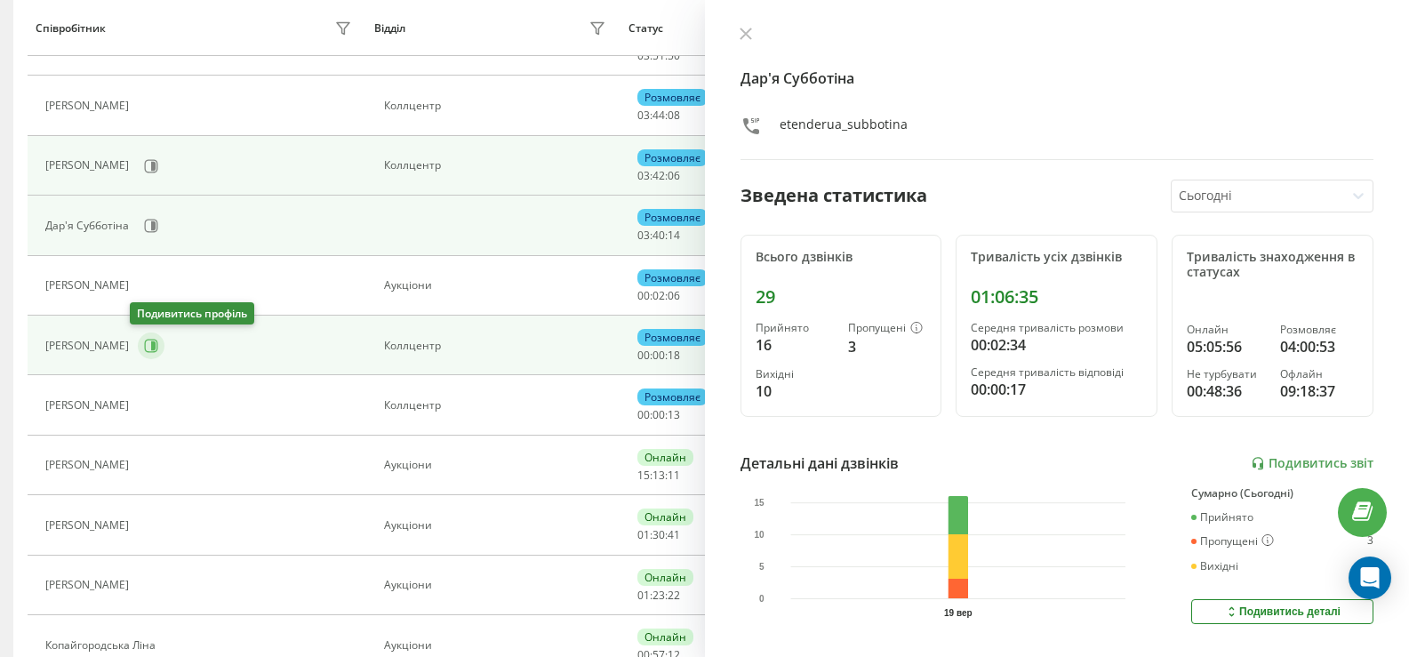
click at [151, 341] on icon at bounding box center [153, 345] width 4 height 9
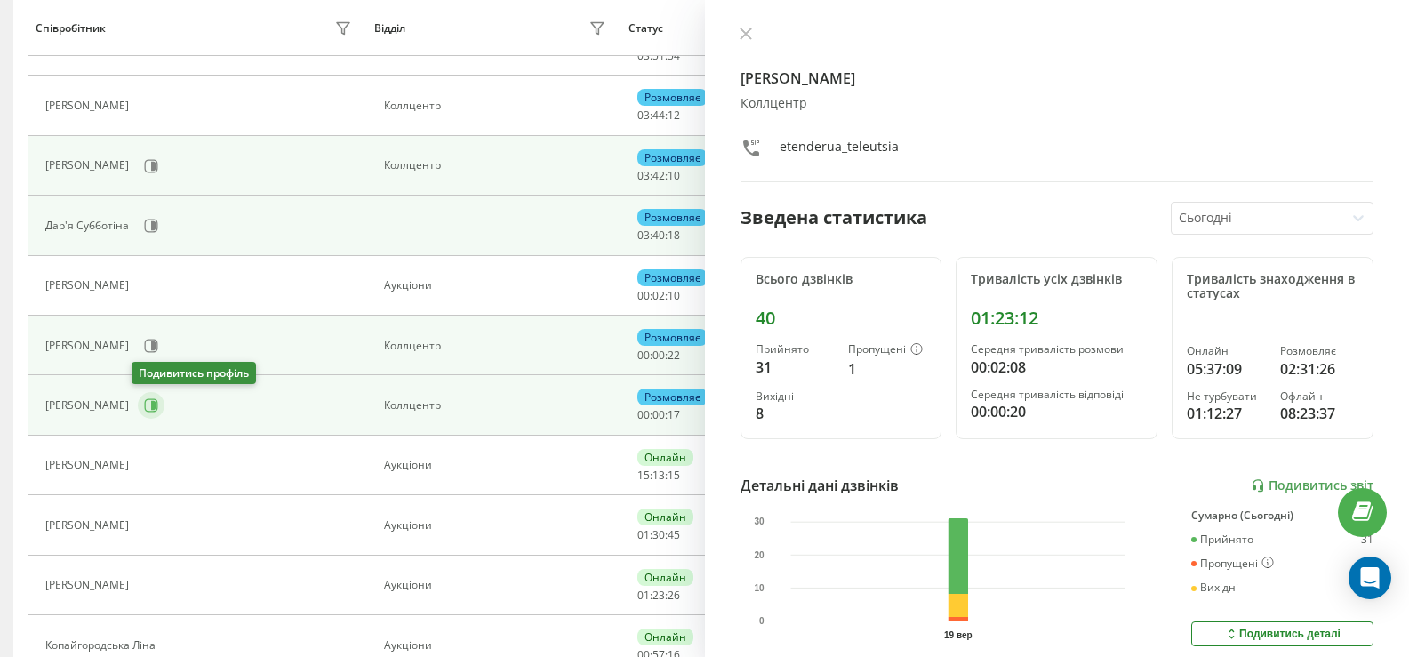
click at [144, 412] on icon at bounding box center [151, 405] width 14 height 14
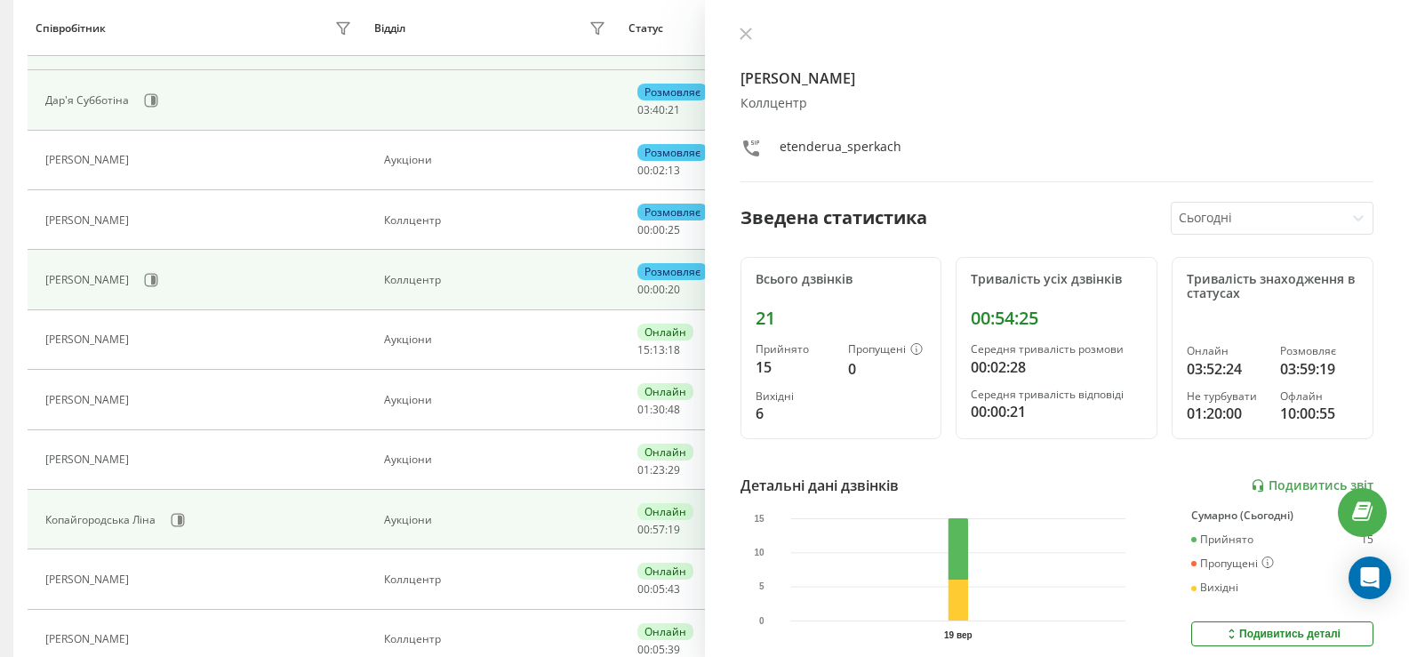
scroll to position [532, 0]
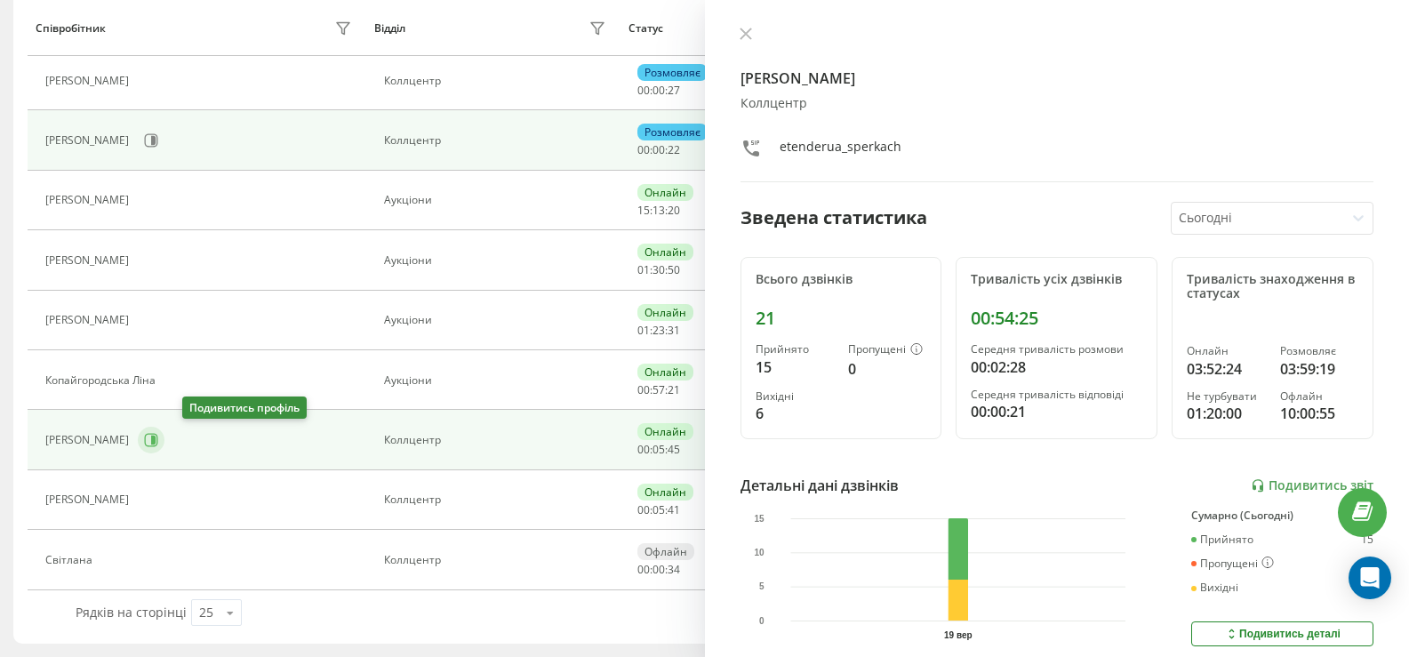
click at [158, 437] on icon at bounding box center [151, 440] width 14 height 14
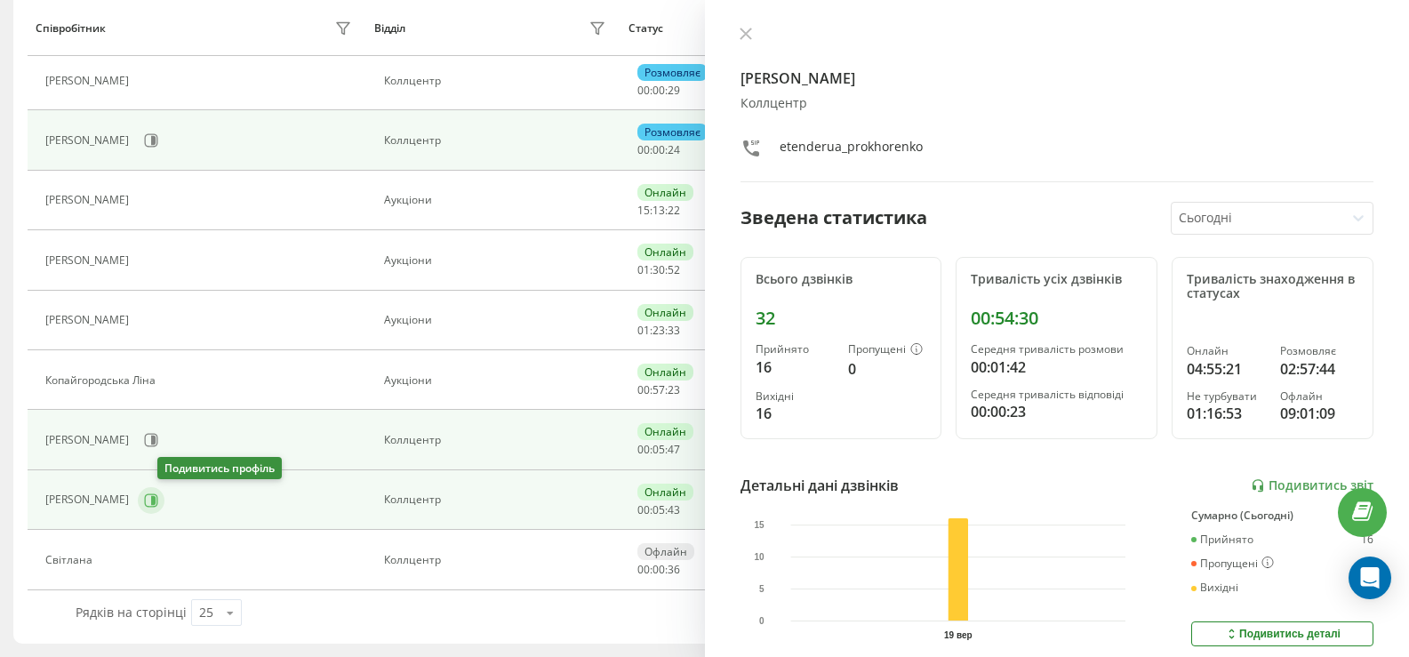
click at [156, 501] on icon at bounding box center [153, 499] width 4 height 9
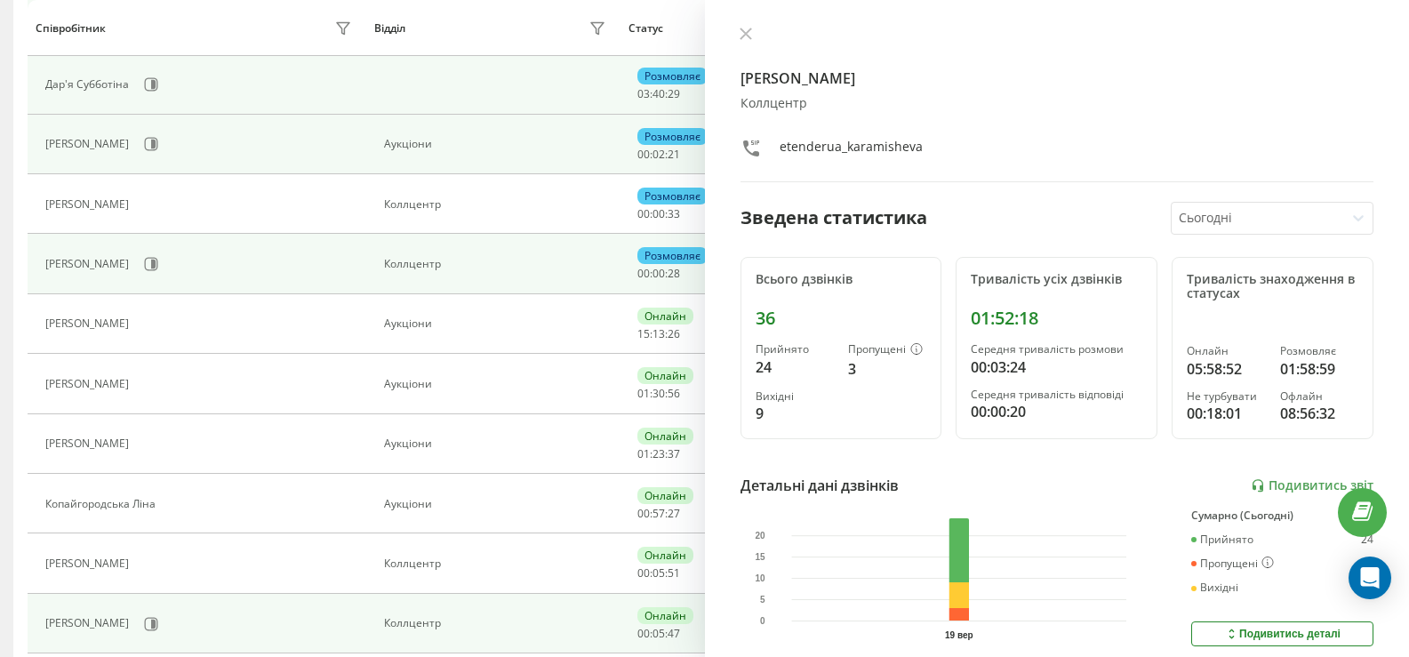
scroll to position [176, 0]
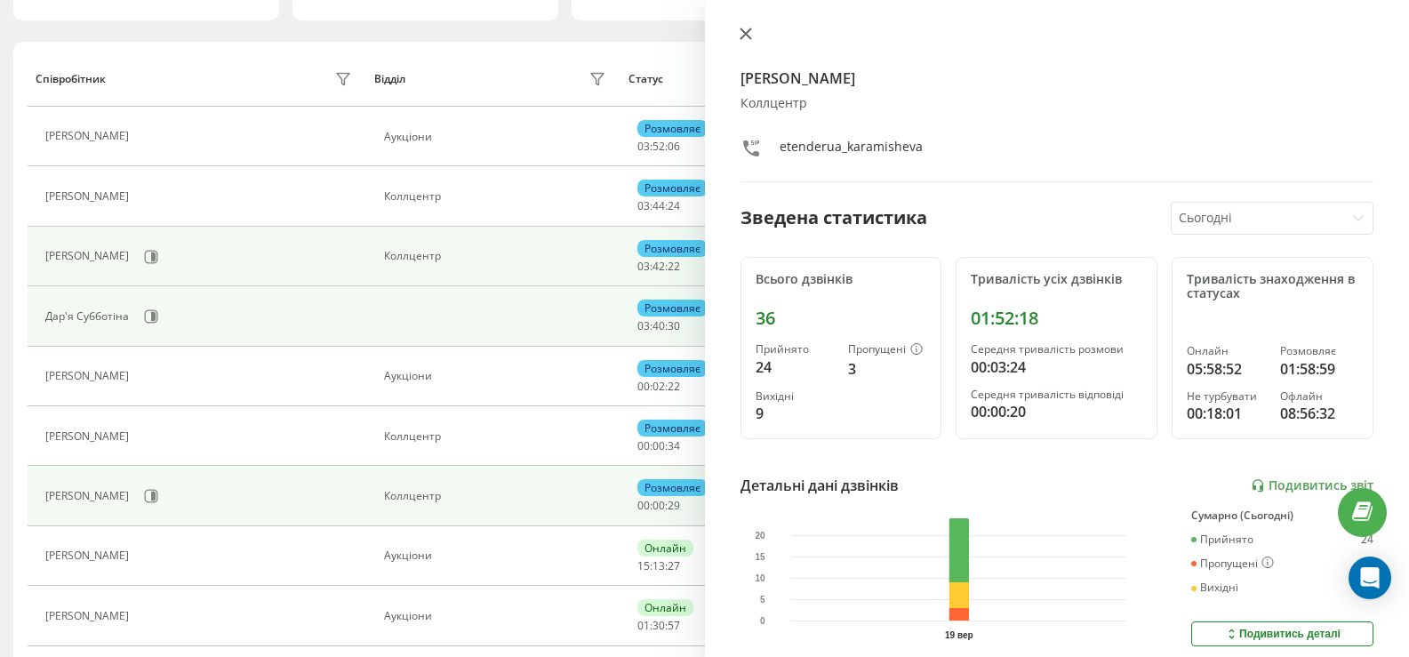
click at [746, 36] on icon at bounding box center [746, 34] width 12 height 12
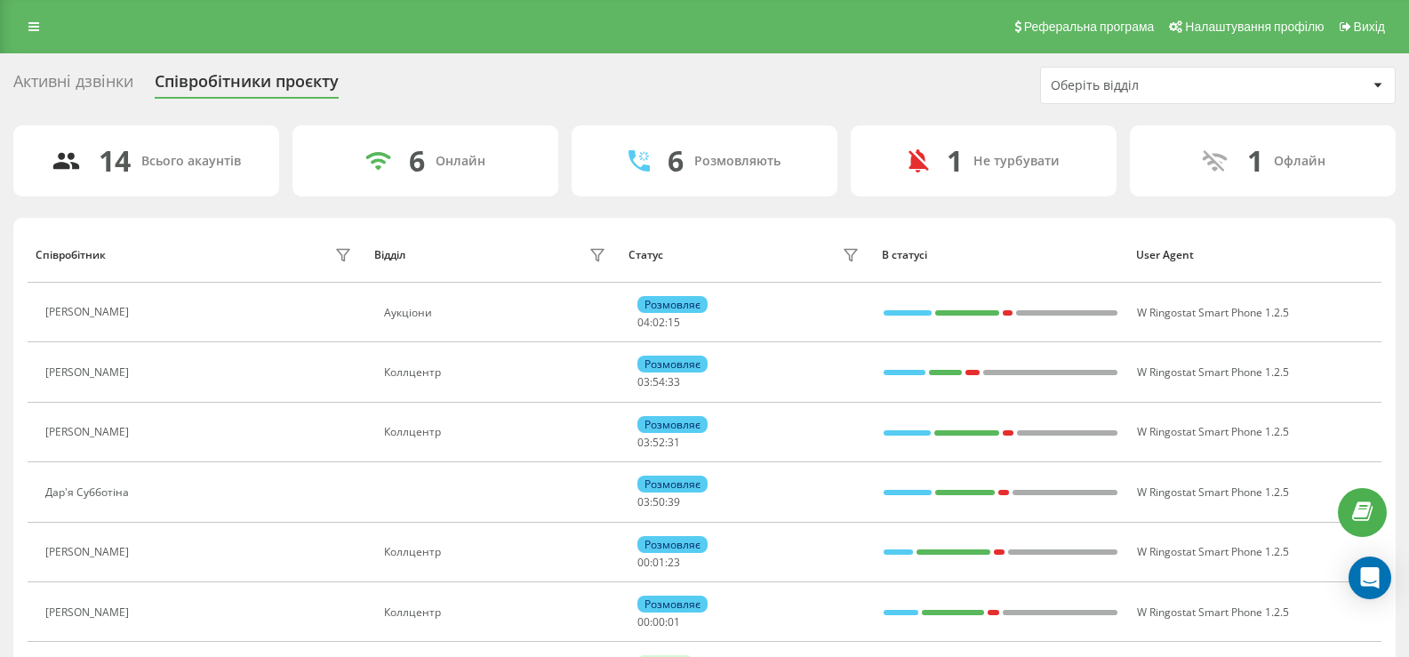
click at [731, 83] on div "Активні дзвінки Співробітники проєкту Оберіть відділ" at bounding box center [704, 85] width 1383 height 37
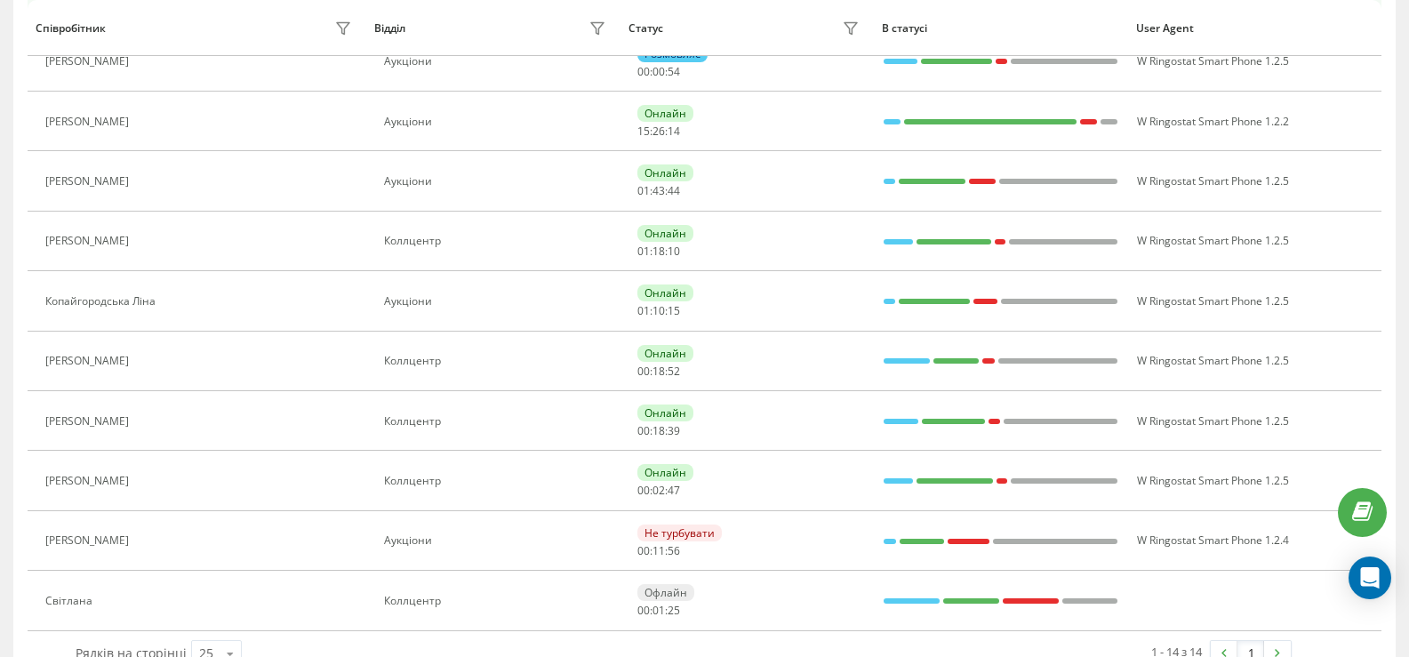
scroll to position [532, 0]
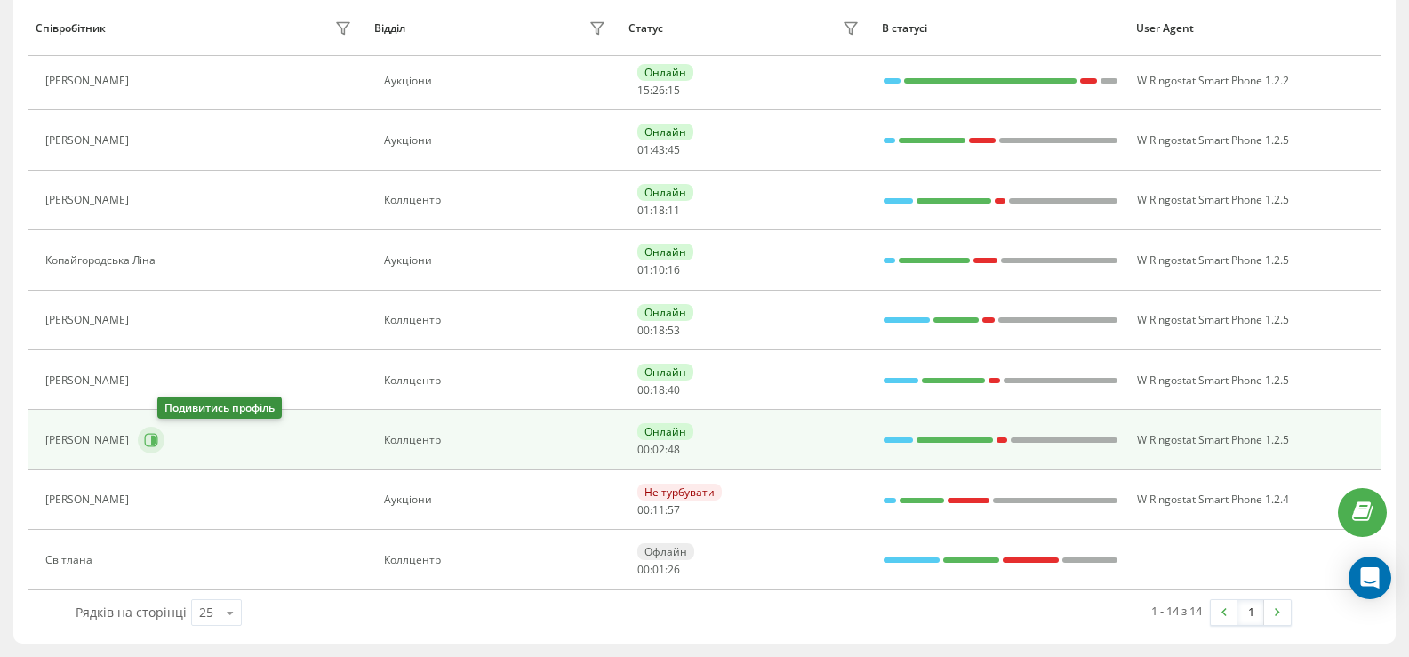
click at [156, 442] on icon at bounding box center [153, 440] width 4 height 9
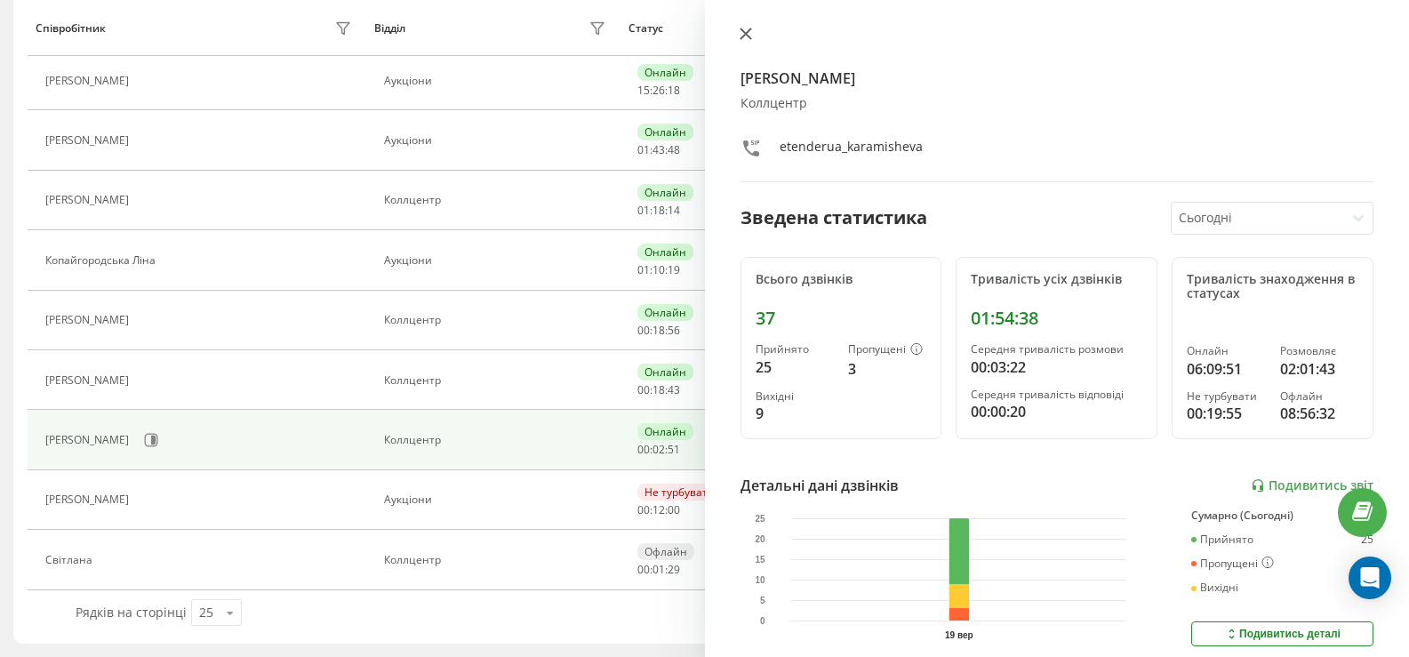
click at [747, 36] on icon at bounding box center [746, 34] width 12 height 12
